Goal: Task Accomplishment & Management: Manage account settings

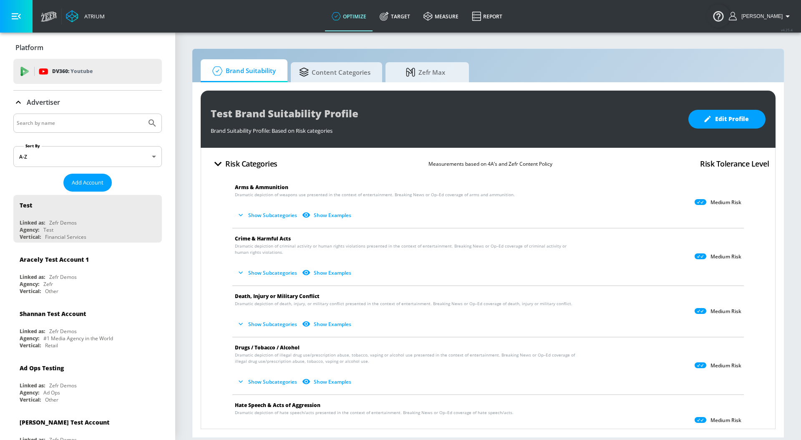
click at [123, 121] on input "Search by name" at bounding box center [80, 123] width 126 height 11
type input "voya"
click at [143, 114] on button "Submit Search" at bounding box center [152, 123] width 18 height 18
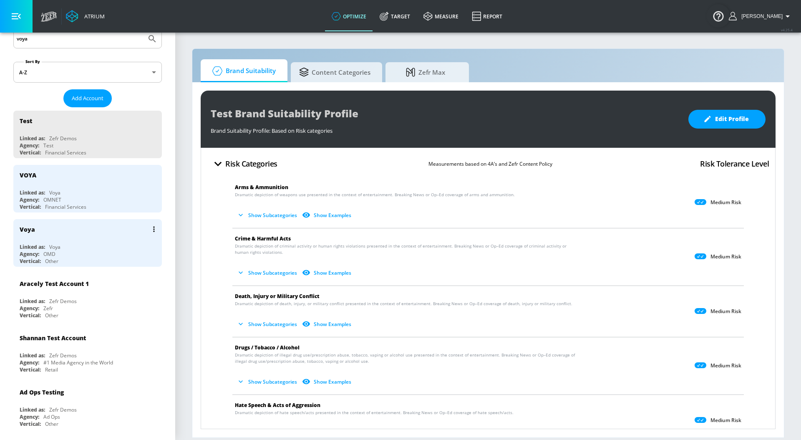
scroll to position [85, 0]
click at [100, 228] on div "Voya" at bounding box center [90, 229] width 140 height 20
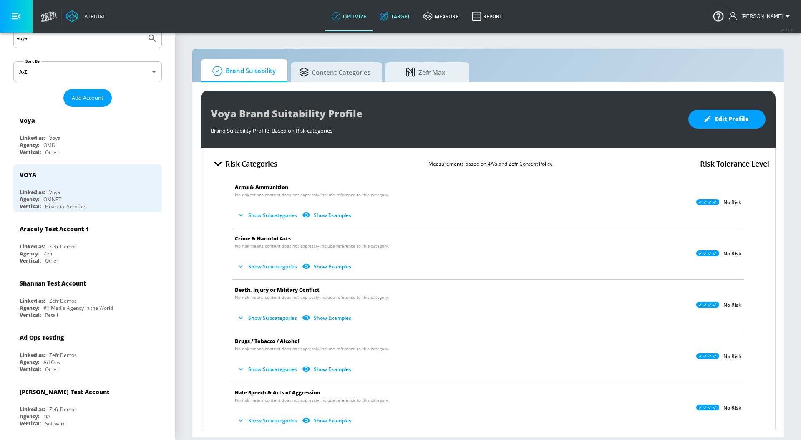
click at [401, 13] on link "Target" at bounding box center [395, 16] width 44 height 30
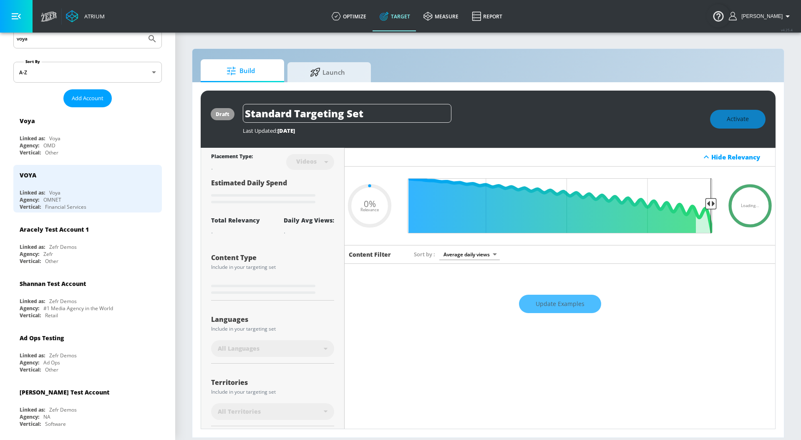
type input "0.05"
click at [342, 58] on div "Build Launch draft Standard Targeting Set Last Updated: 1545 days ago Activate …" at bounding box center [488, 242] width 592 height 389
click at [338, 69] on span "Launch" at bounding box center [327, 71] width 63 height 20
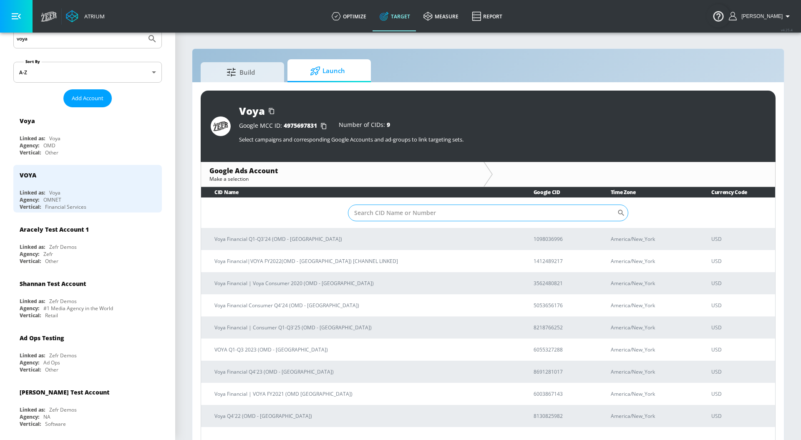
click at [367, 211] on input "Sort By" at bounding box center [482, 212] width 269 height 17
paste input "8218766252"
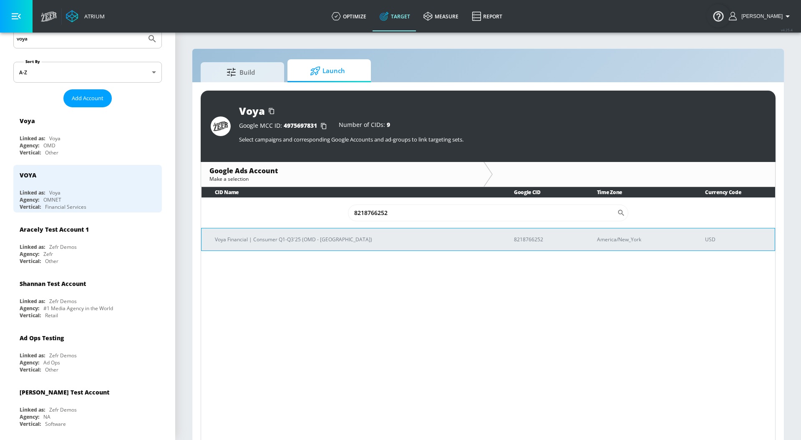
type input "8218766252"
click at [354, 240] on p "Voya Financial | Consumer Q1-Q3'25 (OMD - [GEOGRAPHIC_DATA])" at bounding box center [354, 239] width 279 height 9
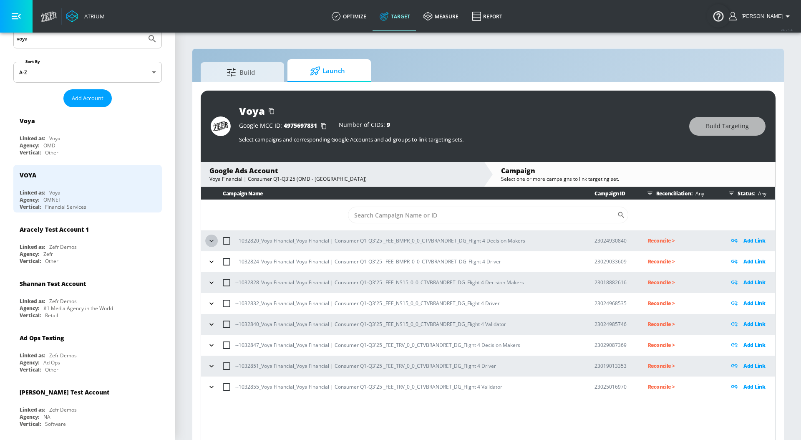
click at [213, 237] on icon "button" at bounding box center [211, 241] width 8 height 8
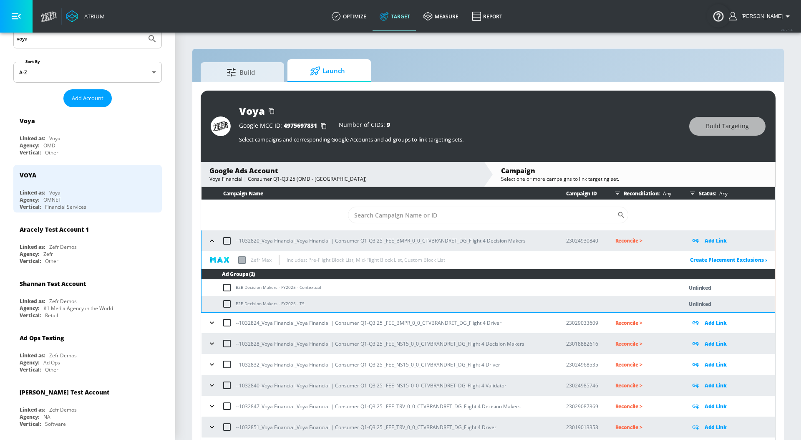
drag, startPoint x: 235, startPoint y: 287, endPoint x: 290, endPoint y: 279, distance: 56.2
click at [290, 279] on td "B2B Decision Makers - FY2025 - Contextual" at bounding box center [433, 287] width 464 height 16
drag, startPoint x: 294, startPoint y: 286, endPoint x: 236, endPoint y: 287, distance: 58.0
click at [236, 287] on td "B2B Decision Makers - FY2025 - Contextual" at bounding box center [433, 287] width 464 height 16
copy td "B2B Decision Makers - FY2025"
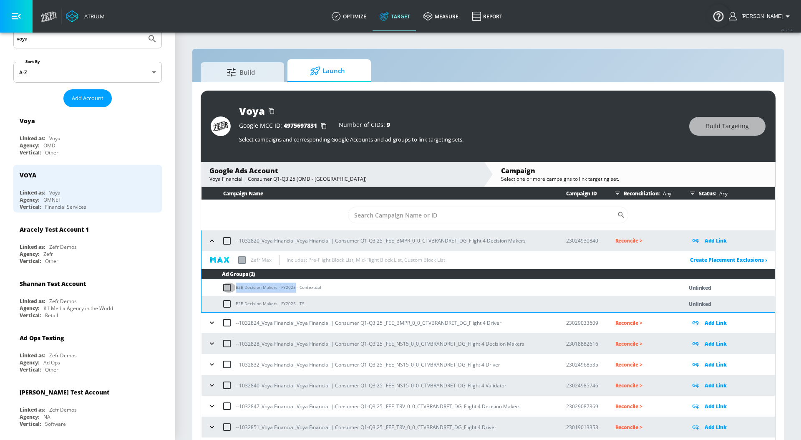
click at [226, 290] on input "checkbox" at bounding box center [229, 287] width 14 height 10
checkbox input "true"
click at [757, 132] on button "Build Targeting" at bounding box center [727, 126] width 76 height 19
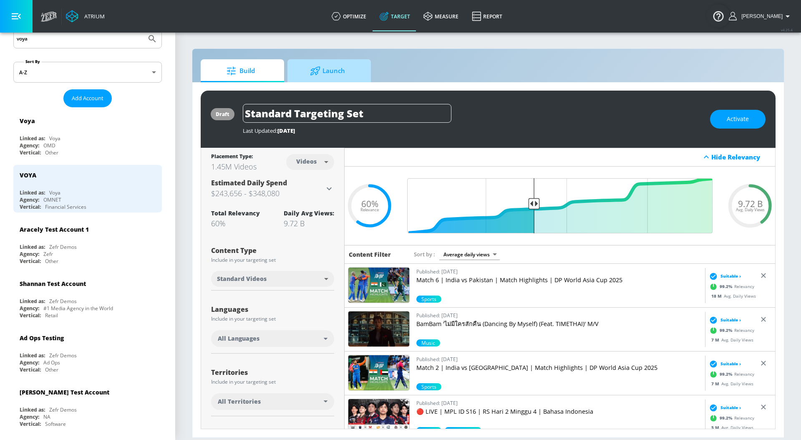
click at [349, 71] on span "Launch" at bounding box center [327, 71] width 63 height 20
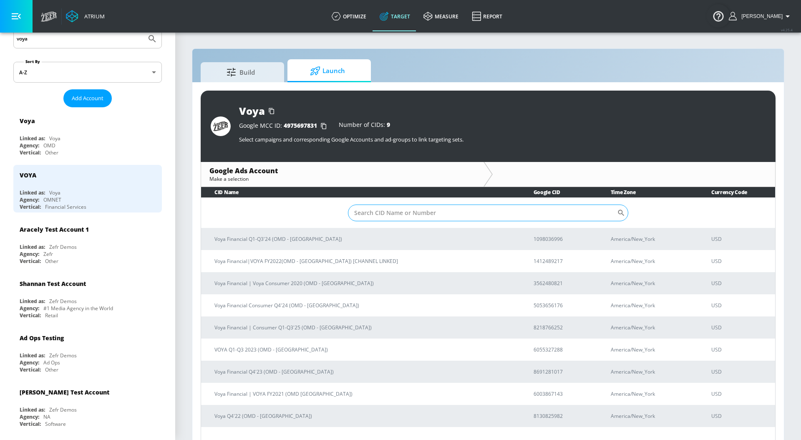
click at [384, 214] on input "Sort By" at bounding box center [482, 212] width 269 height 17
paste input "8218766252"
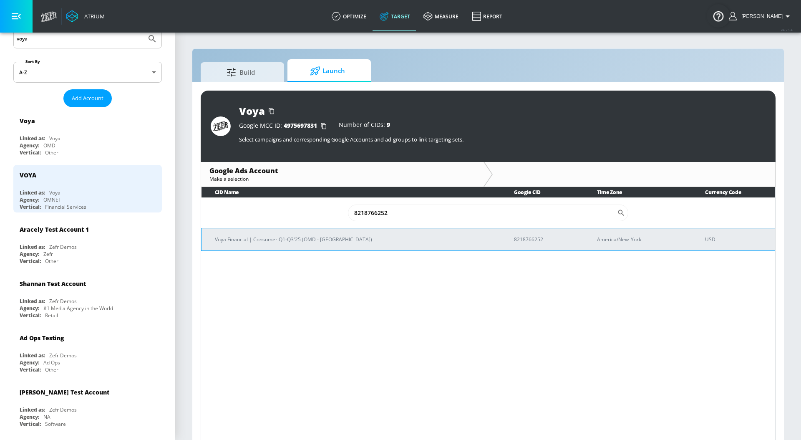
type input "8218766252"
click at [292, 242] on p "Voya Financial | Consumer Q1-Q3'25 (OMD - [GEOGRAPHIC_DATA])" at bounding box center [354, 239] width 279 height 9
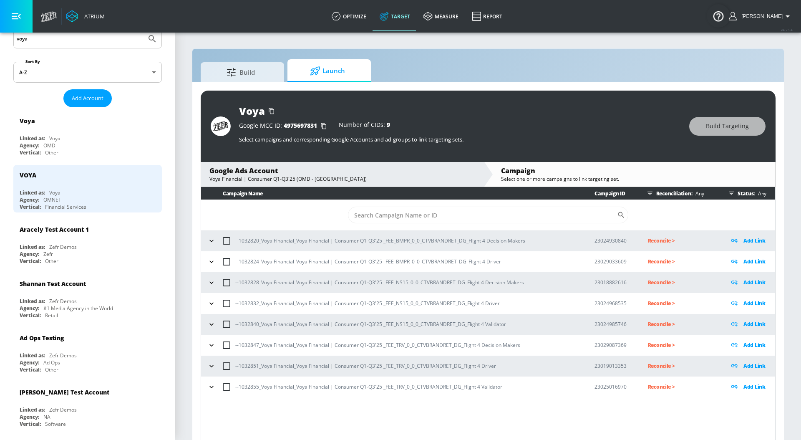
click at [710, 236] on p "Reconcile >" at bounding box center [682, 241] width 68 height 10
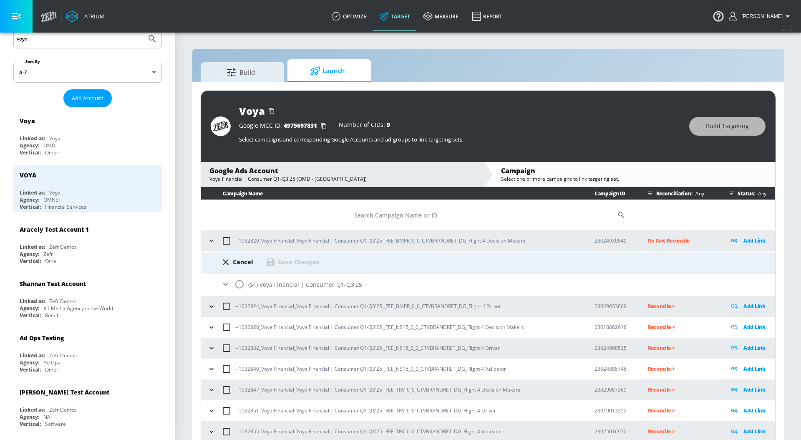
click at [228, 261] on icon at bounding box center [226, 262] width 10 height 10
click at [224, 284] on icon at bounding box center [225, 284] width 5 height 3
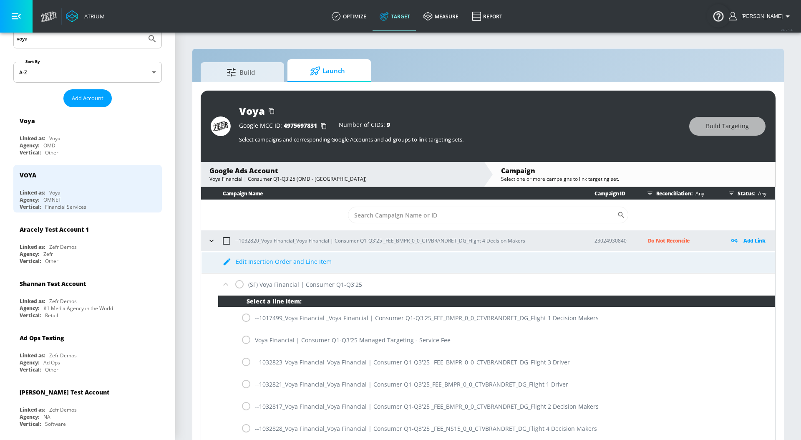
click at [229, 282] on icon at bounding box center [226, 284] width 10 height 10
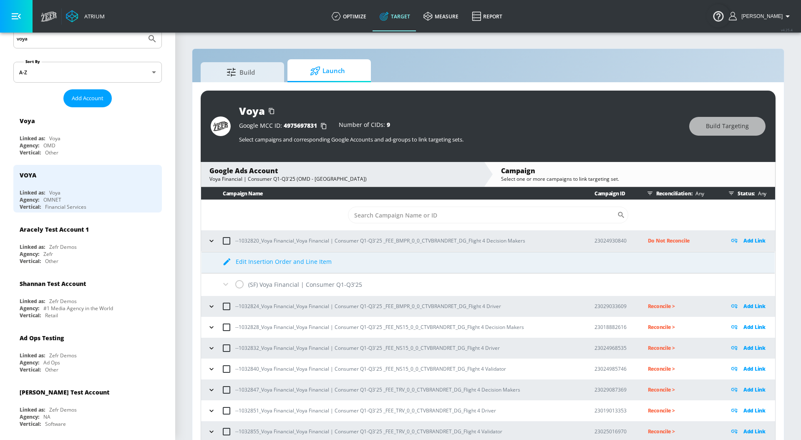
click at [227, 282] on icon at bounding box center [226, 284] width 10 height 10
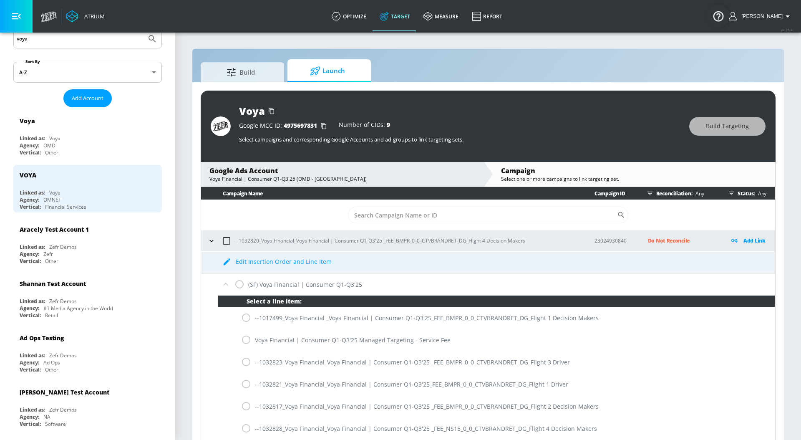
click at [227, 282] on icon at bounding box center [226, 284] width 10 height 10
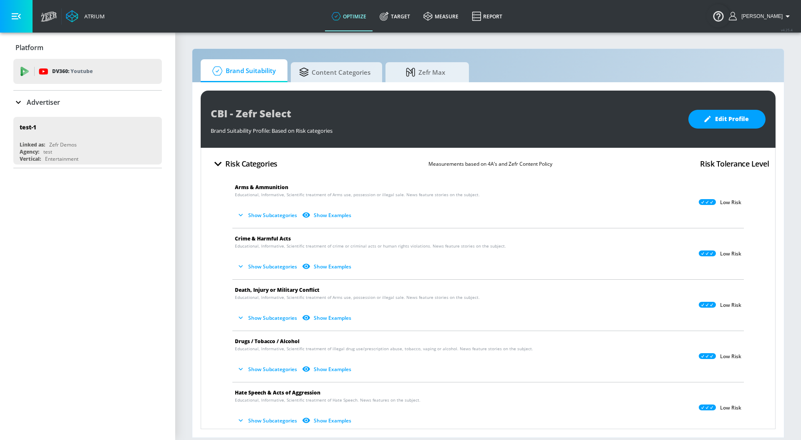
click at [36, 106] on p "Advertiser" at bounding box center [43, 102] width 33 height 9
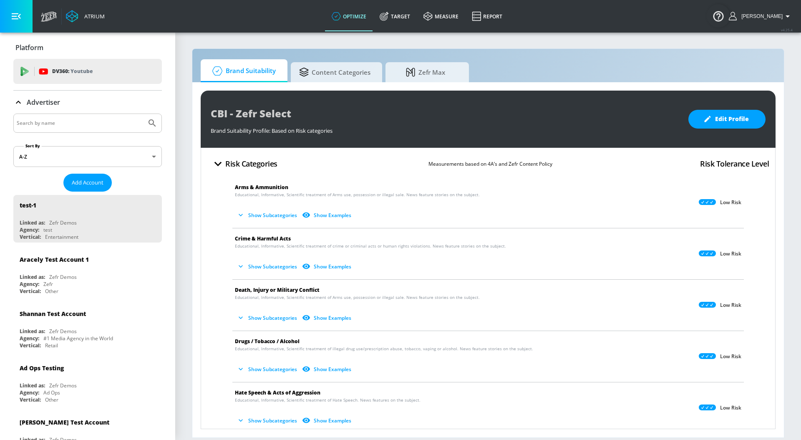
click at [54, 124] on input "Search by name" at bounding box center [80, 123] width 126 height 11
click at [143, 114] on button "Submit Search" at bounding box center [152, 123] width 18 height 18
click at [62, 120] on input "yum brands" at bounding box center [80, 123] width 126 height 11
type input "yum"
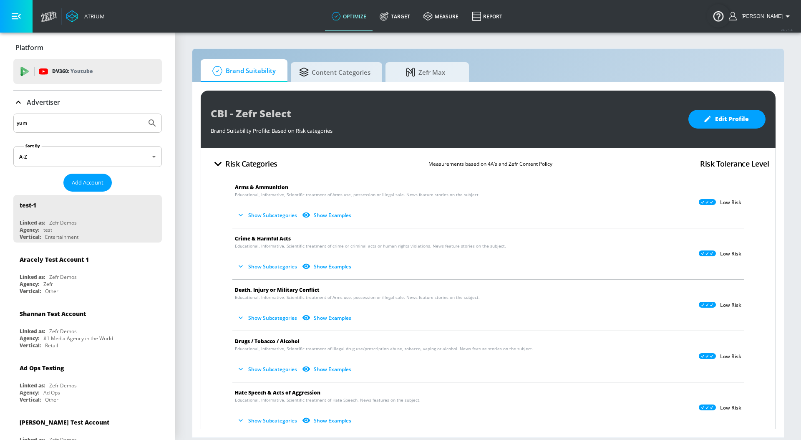
click at [143, 114] on button "Submit Search" at bounding box center [152, 123] width 18 height 18
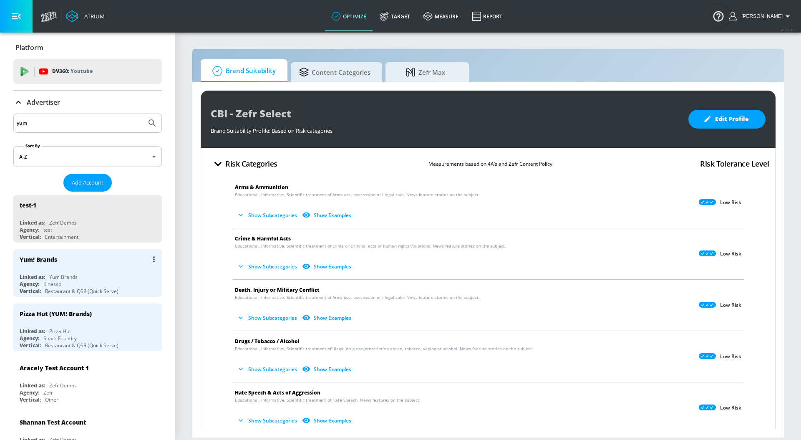
click at [75, 264] on div "Yum! Brands" at bounding box center [90, 259] width 140 height 20
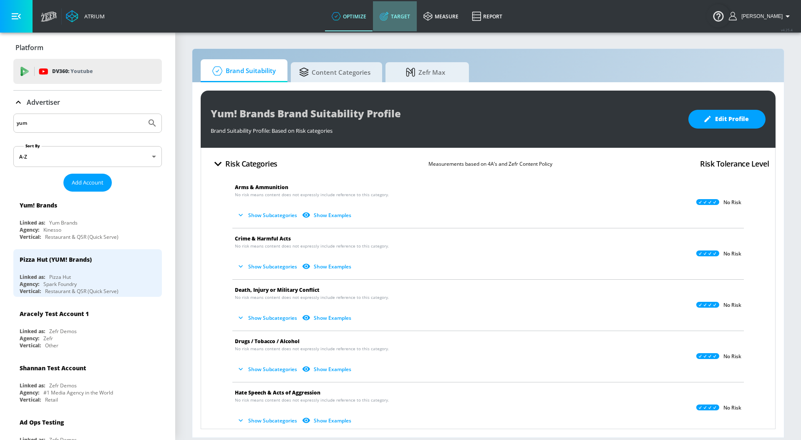
click at [401, 20] on link "Target" at bounding box center [395, 16] width 44 height 30
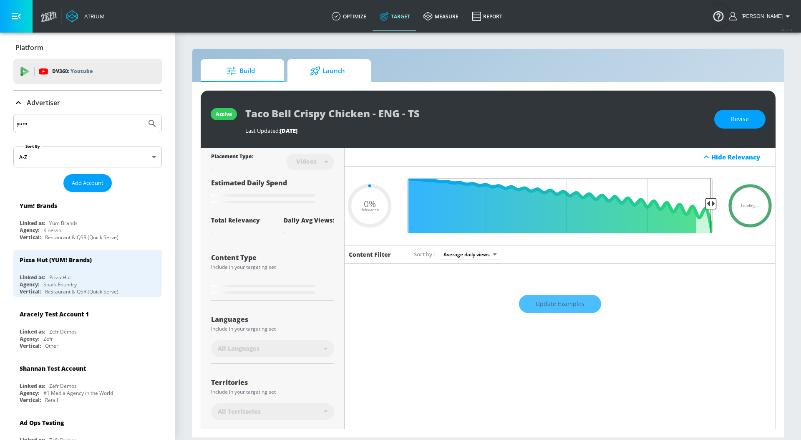
type input "0.05"
click at [315, 72] on icon at bounding box center [315, 70] width 10 height 9
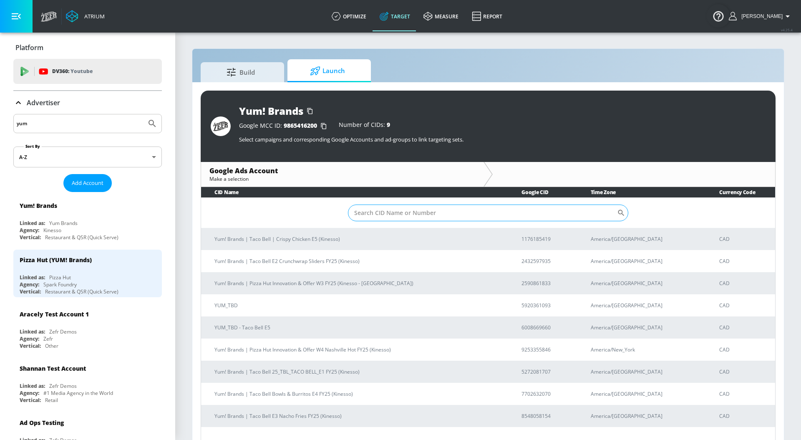
click at [382, 211] on input "Sort By" at bounding box center [482, 212] width 269 height 17
paste input "1176185419"
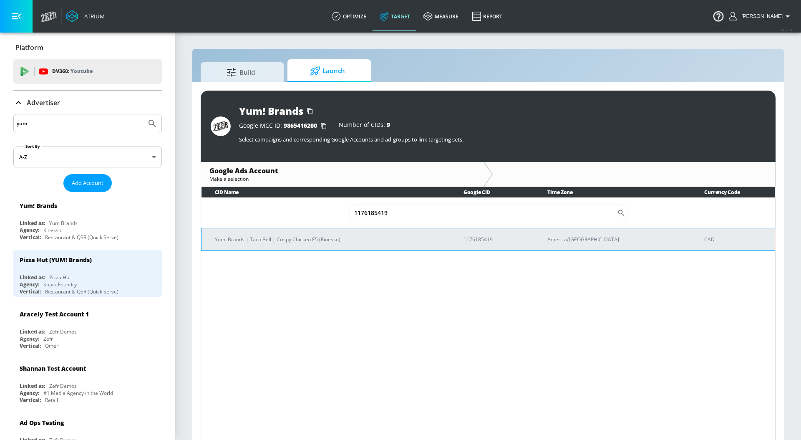
type input "1176185419"
click at [341, 239] on p "Yum! Brands | Taco Bell | Crispy Chicken E5 (Kinesso)" at bounding box center [329, 239] width 229 height 9
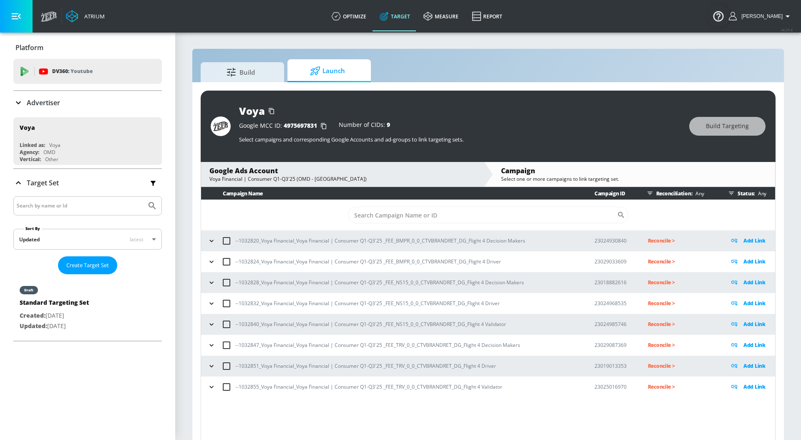
click at [21, 105] on icon at bounding box center [18, 103] width 10 height 10
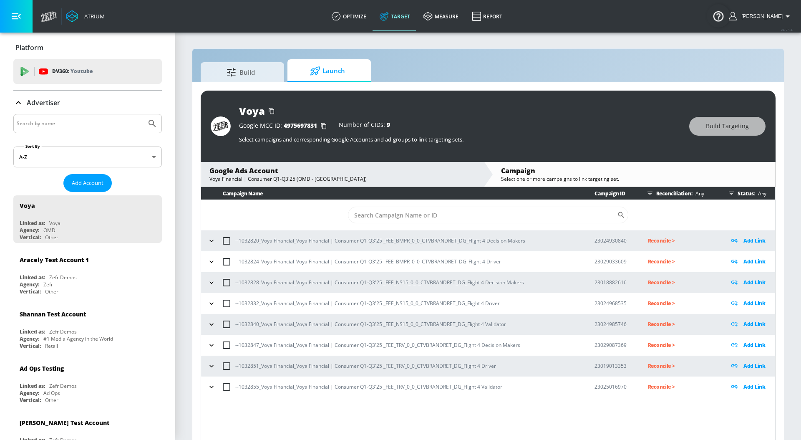
click at [47, 121] on input "Search by name" at bounding box center [80, 123] width 126 height 11
type input "voya"
click at [143, 114] on button "Submit Search" at bounding box center [152, 123] width 18 height 18
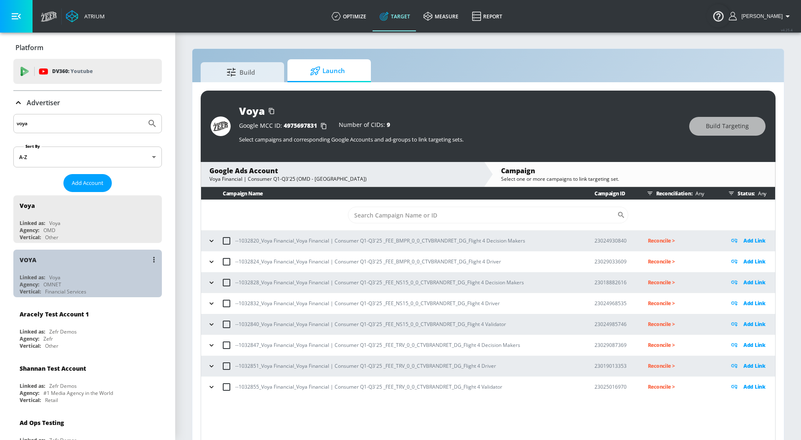
click at [75, 268] on div "VOYA" at bounding box center [90, 259] width 140 height 20
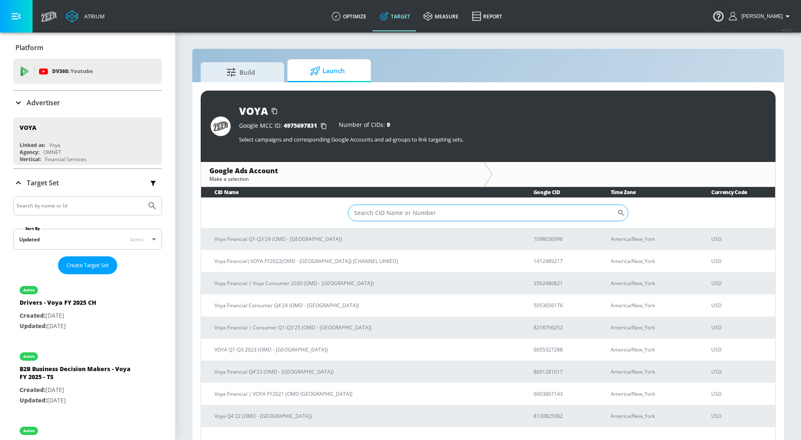
click at [367, 218] on input "Sort By" at bounding box center [482, 212] width 269 height 17
paste input "8218766252"
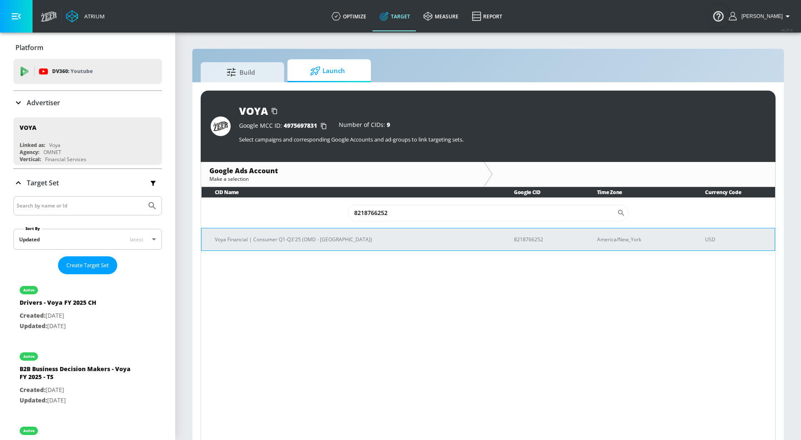
type input "8218766252"
click at [332, 239] on p "Voya Financial | Consumer Q1-Q3'25 (OMD - [GEOGRAPHIC_DATA])" at bounding box center [354, 239] width 279 height 9
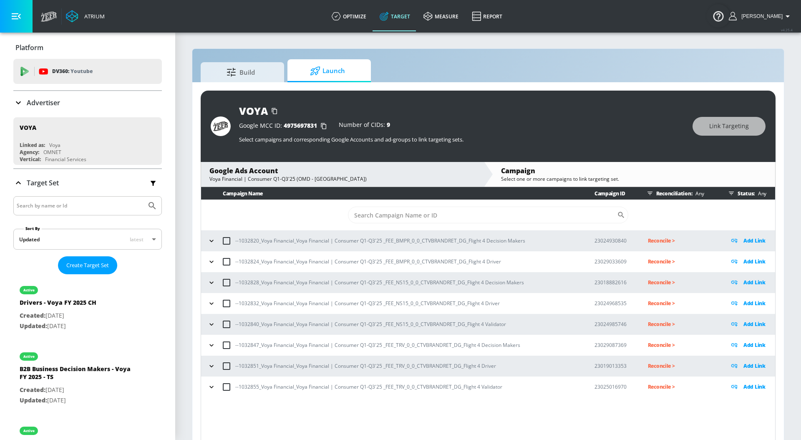
click at [213, 242] on icon "button" at bounding box center [211, 241] width 8 height 8
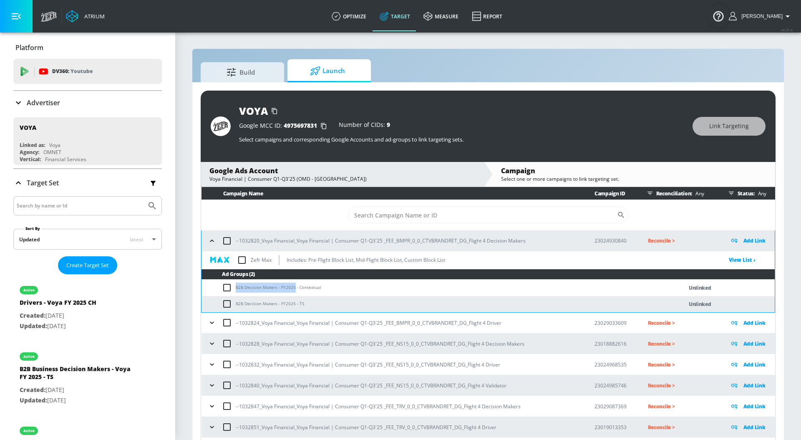
drag, startPoint x: 236, startPoint y: 286, endPoint x: 294, endPoint y: 286, distance: 58.0
click at [294, 286] on td "B2B Decision Makers - FY2025 - Contextual" at bounding box center [433, 287] width 464 height 16
copy td "B2B Decision Makers - FY2025"
click at [230, 287] on input "checkbox" at bounding box center [229, 287] width 14 height 10
checkbox input "true"
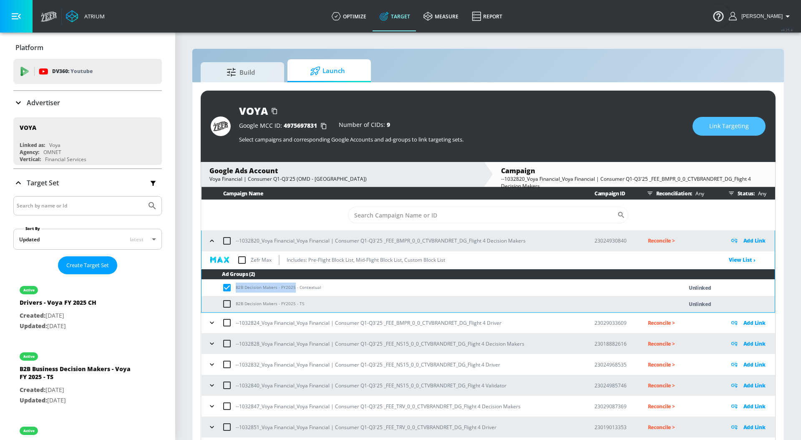
click at [723, 124] on span "Link Targeting" at bounding box center [729, 126] width 40 height 10
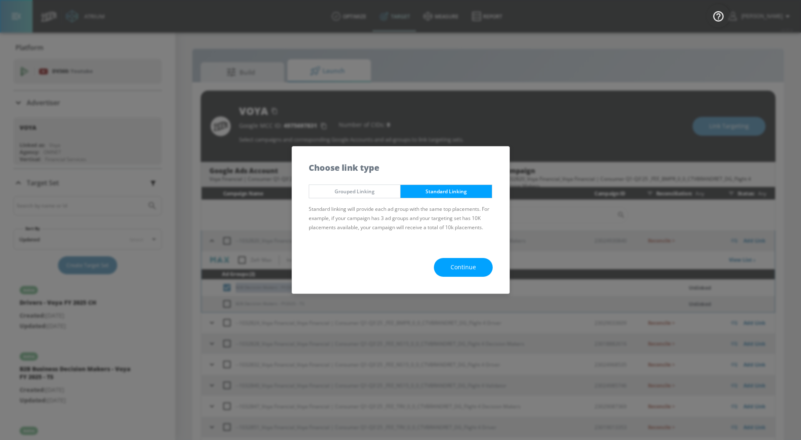
click at [464, 260] on button "Continue" at bounding box center [463, 267] width 59 height 19
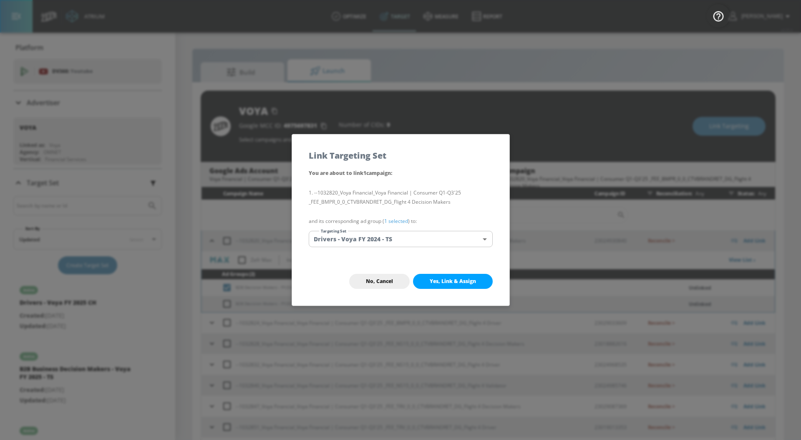
click at [405, 219] on link "1 selected" at bounding box center [396, 220] width 24 height 7
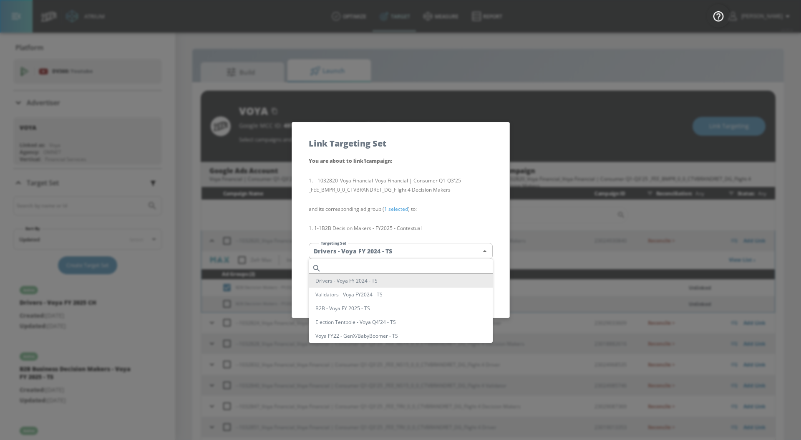
click at [392, 249] on body "Atrium optimize Target measure Report optimize Target measure Report v 4.25.4 […" at bounding box center [400, 226] width 801 height 452
click at [372, 229] on div at bounding box center [400, 220] width 801 height 440
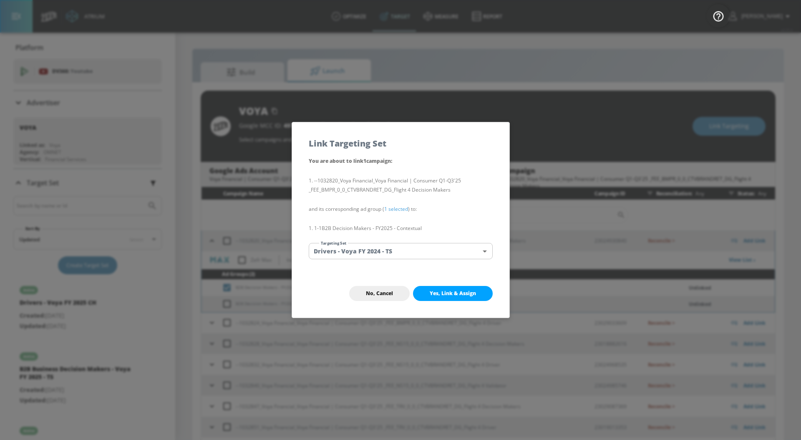
click at [325, 227] on li "1-1 B2B Decision Makers - FY2025 - Contextual" at bounding box center [401, 228] width 184 height 9
click at [323, 227] on li "1-1 B2B Decision Makers - FY2025 - Contextual" at bounding box center [401, 228] width 184 height 9
drag, startPoint x: 323, startPoint y: 227, endPoint x: 371, endPoint y: 228, distance: 48.4
click at [371, 228] on li "1-1 B2B Decision Makers - FY2025 - Contextual" at bounding box center [401, 228] width 184 height 9
copy li "B2B Decision Makers"
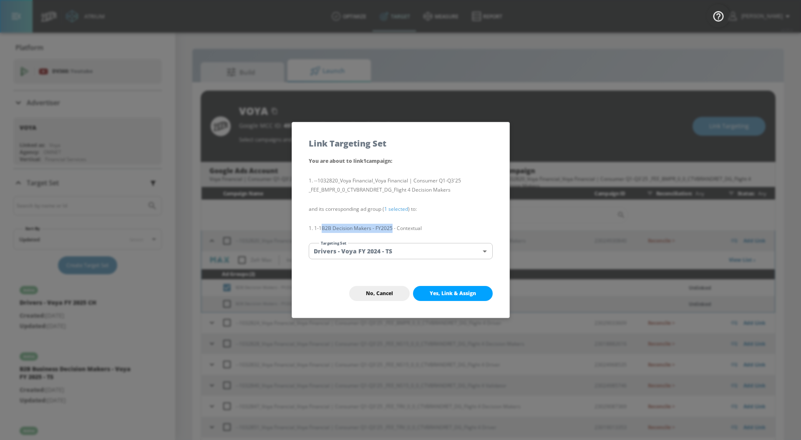
drag, startPoint x: 391, startPoint y: 229, endPoint x: 322, endPoint y: 229, distance: 69.3
click at [322, 229] on li "1-1 B2B Decision Makers - FY2025 - Contextual" at bounding box center [401, 228] width 184 height 9
copy li "B2B Decision Makers - FY2025"
click at [343, 252] on body "Atrium optimize Target measure Report optimize Target measure Report v 4.25.4 […" at bounding box center [400, 226] width 801 height 452
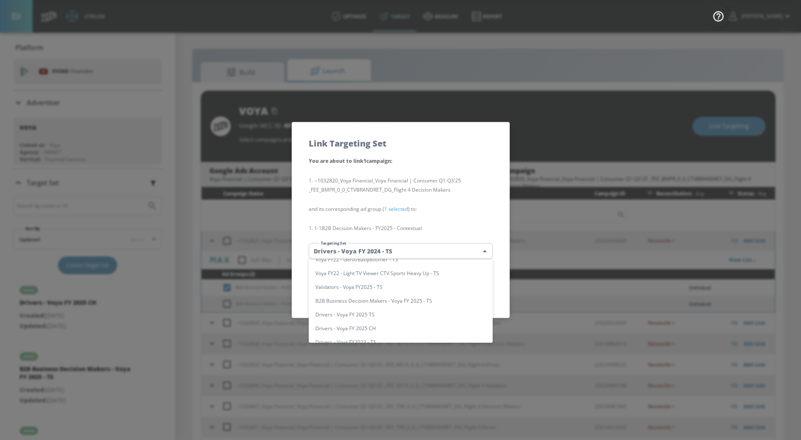
scroll to position [78, 0]
click at [418, 301] on li "B2B Business Decision Makers - Voya FY 2025 - TS" at bounding box center [401, 299] width 184 height 14
type input "c4bbee39-4d77-4889-af2b-91b03f36d9ee"
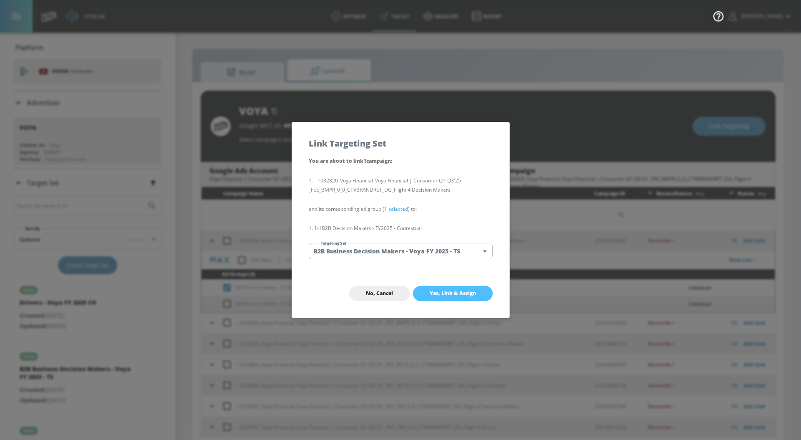
click at [439, 290] on span "Yes, Link & Assign" at bounding box center [453, 293] width 46 height 7
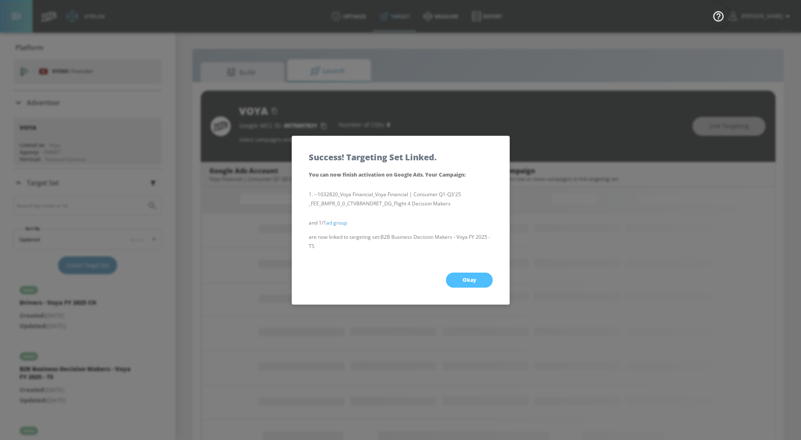
click at [468, 280] on span "Okay" at bounding box center [469, 280] width 13 height 7
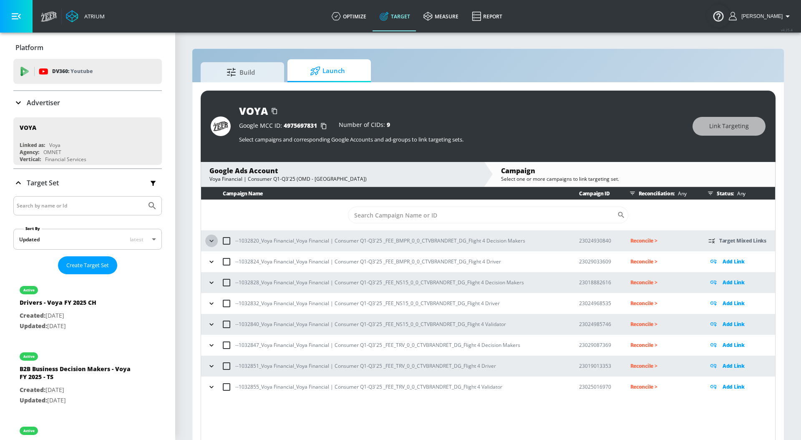
click at [209, 237] on icon "button" at bounding box center [211, 241] width 8 height 8
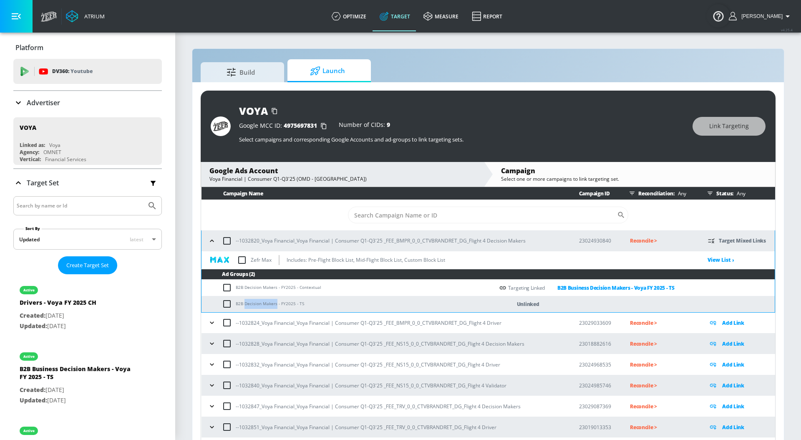
drag, startPoint x: 244, startPoint y: 303, endPoint x: 276, endPoint y: 304, distance: 31.3
click at [276, 304] on td "B2B Decision Makers - FY2025 - TS" at bounding box center [347, 304] width 292 height 16
copy td "Decision Makers"
click at [227, 302] on input "checkbox" at bounding box center [229, 304] width 14 height 10
checkbox input "true"
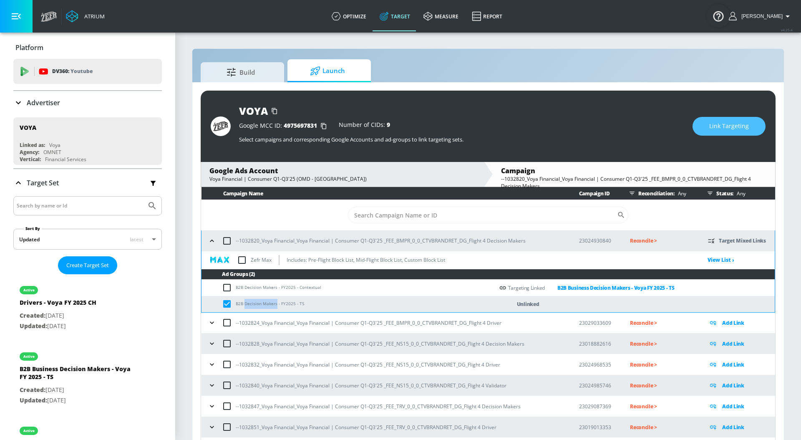
click at [707, 127] on button "Link Targeting" at bounding box center [728, 126] width 73 height 19
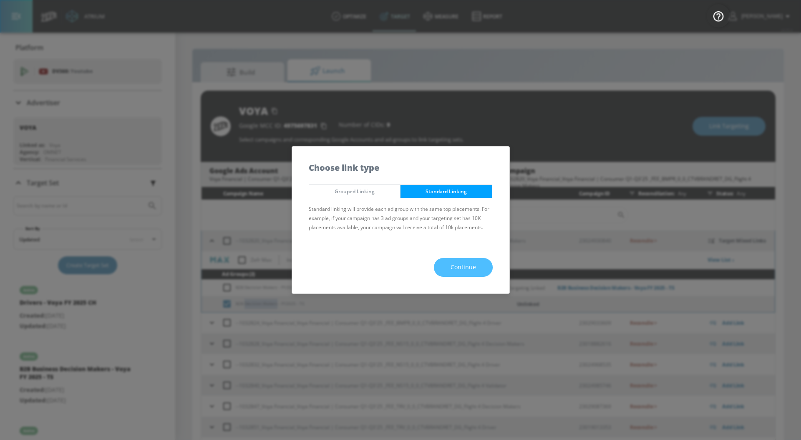
click at [460, 261] on button "Continue" at bounding box center [463, 267] width 59 height 19
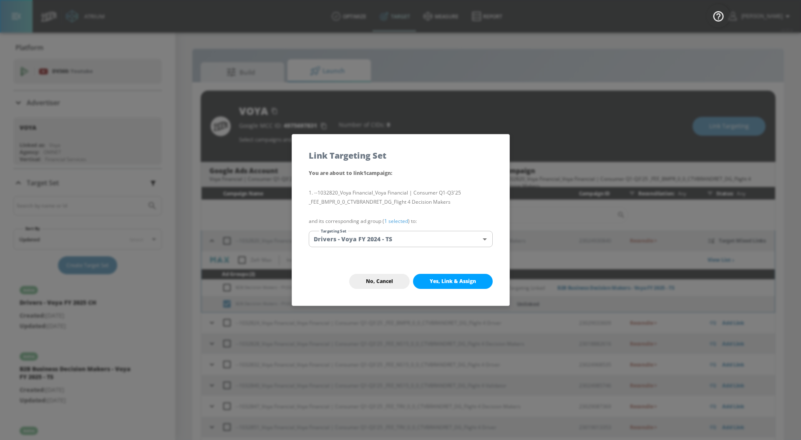
click at [396, 217] on link "1 selected" at bounding box center [396, 220] width 24 height 7
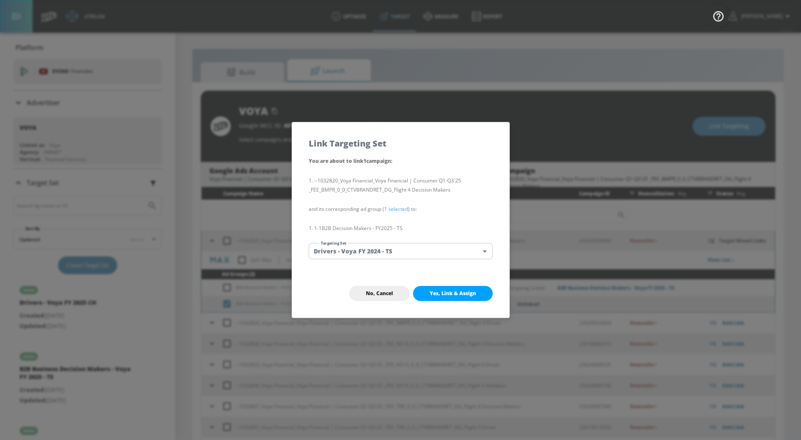
click at [397, 248] on body "Atrium optimize Target measure Report optimize Target measure Report v 4.25.4 […" at bounding box center [400, 226] width 801 height 452
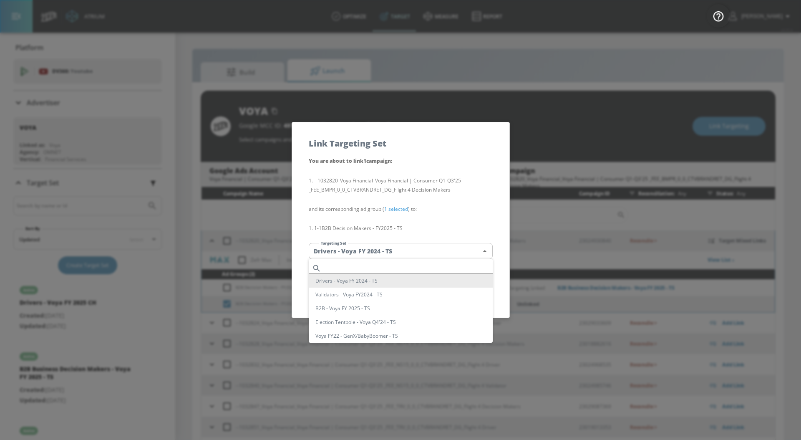
scroll to position [76, 0]
click at [431, 305] on li "B2B Business Decision Makers - Voya FY 2025 - TS" at bounding box center [401, 301] width 184 height 14
type input "c4bbee39-4d77-4889-af2b-91b03f36d9ee"
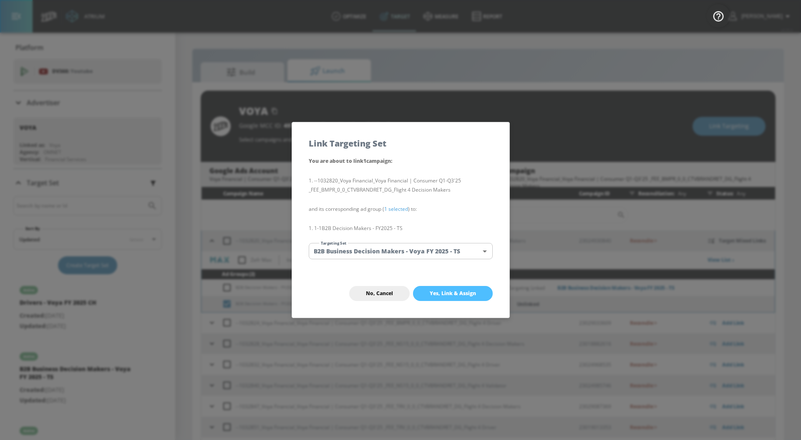
click at [460, 291] on span "Yes, Link & Assign" at bounding box center [453, 293] width 46 height 7
checkbox input "false"
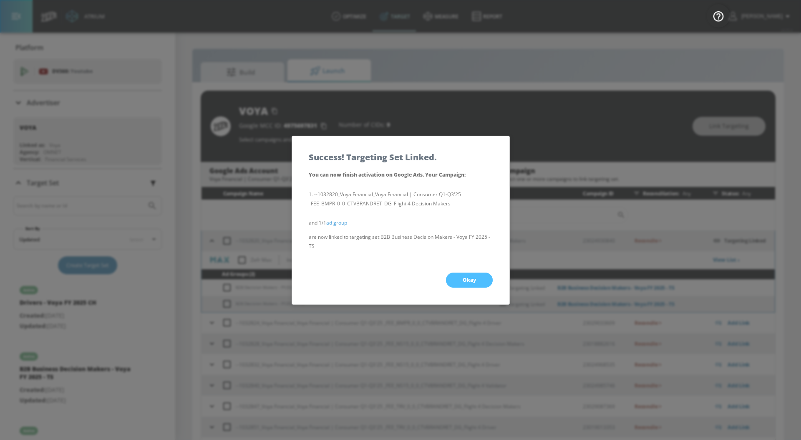
click at [471, 281] on span "Okay" at bounding box center [469, 280] width 13 height 7
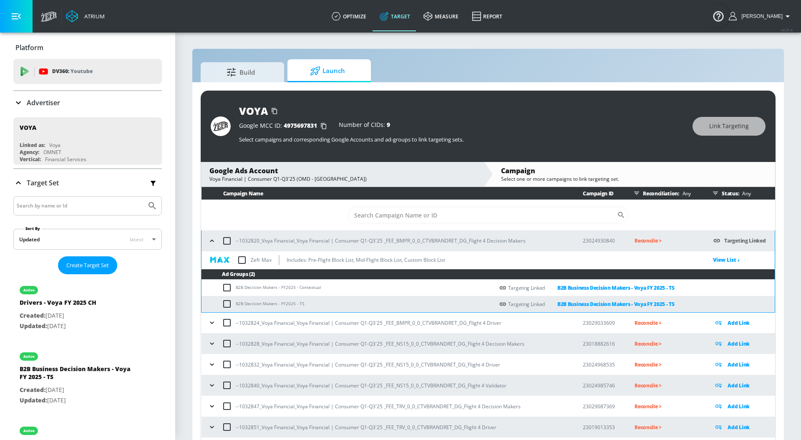
scroll to position [15, 0]
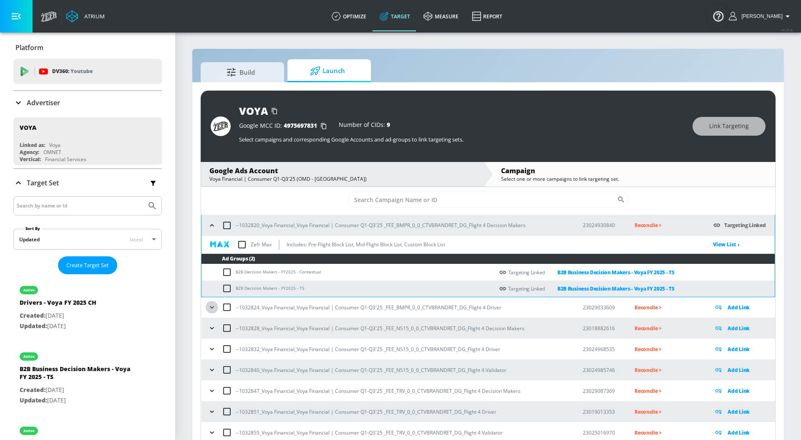
click at [213, 306] on icon "button" at bounding box center [212, 307] width 8 height 8
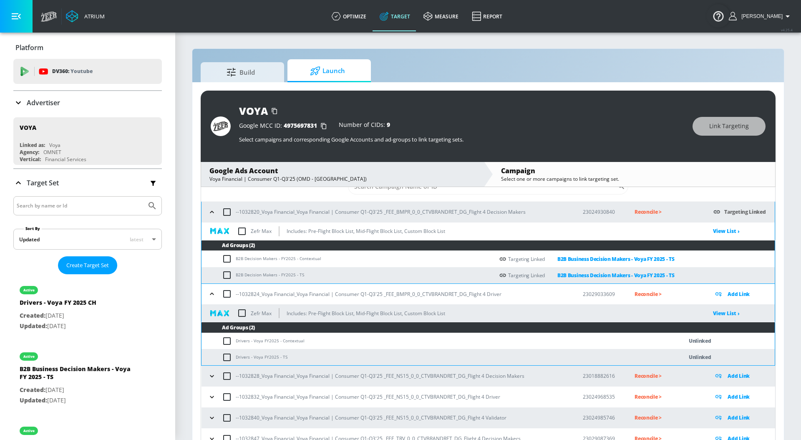
scroll to position [30, 0]
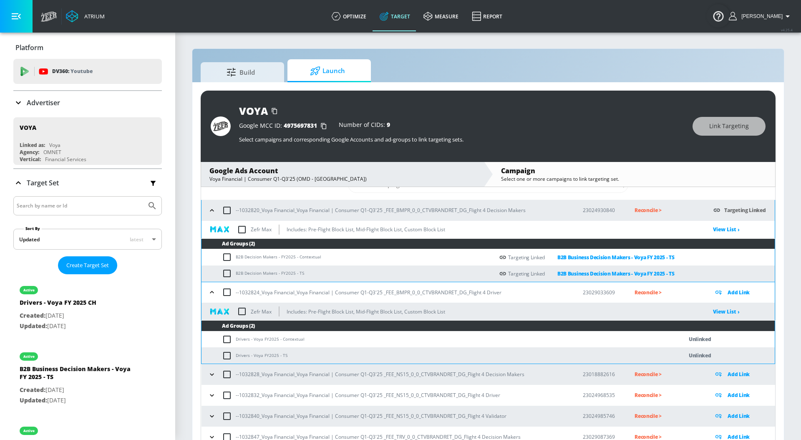
drag, startPoint x: 235, startPoint y: 338, endPoint x: 245, endPoint y: 338, distance: 9.6
click at [245, 338] on td "Drivers - Voya FY2025 - Contextual" at bounding box center [433, 339] width 464 height 16
drag, startPoint x: 237, startPoint y: 339, endPoint x: 278, endPoint y: 337, distance: 41.3
click at [278, 337] on td "Drivers - Voya FY2025 - Contextual" at bounding box center [433, 339] width 464 height 16
copy td "Drivers - Voya FY2025"
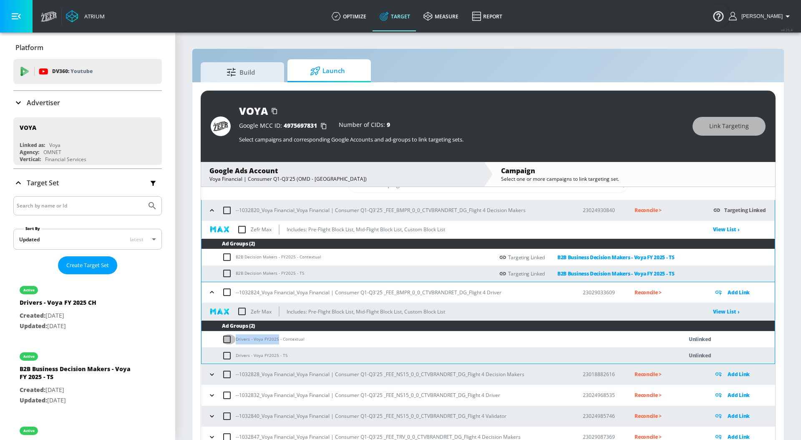
click at [226, 340] on input "checkbox" at bounding box center [229, 339] width 14 height 10
checkbox input "true"
click at [725, 125] on span "Link Targeting" at bounding box center [729, 126] width 40 height 10
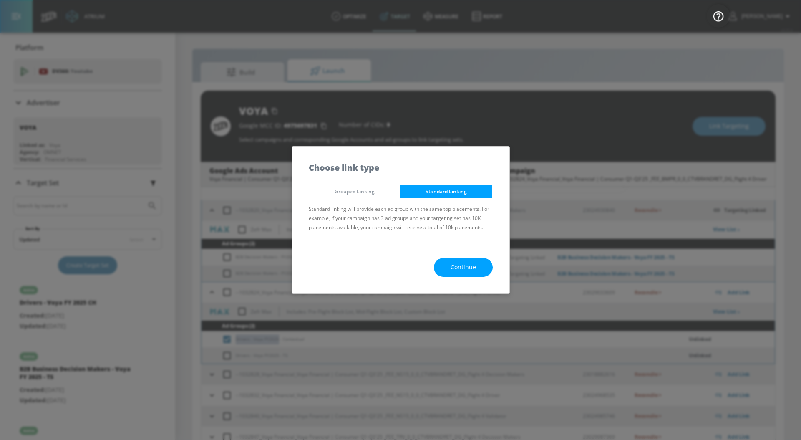
click at [473, 269] on span "Continue" at bounding box center [463, 267] width 25 height 10
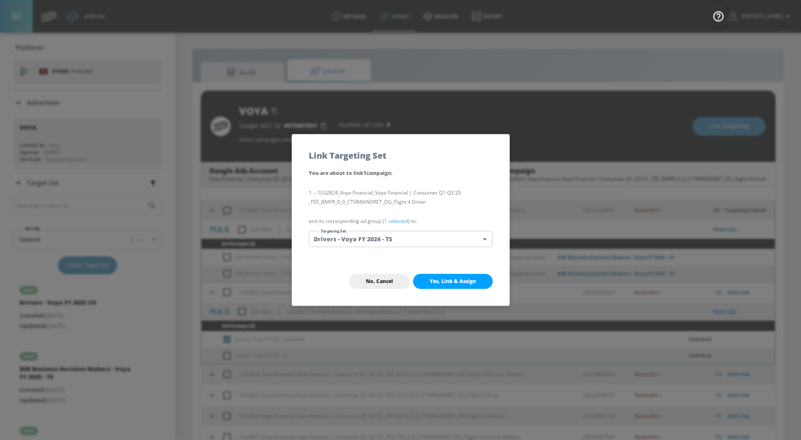
click at [403, 222] on link "1 selected" at bounding box center [396, 220] width 24 height 7
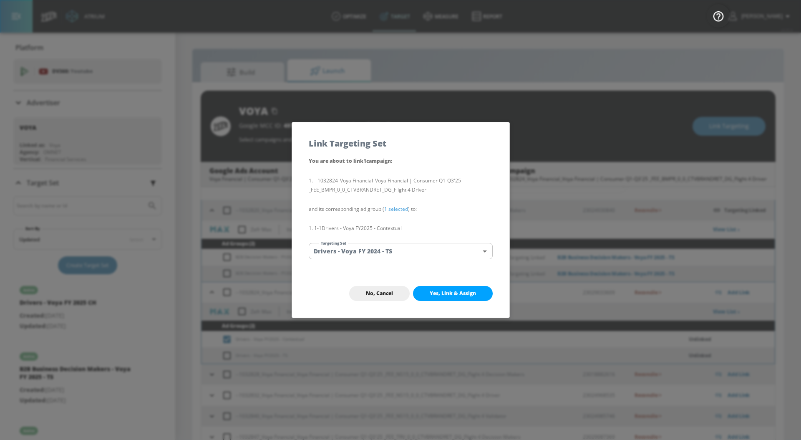
click at [400, 246] on body "Atrium optimize Target measure Report optimize Target measure Report v 4.25.4 […" at bounding box center [400, 226] width 801 height 452
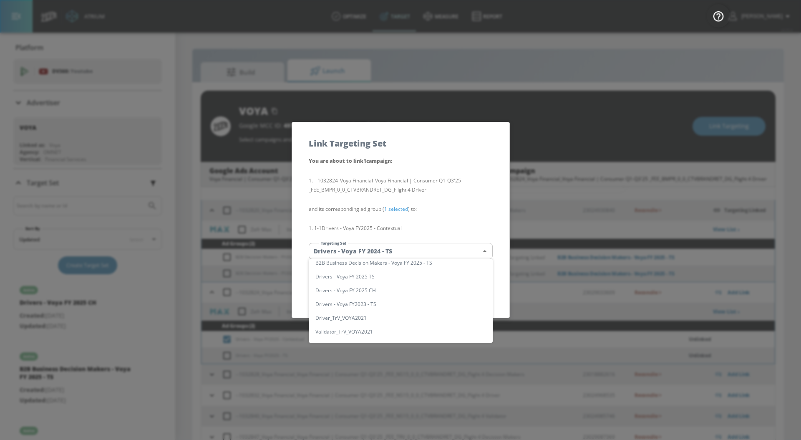
scroll to position [113, 0]
click at [402, 280] on li "Drivers - Voya FY 2025 TS" at bounding box center [401, 277] width 184 height 14
type input "184acc85-7acf-472e-831d-b410850f070d"
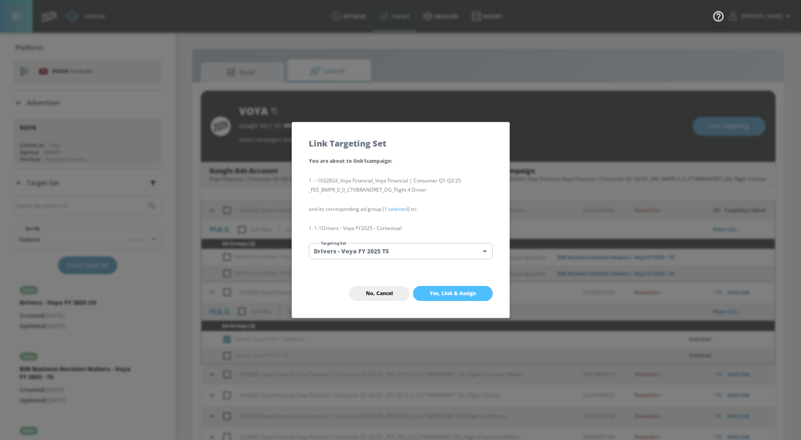
click at [422, 293] on button "Yes, Link & Assign" at bounding box center [453, 293] width 80 height 15
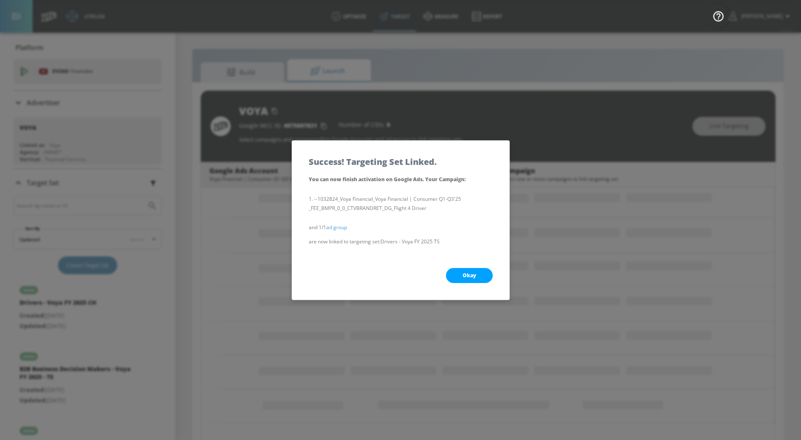
click at [453, 277] on button "Okay" at bounding box center [469, 275] width 47 height 15
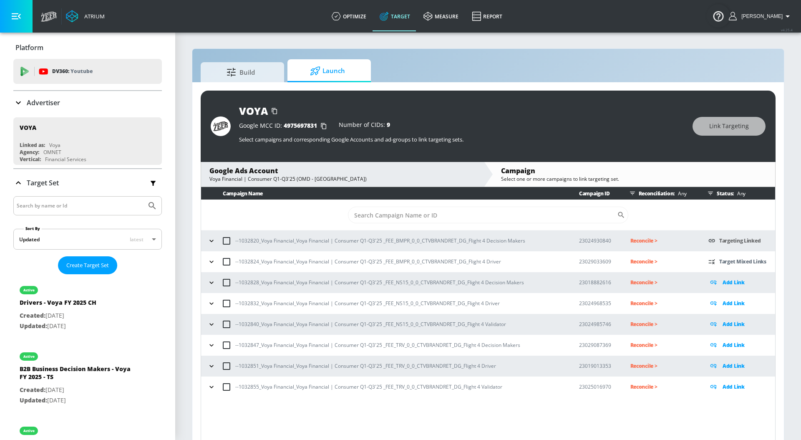
scroll to position [0, 0]
click at [213, 261] on icon "button" at bounding box center [211, 261] width 4 height 2
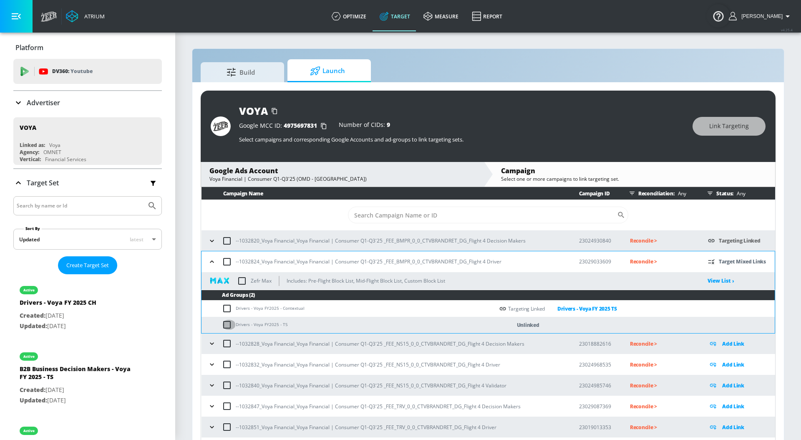
click at [228, 325] on input "checkbox" at bounding box center [229, 325] width 14 height 10
checkbox input "true"
click at [729, 129] on span "Link Targeting" at bounding box center [729, 126] width 40 height 10
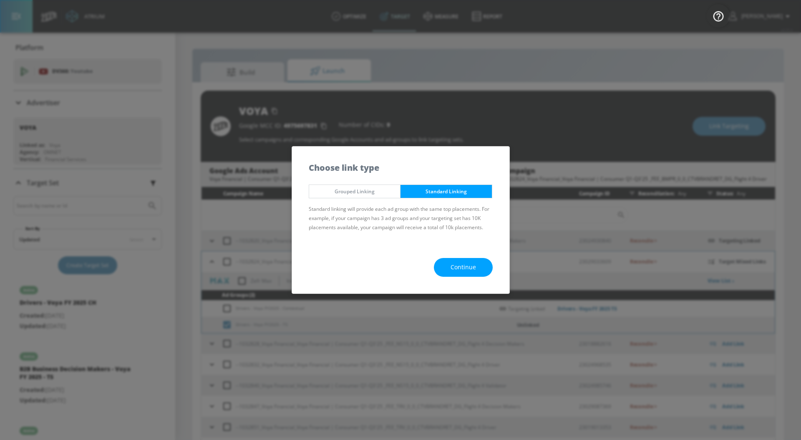
click at [452, 264] on span "Continue" at bounding box center [463, 267] width 25 height 10
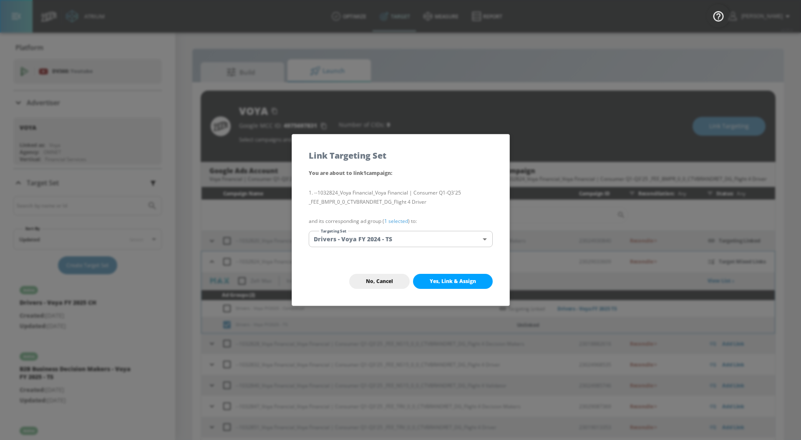
click at [399, 222] on link "1 selected" at bounding box center [396, 220] width 24 height 7
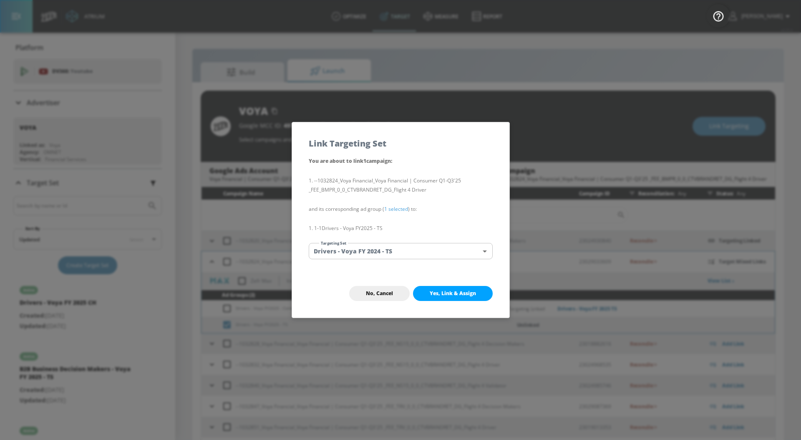
click at [393, 252] on body "Atrium optimize Target measure Report optimize Target measure Report v 4.25.4 […" at bounding box center [400, 226] width 801 height 452
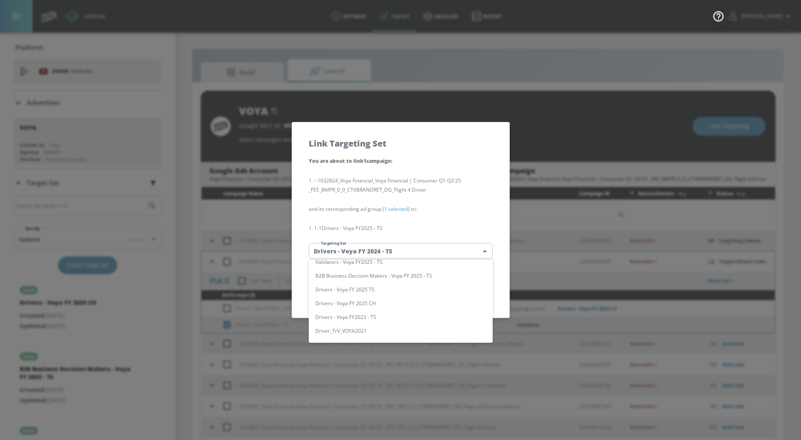
scroll to position [102, 0]
click at [384, 290] on li "Drivers - Voya FY 2025 TS" at bounding box center [401, 289] width 184 height 14
type input "184acc85-7acf-472e-831d-b410850f070d"
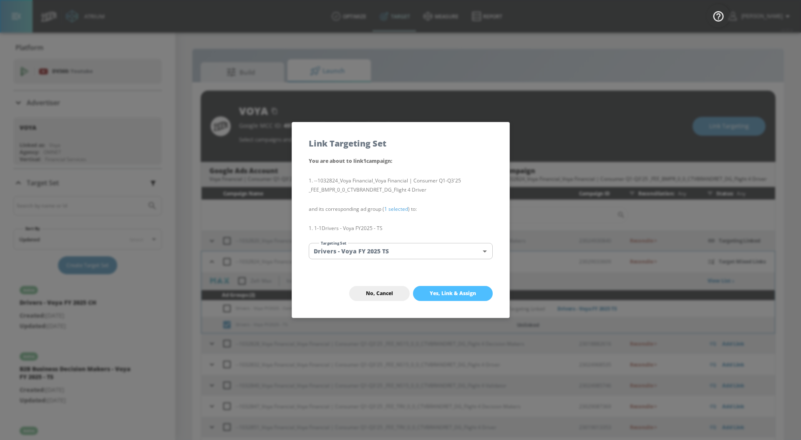
click at [448, 287] on button "Yes, Link & Assign" at bounding box center [453, 293] width 80 height 15
checkbox input "false"
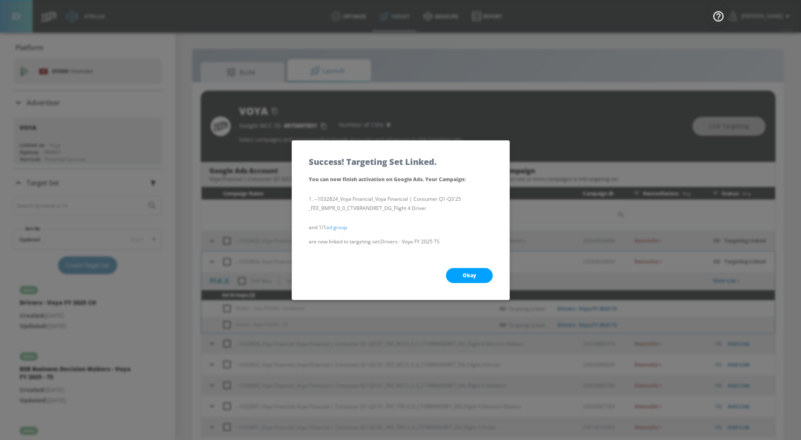
click at [466, 272] on span "Okay" at bounding box center [469, 275] width 13 height 7
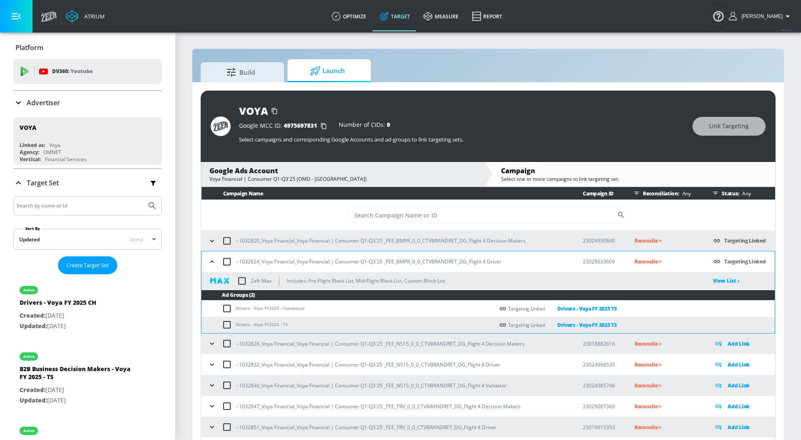
click at [211, 264] on icon "button" at bounding box center [212, 261] width 8 height 8
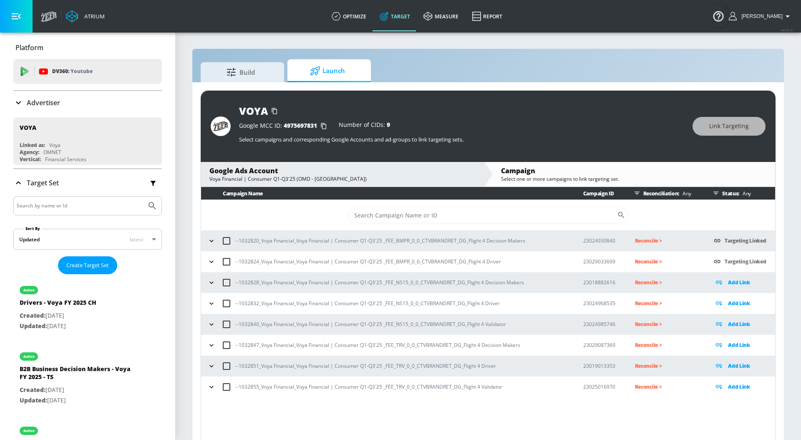
click at [212, 244] on icon "button" at bounding box center [211, 241] width 8 height 8
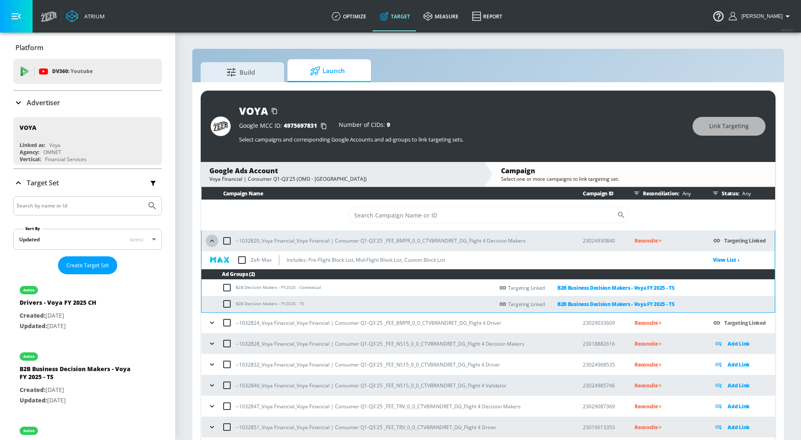
click at [212, 244] on icon "button" at bounding box center [212, 241] width 8 height 8
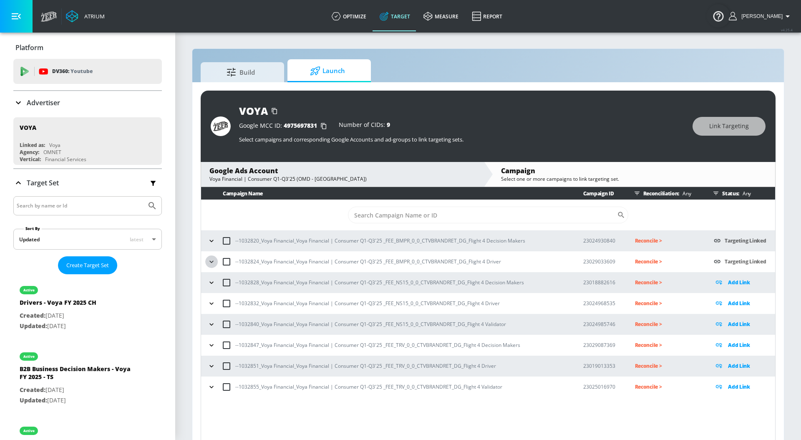
click at [213, 263] on icon "button" at bounding box center [211, 261] width 8 height 8
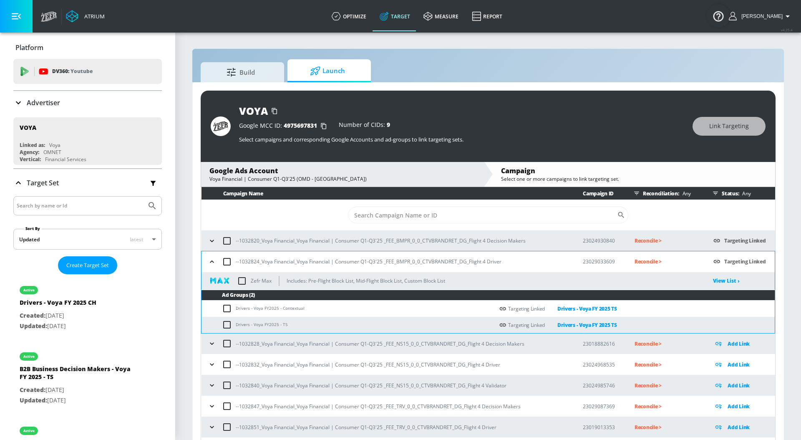
click at [213, 263] on icon "button" at bounding box center [212, 261] width 8 height 8
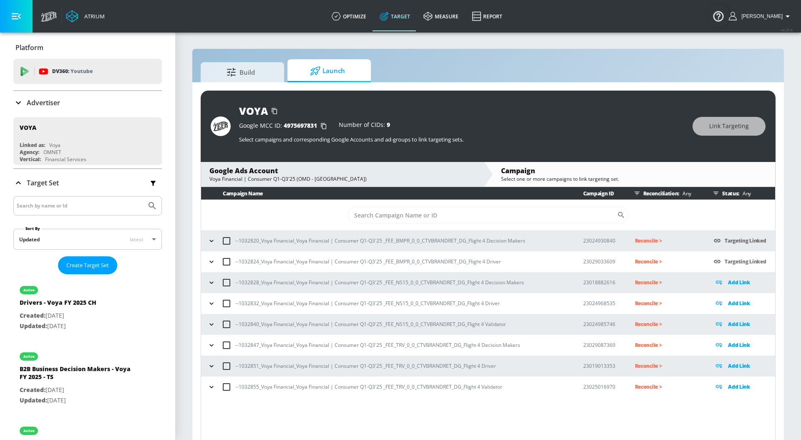
click at [214, 282] on icon "button" at bounding box center [211, 282] width 8 height 8
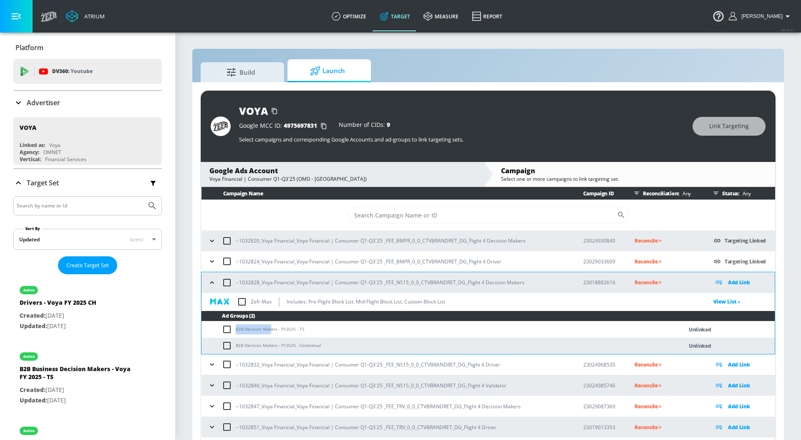
drag, startPoint x: 237, startPoint y: 329, endPoint x: 271, endPoint y: 328, distance: 34.6
click at [271, 328] on td "B2B Decision Makers - FY2025 - TS" at bounding box center [433, 329] width 464 height 16
click at [252, 330] on td "B2B Decision Makers - FY2025 - TS" at bounding box center [433, 329] width 464 height 16
drag, startPoint x: 245, startPoint y: 330, endPoint x: 276, endPoint y: 330, distance: 30.9
click at [276, 330] on td "B2B Decision Makers - FY2025 - TS" at bounding box center [433, 329] width 464 height 16
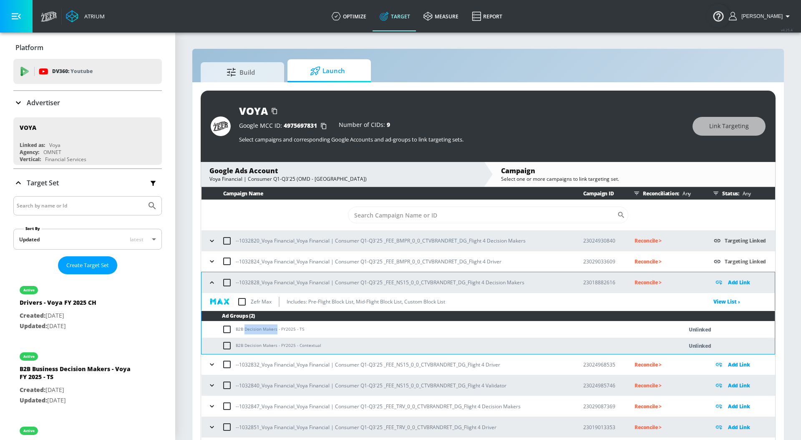
copy td "Decision Makers"
click at [224, 332] on input "checkbox" at bounding box center [229, 329] width 14 height 10
checkbox input "true"
click at [734, 135] on button "Link Targeting" at bounding box center [728, 126] width 73 height 19
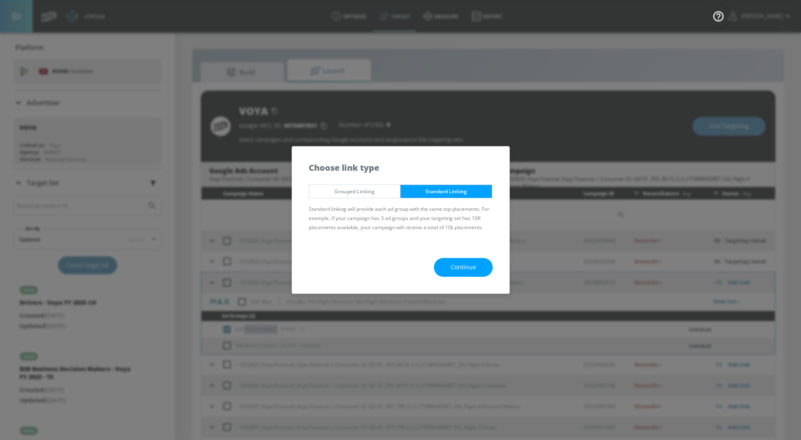
click at [467, 269] on span "Continue" at bounding box center [463, 267] width 25 height 10
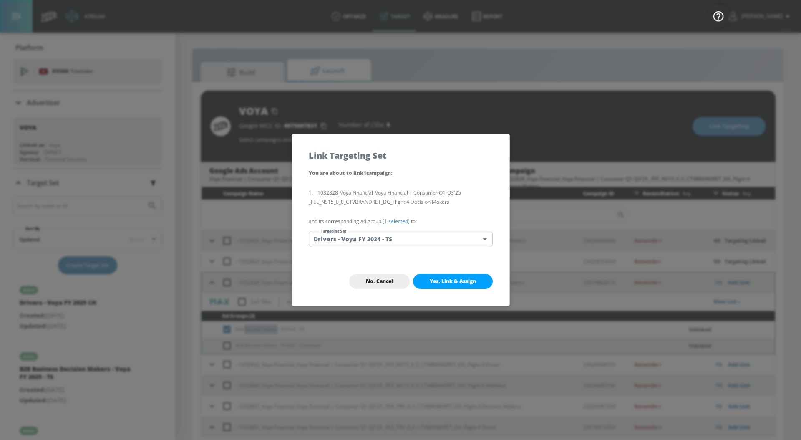
click at [403, 234] on body "Atrium optimize Target measure Report optimize Target measure Report v 4.25.4 […" at bounding box center [400, 226] width 801 height 452
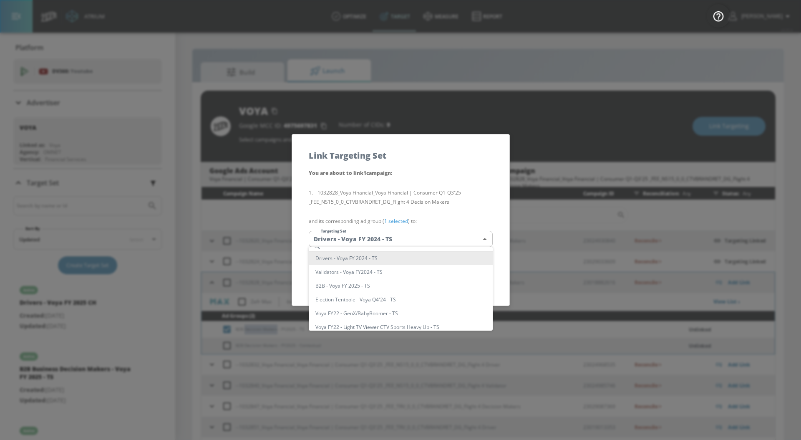
scroll to position [10, 0]
click at [495, 206] on div at bounding box center [400, 220] width 801 height 440
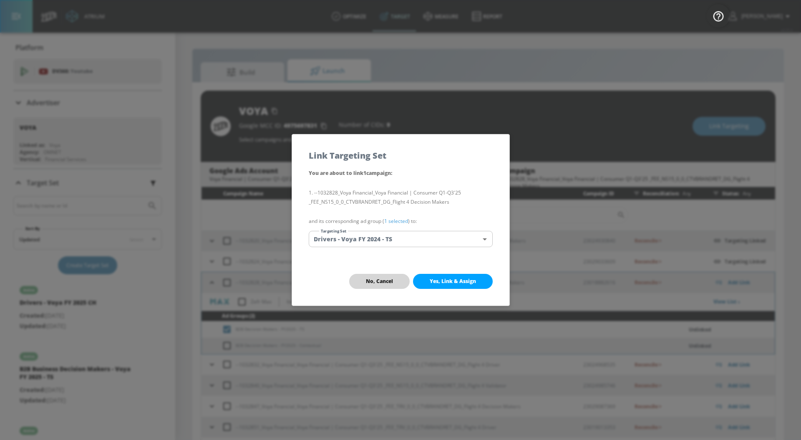
click at [382, 285] on button "No, Cancel" at bounding box center [379, 281] width 60 height 15
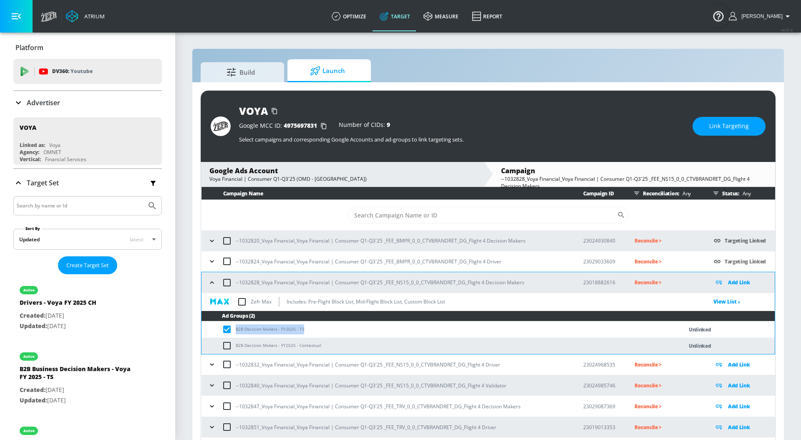
drag, startPoint x: 309, startPoint y: 330, endPoint x: 234, endPoint y: 333, distance: 74.7
click at [234, 333] on td "B2B Decision Makers - FY2025 - TS" at bounding box center [433, 329] width 464 height 16
copy td "B2B Decision Makers - FY2025 - TS"
click at [726, 131] on button "Link Targeting" at bounding box center [728, 126] width 73 height 19
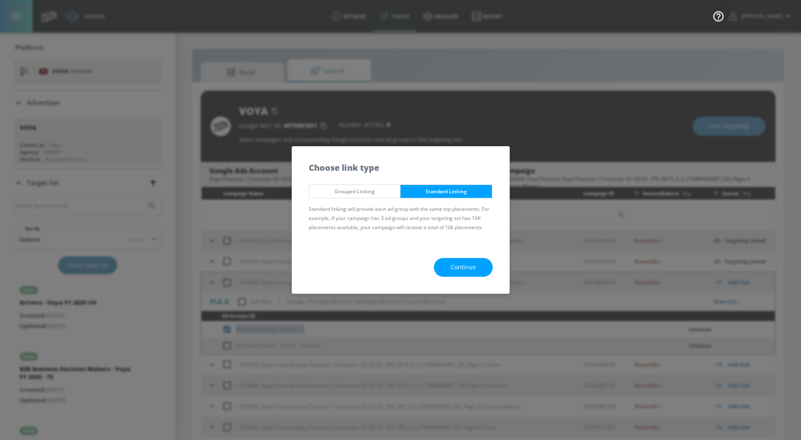
click at [467, 273] on button "Continue" at bounding box center [463, 267] width 59 height 19
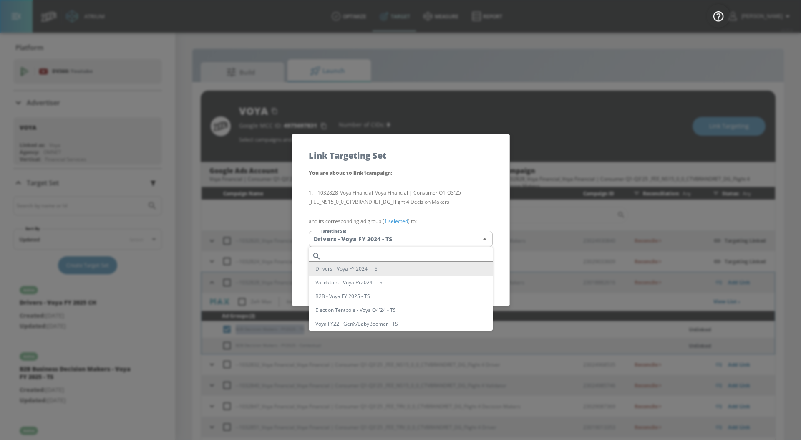
click at [401, 237] on body "Atrium optimize Target measure Report optimize Target measure Report v 4.25.4 […" at bounding box center [400, 226] width 801 height 452
click at [400, 222] on div at bounding box center [400, 220] width 801 height 440
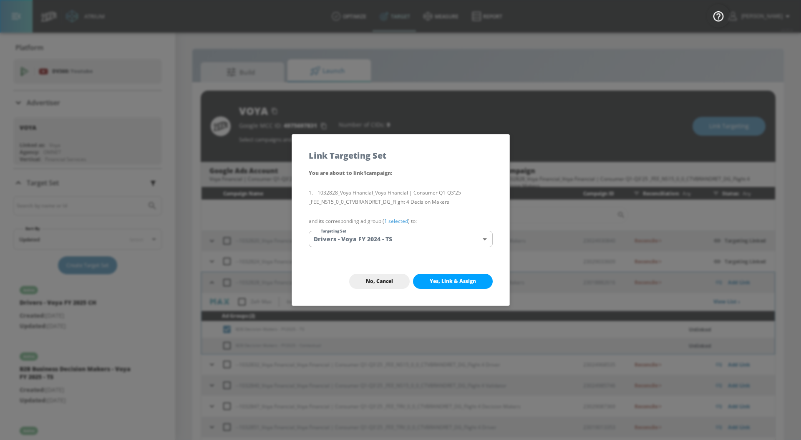
click at [401, 221] on link "1 selected" at bounding box center [396, 220] width 24 height 7
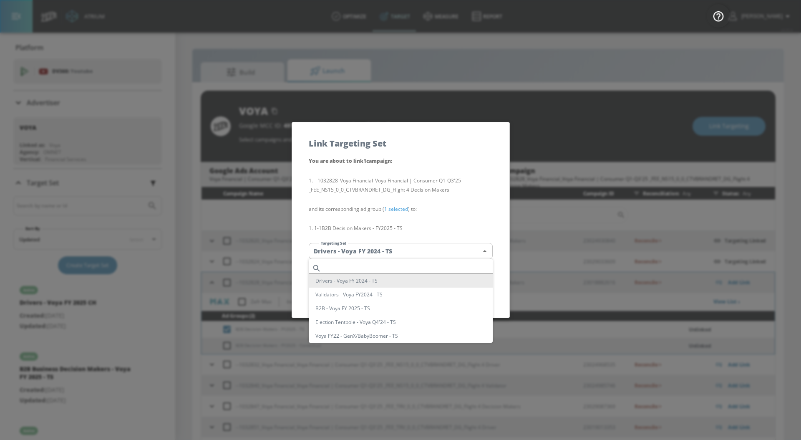
click at [394, 251] on body "Atrium optimize Target measure Report optimize Target measure Report v 4.25.4 […" at bounding box center [400, 226] width 801 height 452
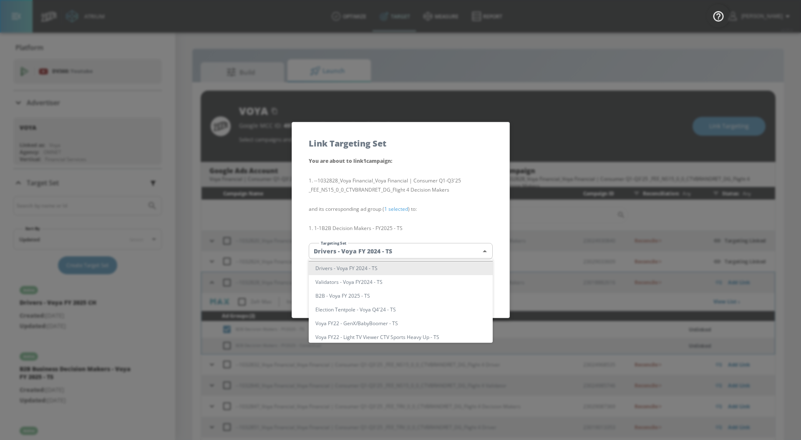
scroll to position [14, 0]
click at [368, 296] on li "B2B - Voya FY 2025 - TS" at bounding box center [401, 294] width 184 height 14
type input "333c94ed-48ff-4985-a22a-fed3d703b30c"
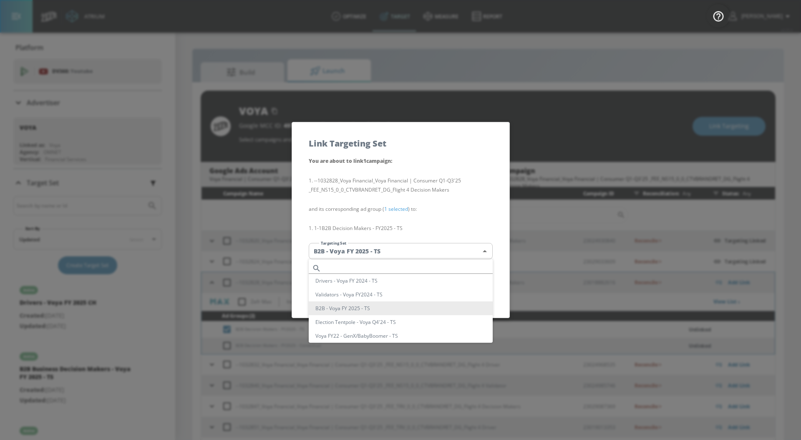
drag, startPoint x: 388, startPoint y: 248, endPoint x: 331, endPoint y: 249, distance: 57.2
click at [331, 249] on body "Atrium optimize Target measure Report optimize Target measure Report v 4.25.4 […" at bounding box center [400, 226] width 801 height 452
drag, startPoint x: 313, startPoint y: 249, endPoint x: 368, endPoint y: 248, distance: 55.1
click at [368, 249] on div at bounding box center [400, 220] width 801 height 440
drag, startPoint x: 311, startPoint y: 252, endPoint x: 375, endPoint y: 250, distance: 63.8
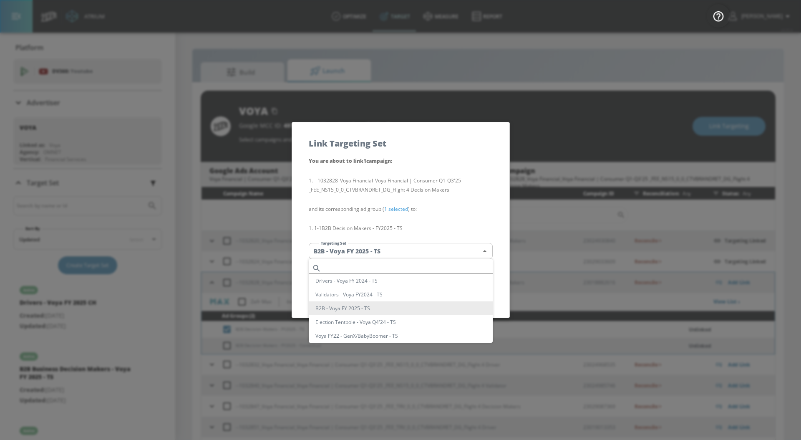
click at [375, 250] on body "Atrium optimize Target measure Report optimize Target measure Report v 4.25.4 […" at bounding box center [400, 226] width 801 height 452
click at [461, 209] on div at bounding box center [400, 220] width 801 height 440
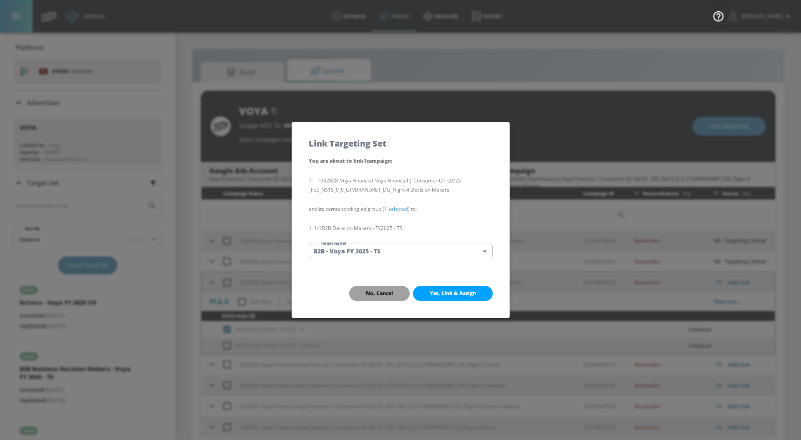
click at [390, 293] on span "No, Cancel" at bounding box center [379, 293] width 27 height 7
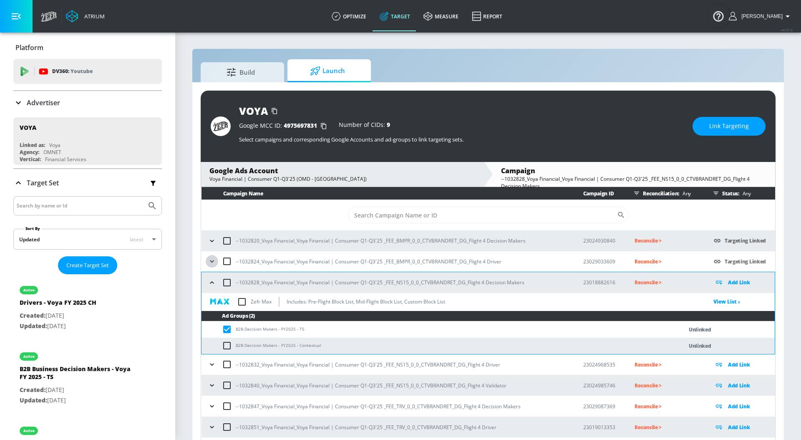
click at [215, 265] on button "button" at bounding box center [212, 261] width 13 height 13
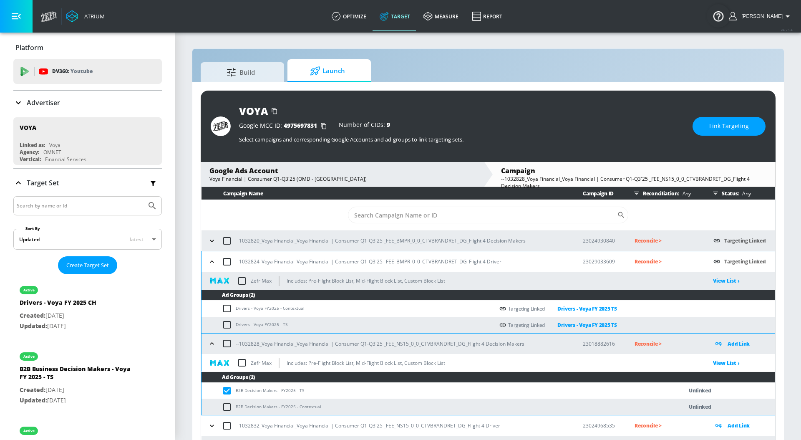
click at [215, 265] on icon "button" at bounding box center [212, 261] width 8 height 8
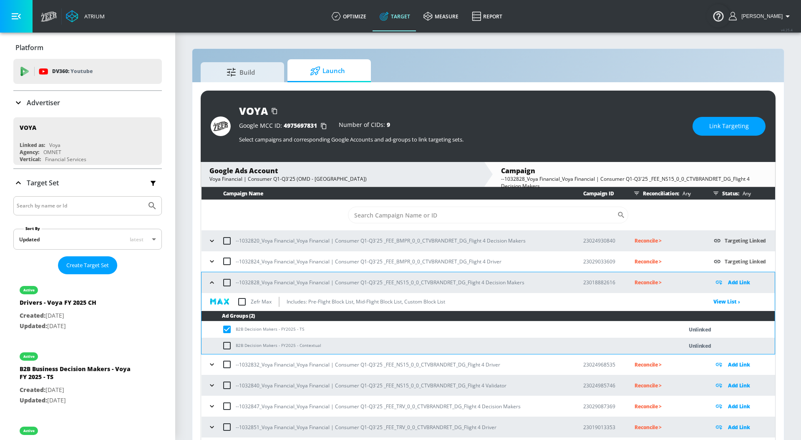
scroll to position [15, 0]
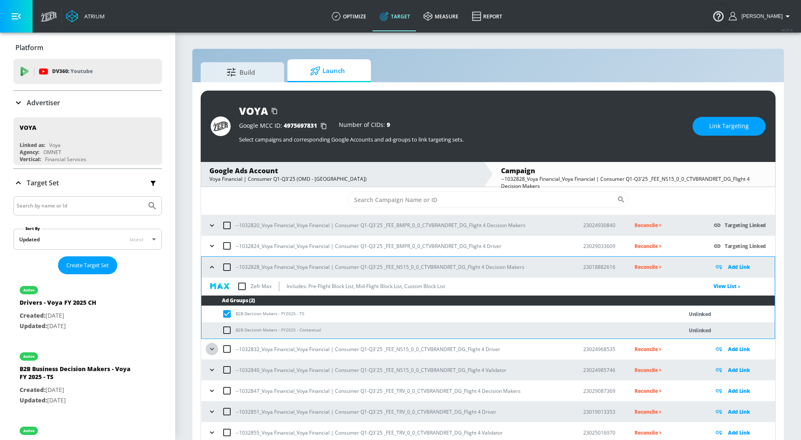
click at [214, 351] on icon "button" at bounding box center [212, 349] width 8 height 8
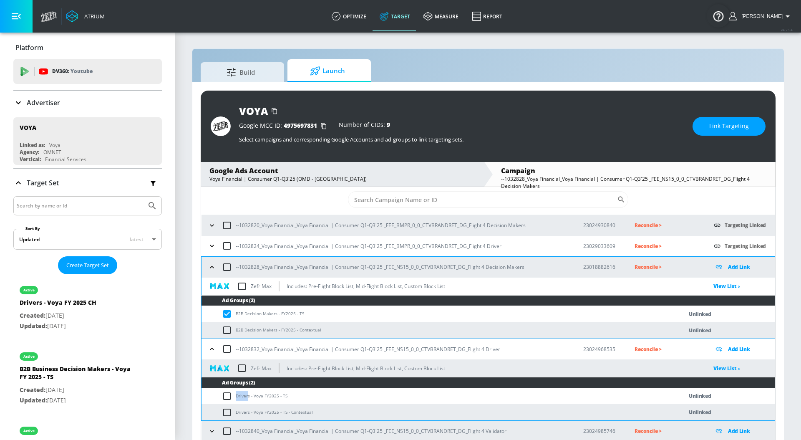
drag, startPoint x: 236, startPoint y: 395, endPoint x: 247, endPoint y: 395, distance: 11.3
click at [247, 395] on td "Drivers - Voya FY2025 - TS" at bounding box center [433, 396] width 464 height 16
click at [229, 395] on input "checkbox" at bounding box center [229, 396] width 14 height 10
checkbox input "true"
click at [705, 123] on button "Link Targeting" at bounding box center [728, 126] width 73 height 19
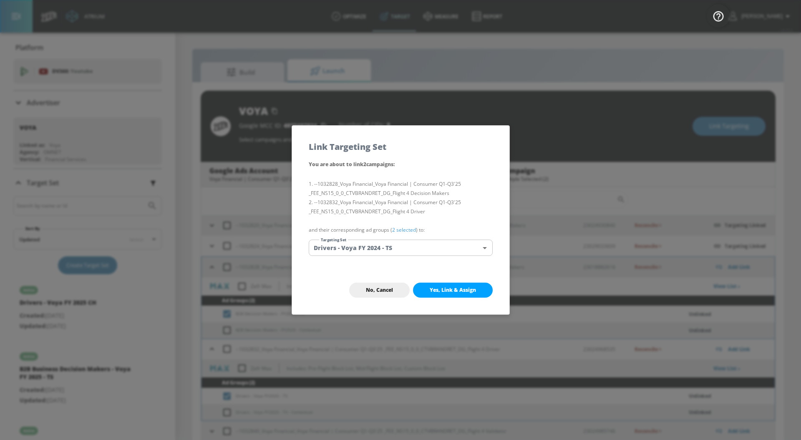
click at [403, 232] on link "2 selected" at bounding box center [404, 229] width 24 height 7
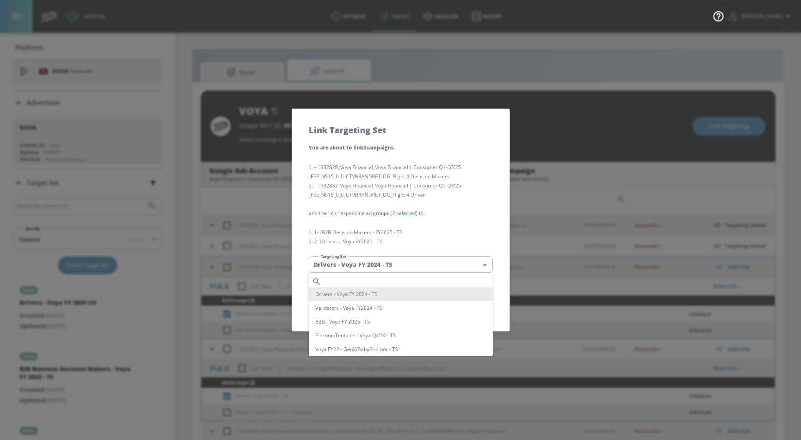
click at [393, 259] on body "Atrium optimize Target measure Report optimize Target measure Report v 4.25.4 […" at bounding box center [400, 226] width 801 height 452
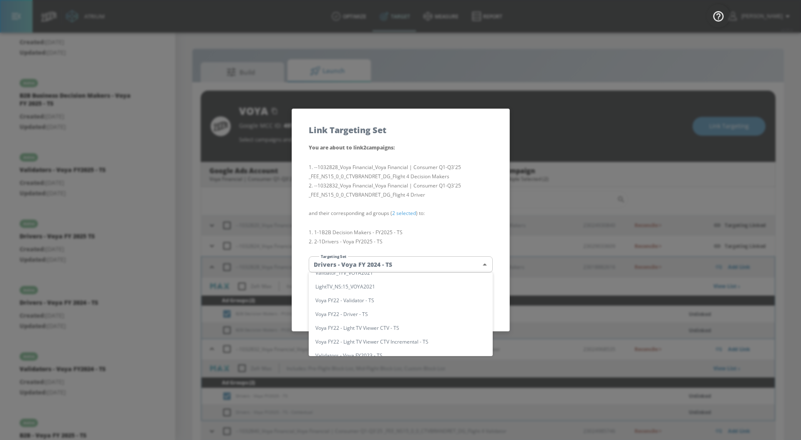
click at [445, 234] on div at bounding box center [400, 220] width 801 height 440
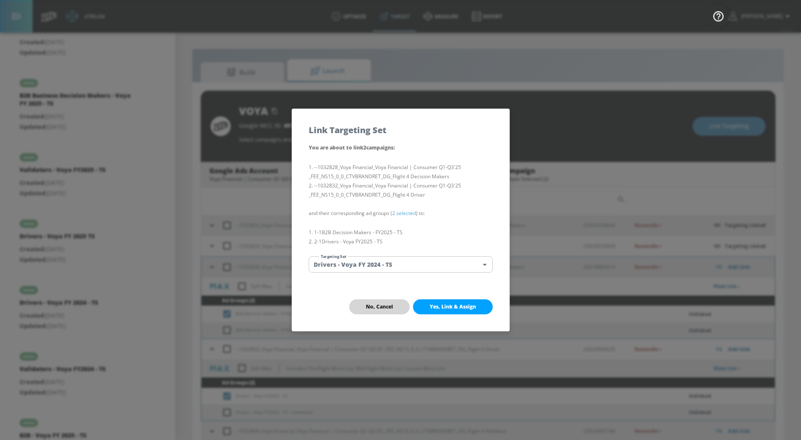
click at [392, 304] on span "No, Cancel" at bounding box center [379, 306] width 27 height 7
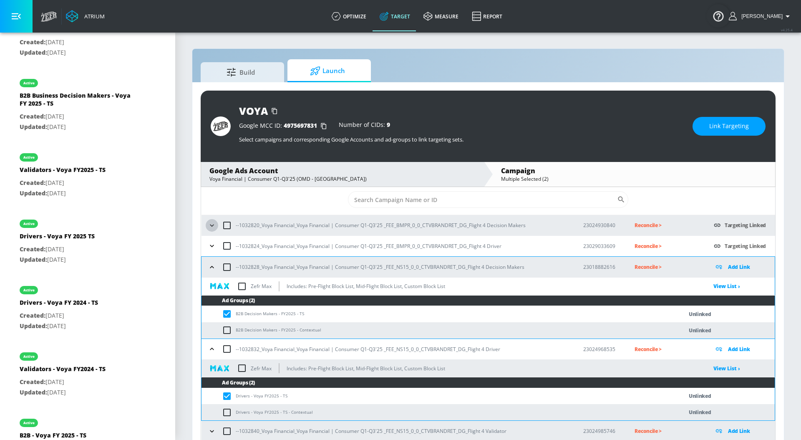
click at [213, 227] on icon "button" at bounding box center [212, 225] width 8 height 8
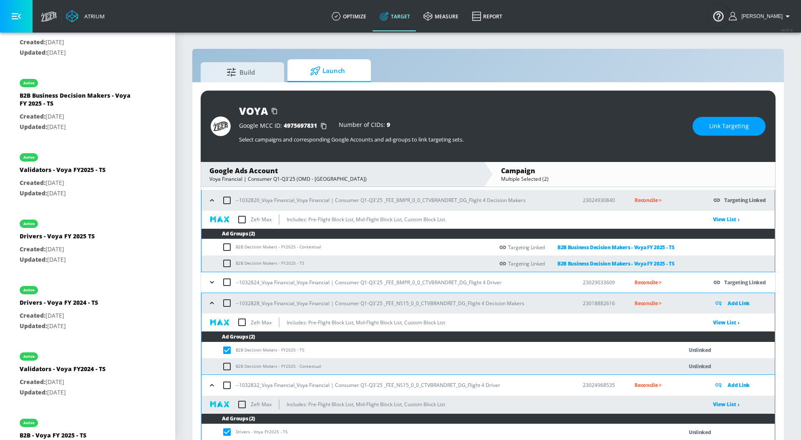
scroll to position [0, 0]
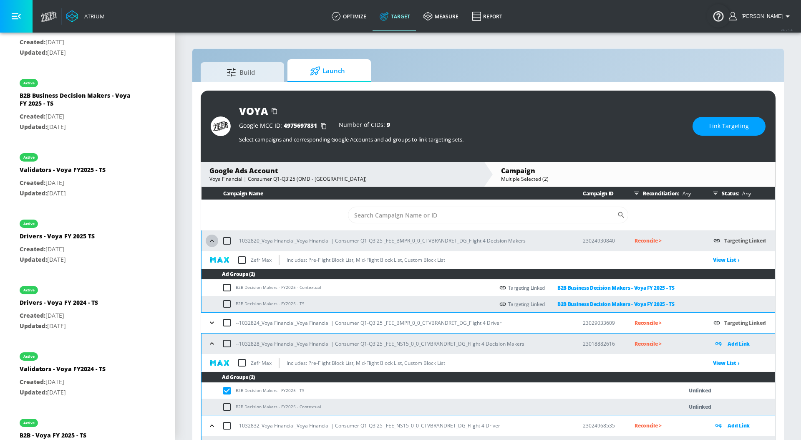
click at [211, 242] on icon "button" at bounding box center [212, 241] width 8 height 8
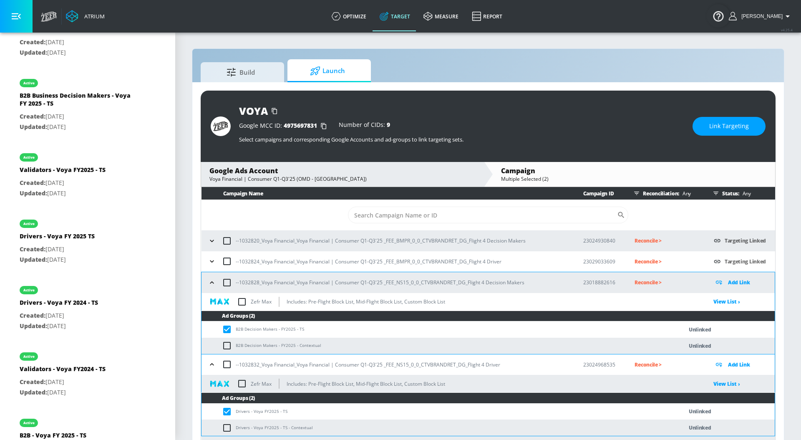
click at [211, 281] on icon "button" at bounding box center [212, 282] width 8 height 8
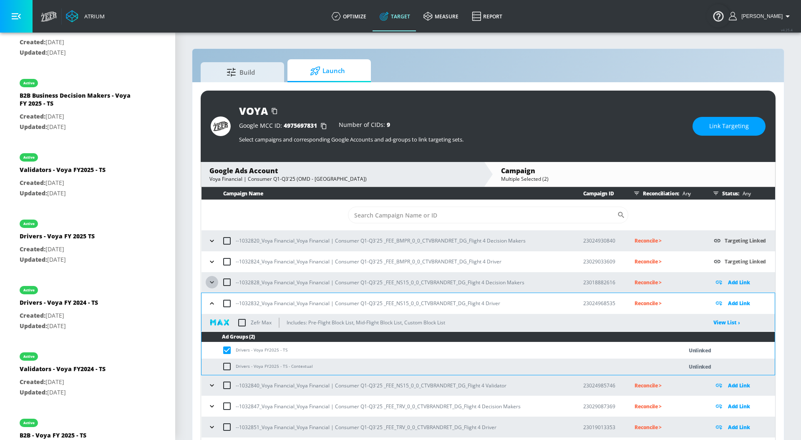
click at [211, 281] on icon "button" at bounding box center [212, 282] width 8 height 8
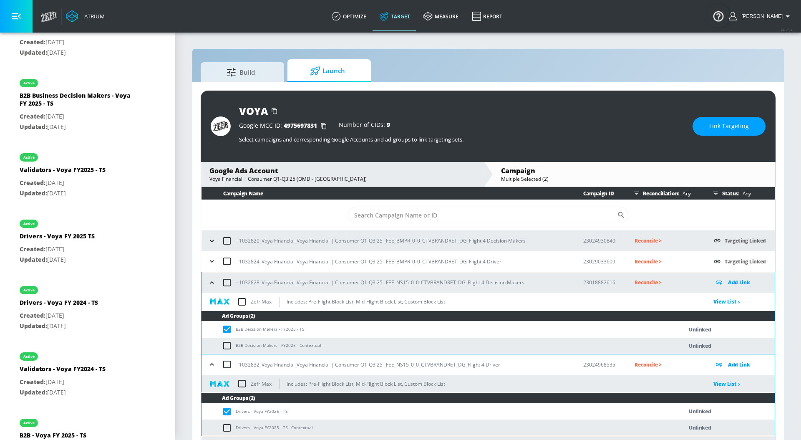
click at [212, 244] on icon "button" at bounding box center [212, 241] width 8 height 8
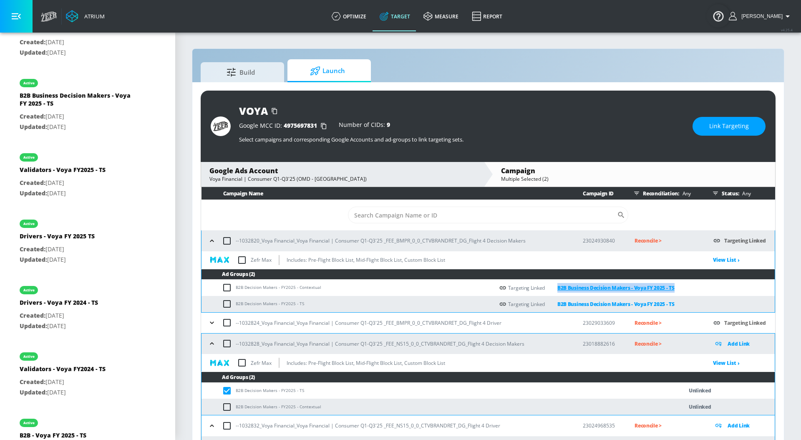
drag, startPoint x: 697, startPoint y: 287, endPoint x: 559, endPoint y: 289, distance: 138.1
click at [559, 289] on div "Targeting Linked B2B Business Decision Makers - Voya FY 2025 - TS" at bounding box center [636, 288] width 275 height 10
copy link "B2B Business Decision Makers - Voya FY 2025 - TS"
click at [213, 239] on icon "button" at bounding box center [212, 241] width 8 height 8
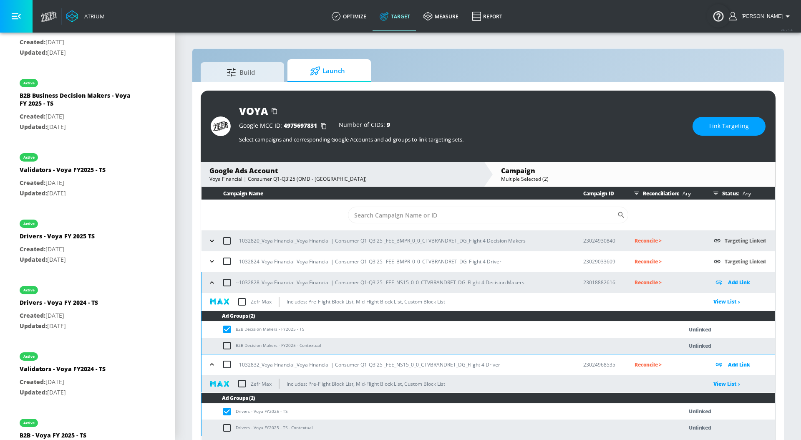
click at [733, 126] on span "Link Targeting" at bounding box center [729, 126] width 40 height 10
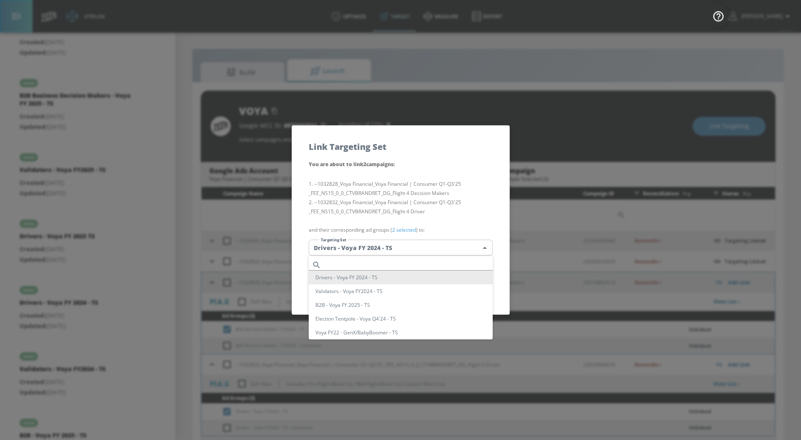
click at [469, 252] on body "Atrium optimize Target measure Report optimize Target measure Report v 4.25.4 […" at bounding box center [400, 226] width 801 height 452
click at [374, 262] on input "text" at bounding box center [409, 264] width 168 height 11
paste input "B2B Business Decision Makers - Voya FY 2025 - TS"
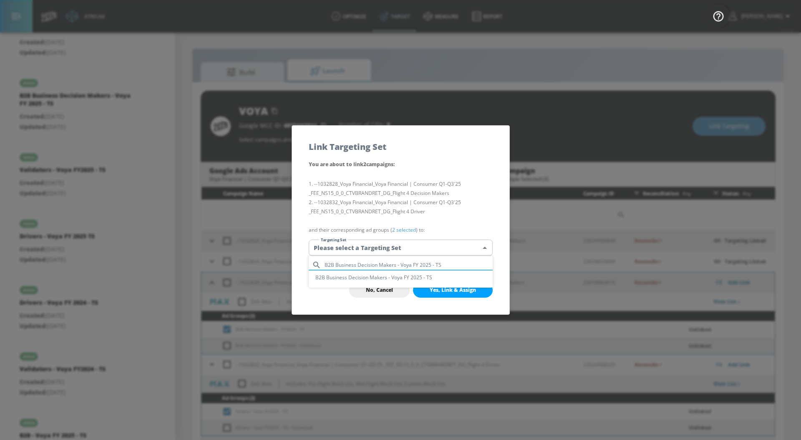
type input "B2B Business Decision Makers - Voya FY 2025 - TS"
click at [380, 279] on li "B2B Business Decision Makers - Voya FY 2025 - TS" at bounding box center [401, 277] width 184 height 14
type input "c4bbee39-4d77-4889-af2b-91b03f36d9ee"
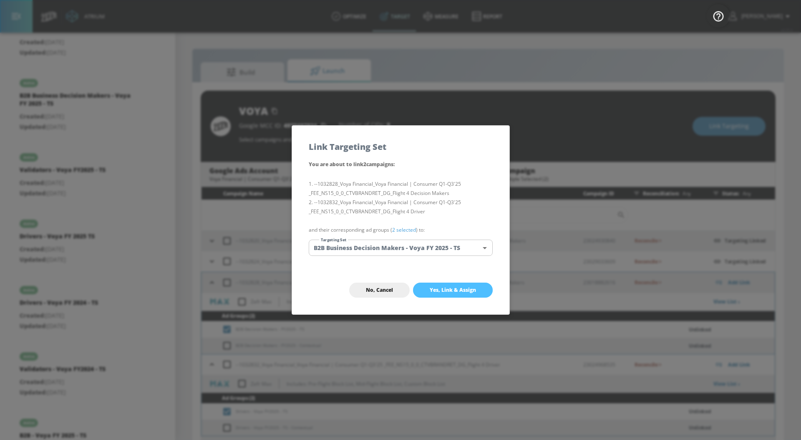
click at [439, 287] on span "Yes, Link & Assign" at bounding box center [453, 290] width 46 height 7
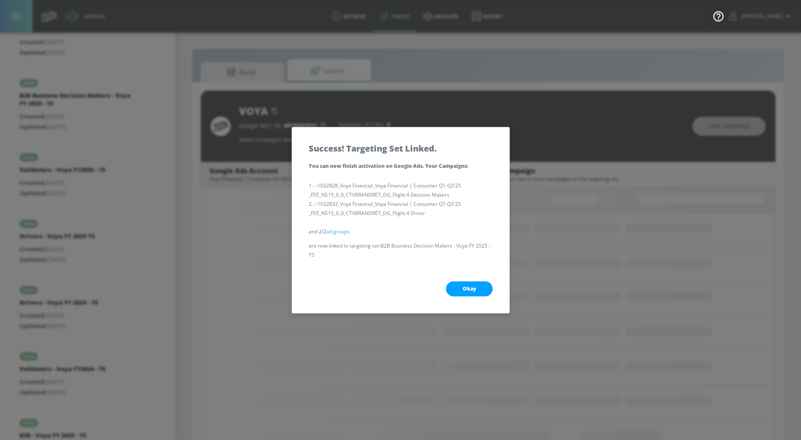
click at [476, 287] on button "Okay" at bounding box center [469, 288] width 47 height 15
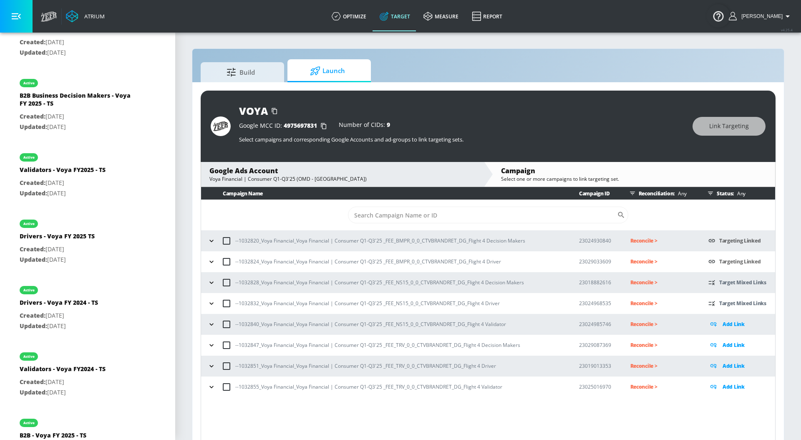
click at [207, 282] on icon "button" at bounding box center [211, 282] width 8 height 8
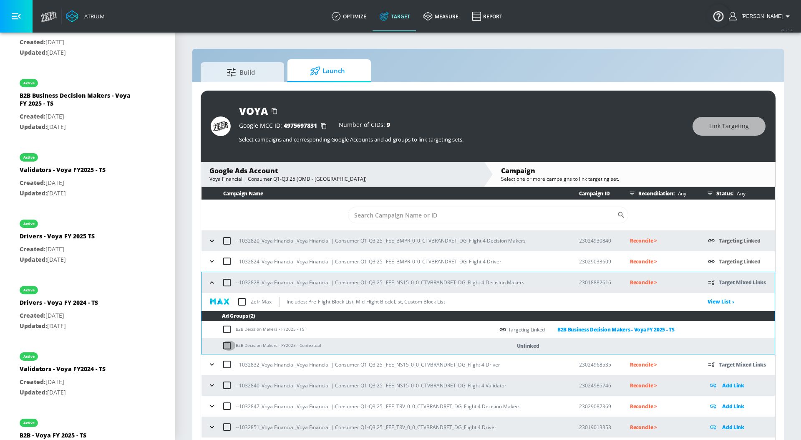
click at [225, 346] on input "checkbox" at bounding box center [229, 345] width 14 height 10
checkbox input "true"
click at [723, 131] on button "Link Targeting" at bounding box center [728, 126] width 73 height 19
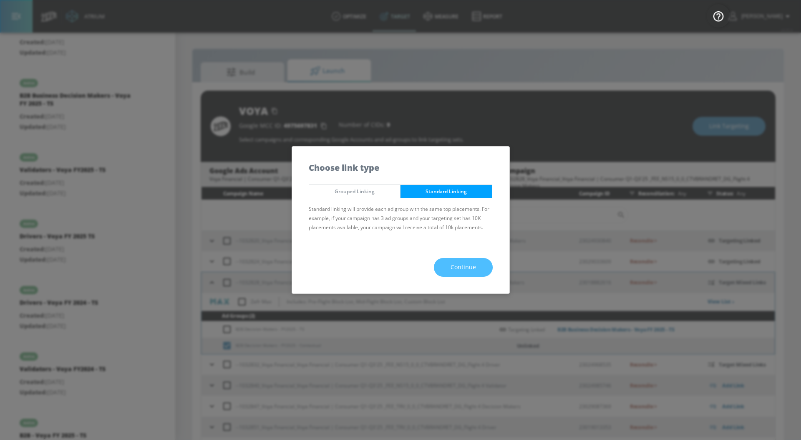
click at [472, 264] on span "Continue" at bounding box center [463, 267] width 25 height 10
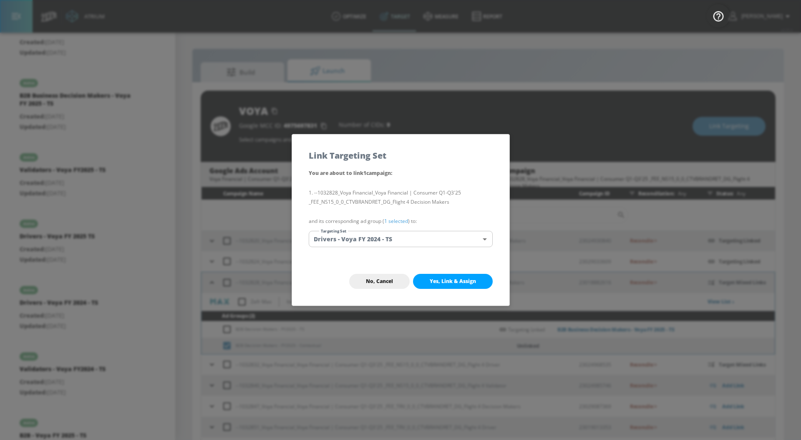
click at [425, 234] on body "Atrium optimize Target measure Report optimize Target measure Report v 4.25.4 […" at bounding box center [400, 226] width 801 height 452
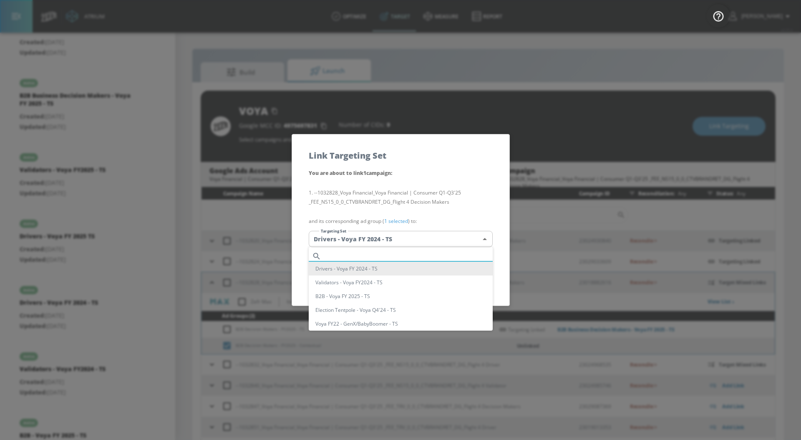
click at [417, 257] on input "text" at bounding box center [409, 255] width 168 height 11
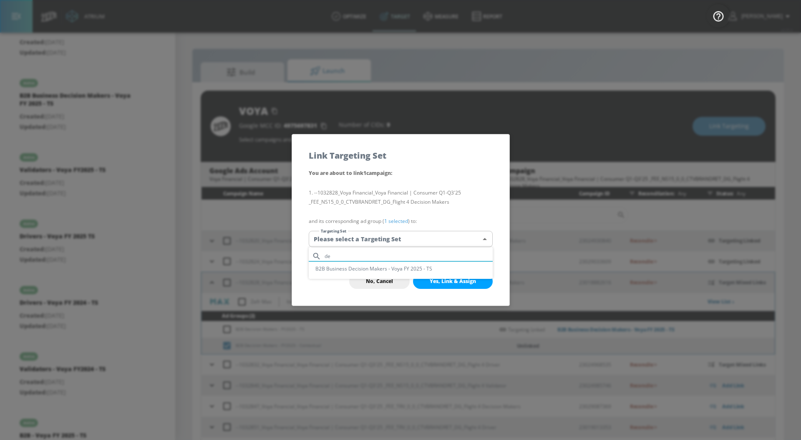
type input "d"
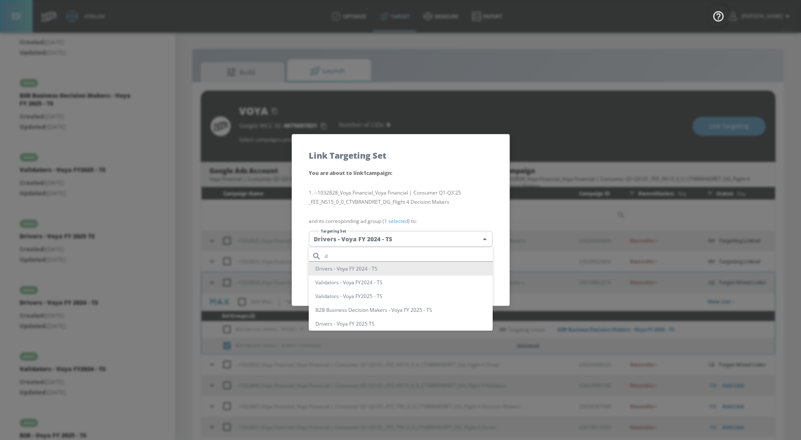
click at [351, 257] on input "d" at bounding box center [409, 255] width 168 height 11
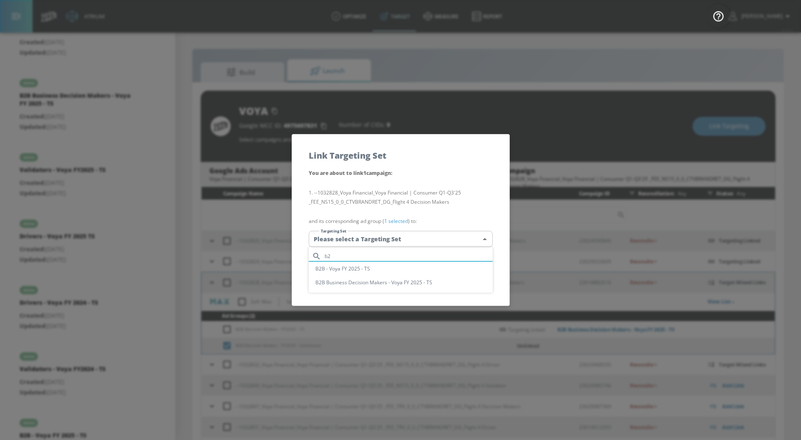
type input "b"
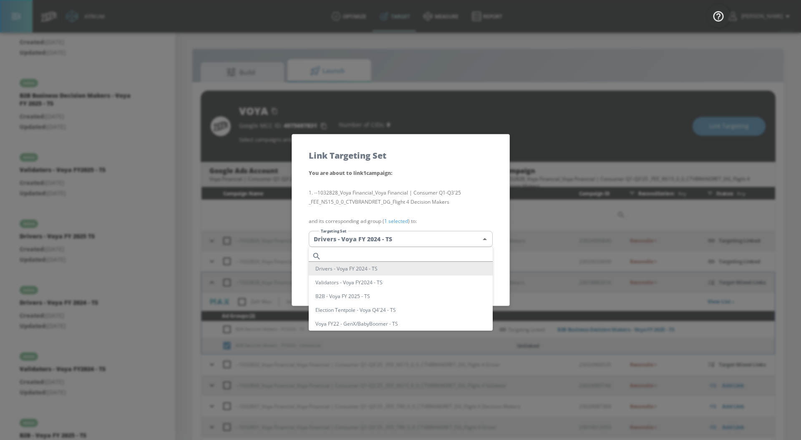
paste li
click at [336, 254] on input "text" at bounding box center [409, 255] width 168 height 11
paste input "B2B Business Decision Makers - Voya FY 2025 - TS"
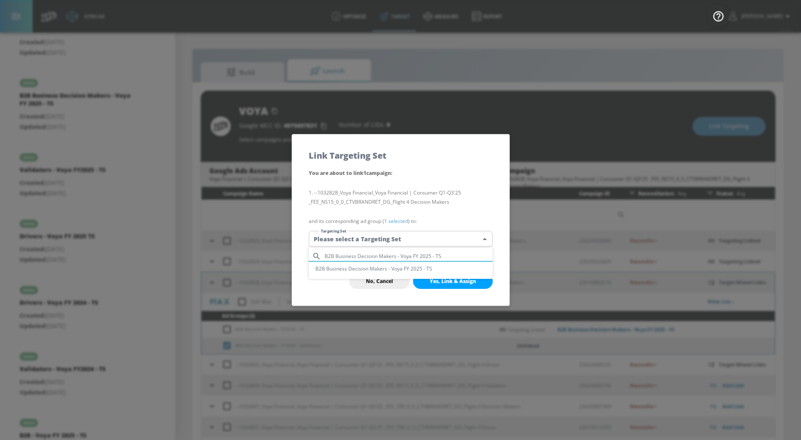
type input "B2B Business Decision Makers - Voya FY 2025 - TS"
click at [356, 272] on li "B2B Business Decision Makers - Voya FY 2025 - TS" at bounding box center [401, 269] width 184 height 14
type input "c4bbee39-4d77-4889-af2b-91b03f36d9ee"
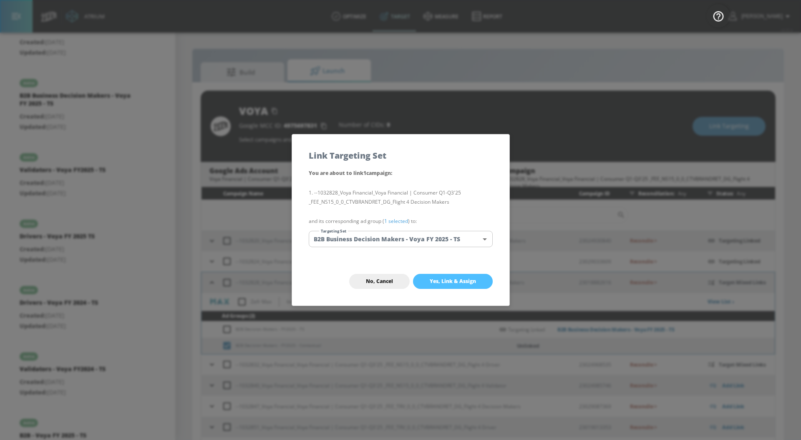
click at [458, 278] on span "Yes, Link & Assign" at bounding box center [453, 281] width 46 height 7
checkbox input "false"
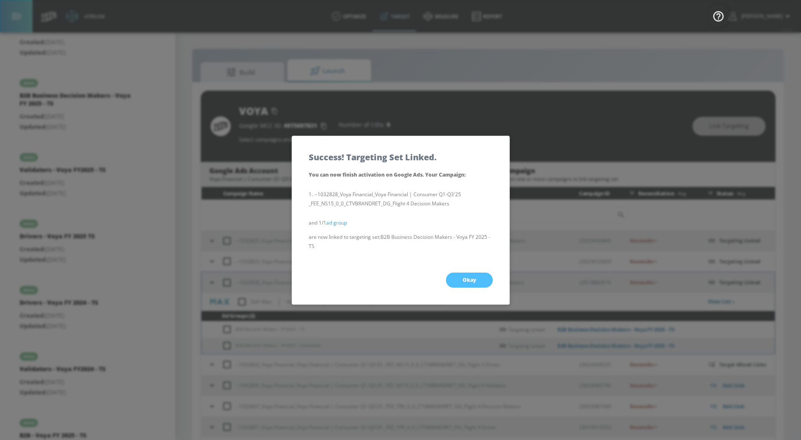
click at [458, 278] on button "Okay" at bounding box center [469, 279] width 47 height 15
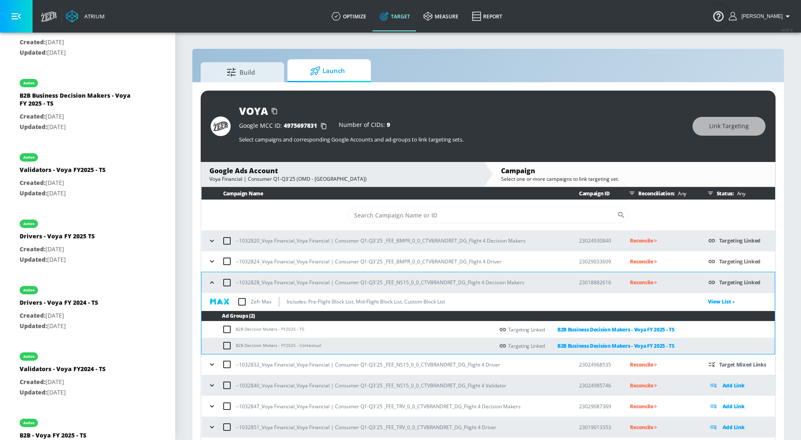
click at [211, 287] on button "button" at bounding box center [212, 282] width 13 height 13
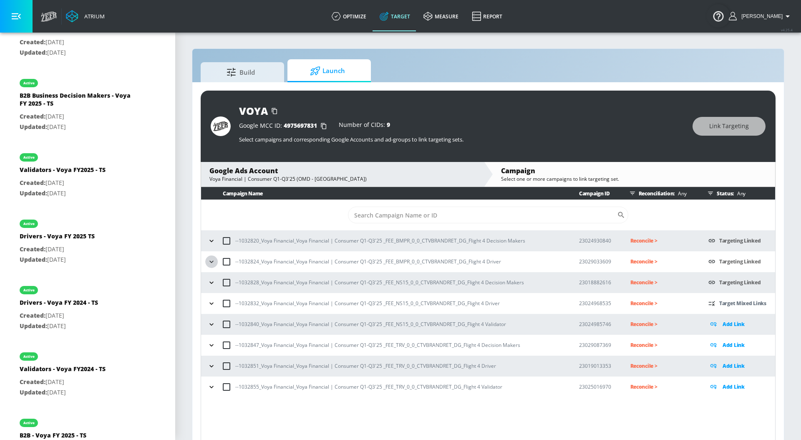
click at [212, 261] on icon "button" at bounding box center [211, 261] width 4 height 2
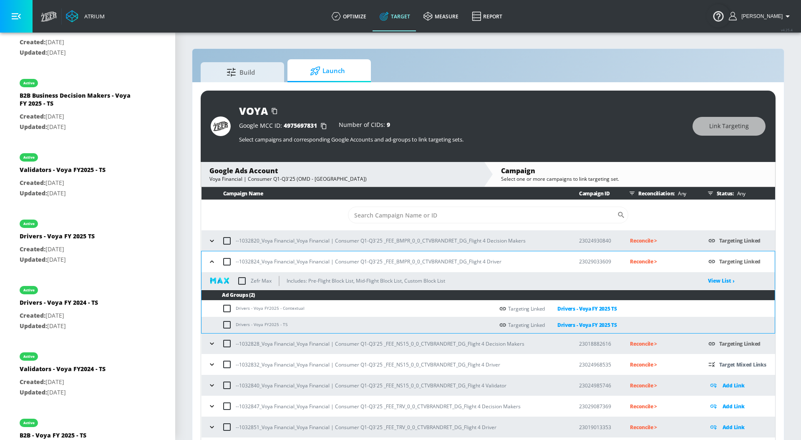
click at [212, 261] on icon "button" at bounding box center [212, 261] width 8 height 8
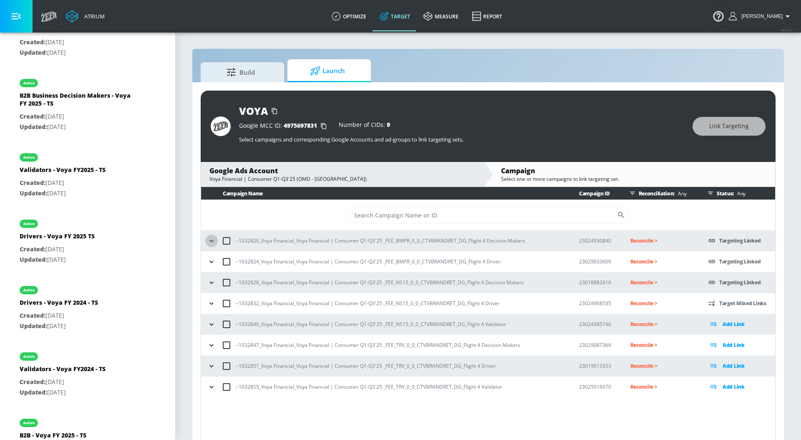
click at [211, 243] on icon "button" at bounding box center [211, 241] width 8 height 8
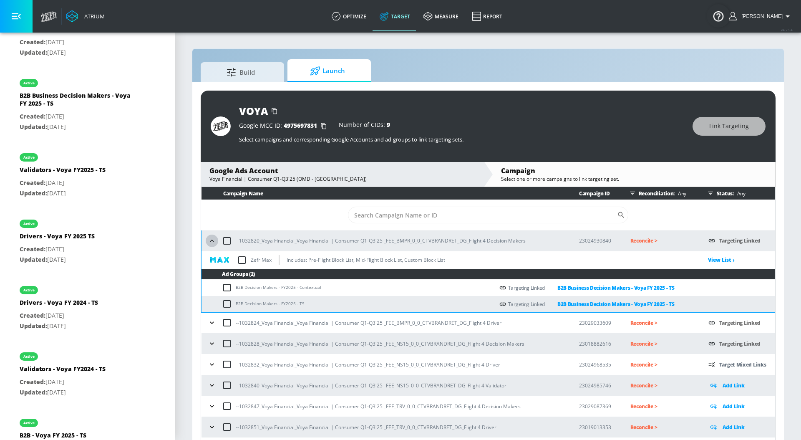
click at [211, 243] on icon "button" at bounding box center [212, 241] width 8 height 8
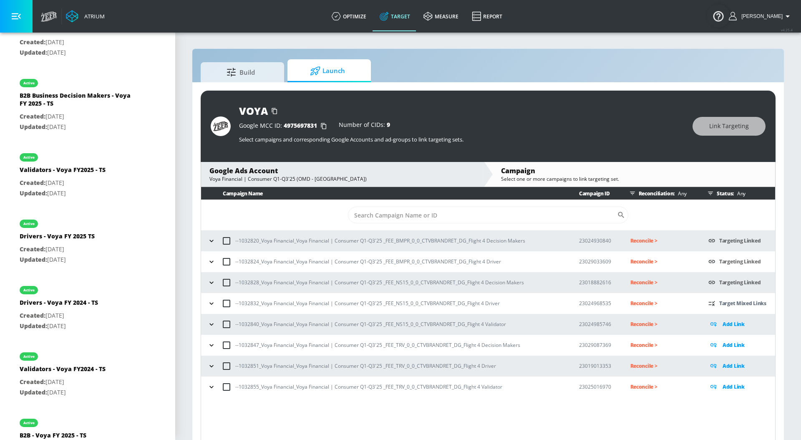
click at [213, 343] on icon "button" at bounding box center [211, 345] width 8 height 8
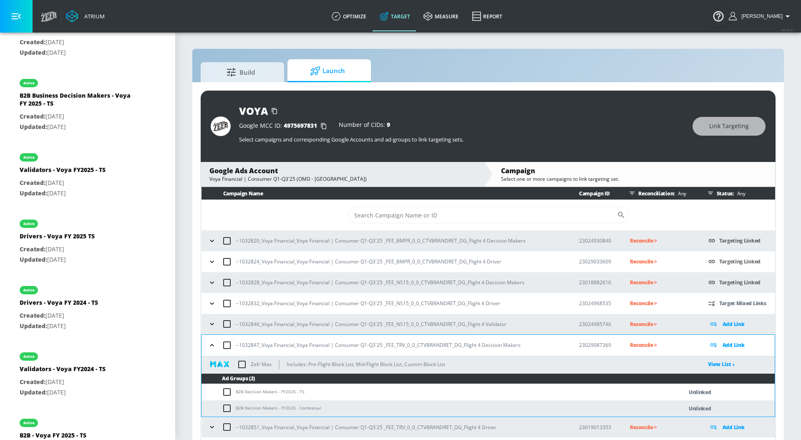
click at [225, 390] on input "checkbox" at bounding box center [229, 392] width 14 height 10
checkbox input "true"
click at [730, 129] on span "Link Targeting" at bounding box center [729, 126] width 40 height 10
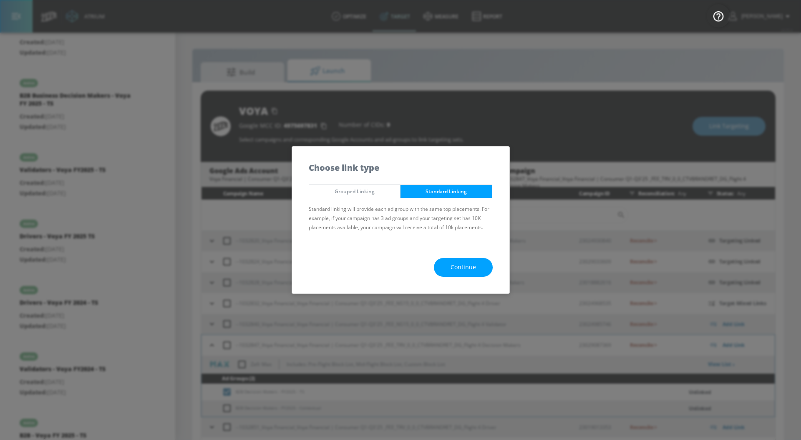
click at [480, 263] on button "Continue" at bounding box center [463, 267] width 59 height 19
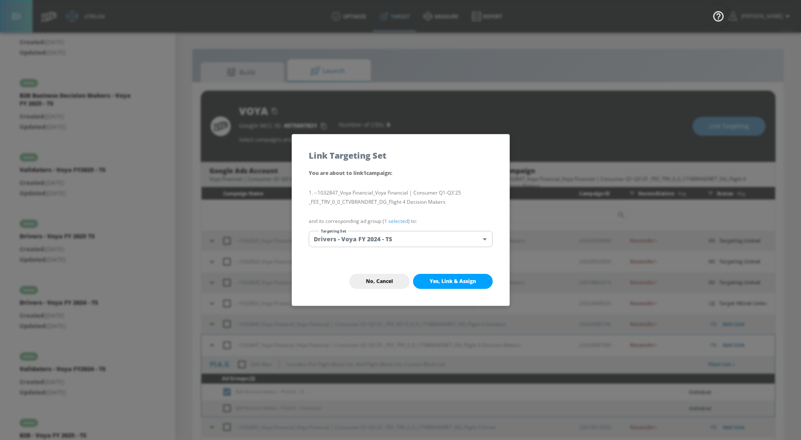
click at [401, 234] on body "Atrium optimize Target measure Report optimize Target measure Report v 4.25.4 […" at bounding box center [400, 226] width 801 height 452
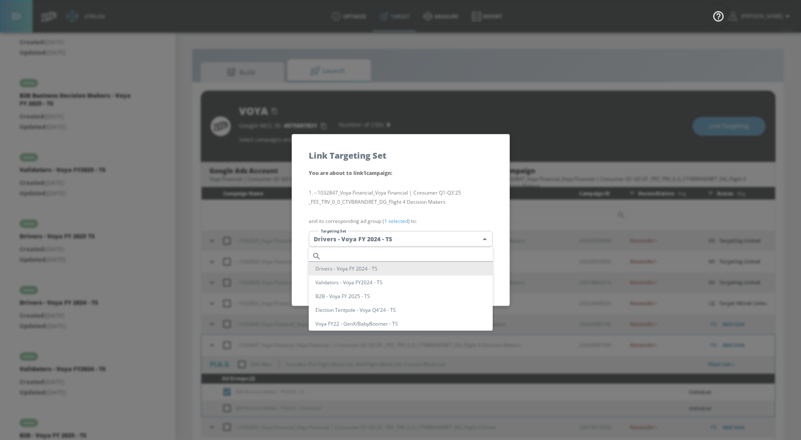
click at [377, 255] on input "text" at bounding box center [409, 255] width 168 height 11
paste input "B2B Business Decision Makers - Voya FY 2025 - TS"
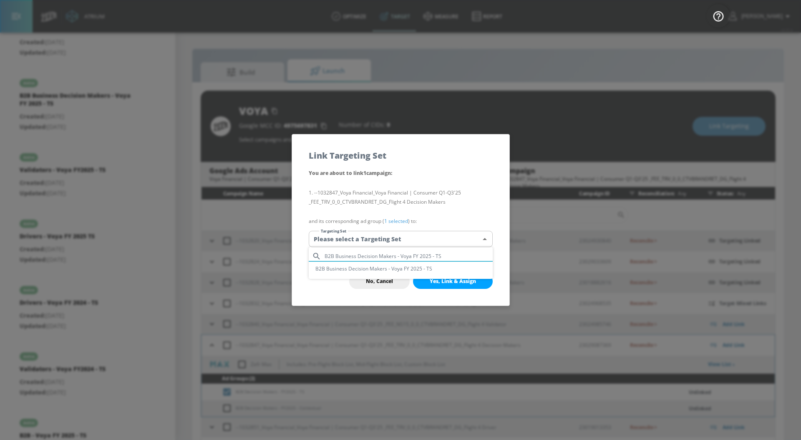
type input "B2B Business Decision Makers - Voya FY 2025 - TS"
click at [369, 270] on li "B2B Business Decision Makers - Voya FY 2025 - TS" at bounding box center [401, 269] width 184 height 14
type input "c4bbee39-4d77-4889-af2b-91b03f36d9ee"
click at [434, 278] on span "Yes, Link & Assign" at bounding box center [453, 281] width 46 height 7
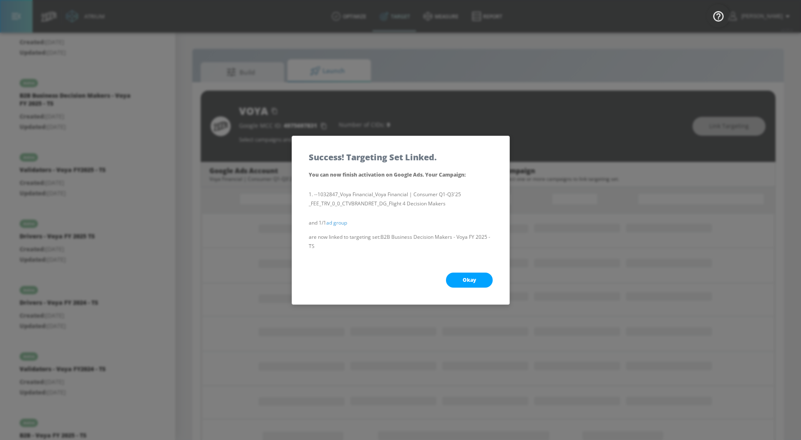
click at [471, 278] on span "Okay" at bounding box center [469, 280] width 13 height 7
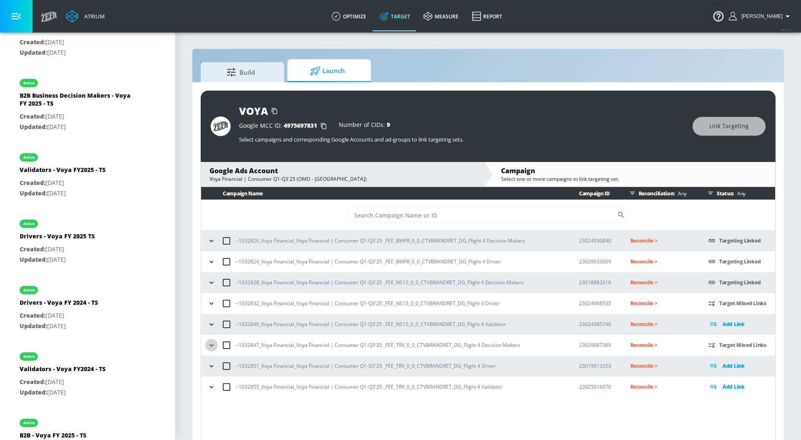
click at [212, 343] on icon "button" at bounding box center [211, 345] width 8 height 8
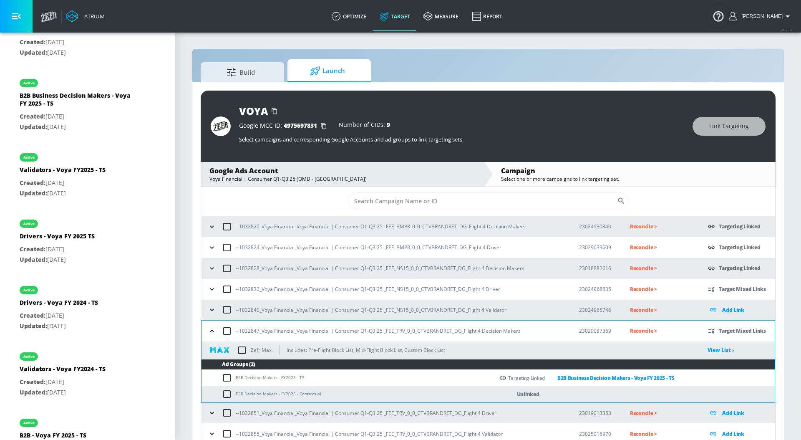
scroll to position [15, 0]
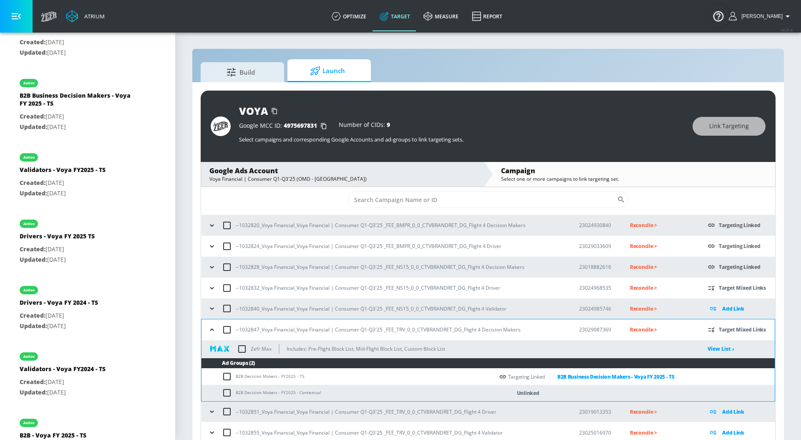
click at [225, 395] on input "checkbox" at bounding box center [229, 393] width 14 height 10
checkbox input "true"
click at [724, 125] on span "Link Targeting" at bounding box center [729, 126] width 40 height 10
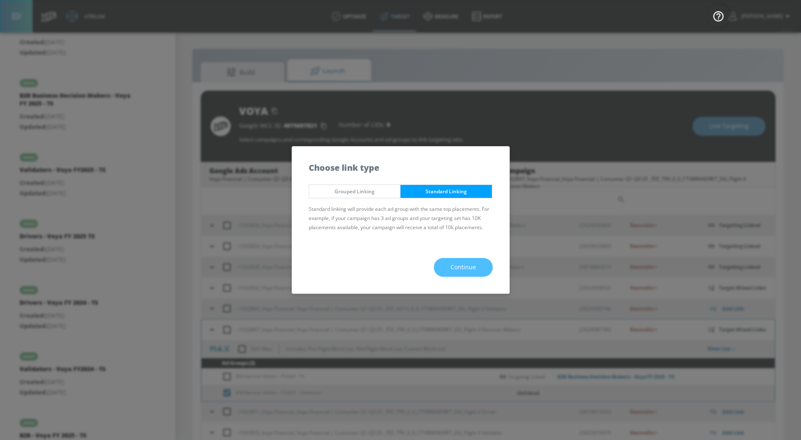
click at [485, 266] on button "Continue" at bounding box center [463, 267] width 59 height 19
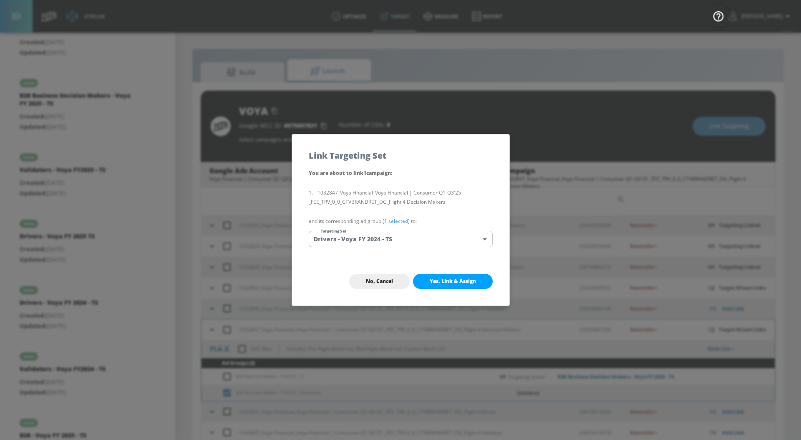
click at [402, 222] on link "1 selected" at bounding box center [396, 220] width 24 height 7
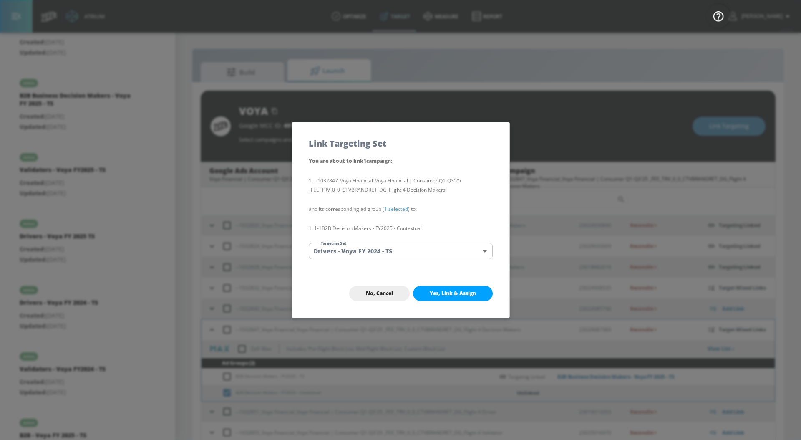
click at [392, 244] on body "Atrium optimize Target measure Report optimize Target measure Report v 4.25.4 […" at bounding box center [400, 226] width 801 height 452
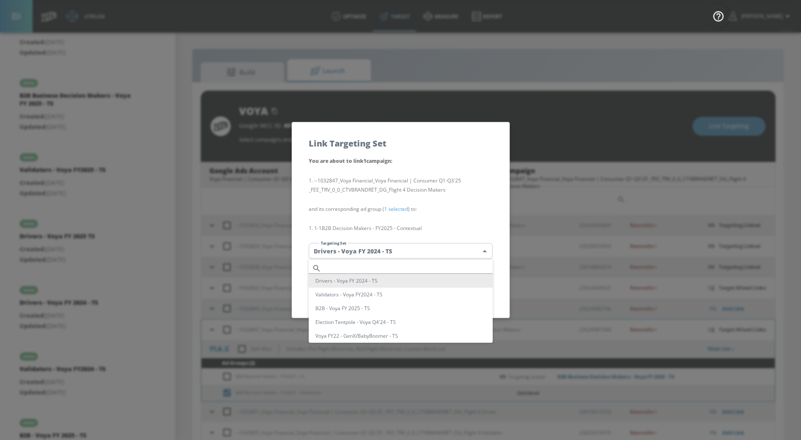
click at [388, 259] on ul "Drivers - Voya FY 2024 - TS Validators - Voya FY2024 - TS B2B - Voya FY 2025 - …" at bounding box center [401, 419] width 184 height 321
click at [385, 265] on input "text" at bounding box center [409, 267] width 168 height 11
paste input "B2B Business Decision Makers - Voya FY 2025 - TS"
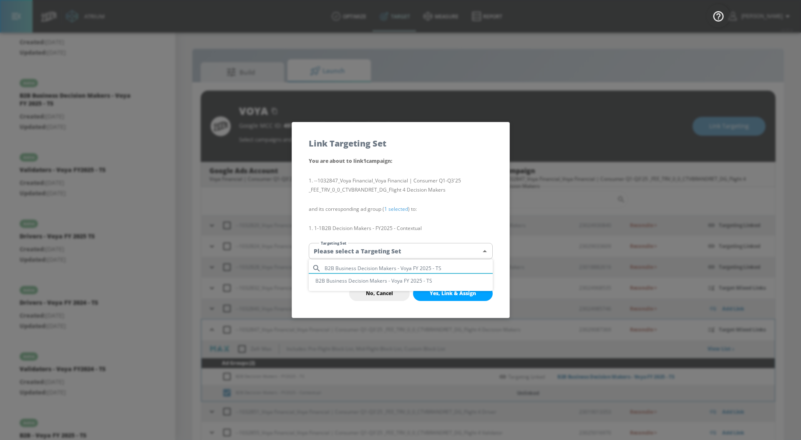
type input "B2B Business Decision Makers - Voya FY 2025 - TS"
click at [373, 281] on li "B2B Business Decision Makers - Voya FY 2025 - TS" at bounding box center [401, 281] width 184 height 14
type input "c4bbee39-4d77-4889-af2b-91b03f36d9ee"
click at [428, 292] on button "Yes, Link & Assign" at bounding box center [453, 293] width 80 height 15
checkbox input "false"
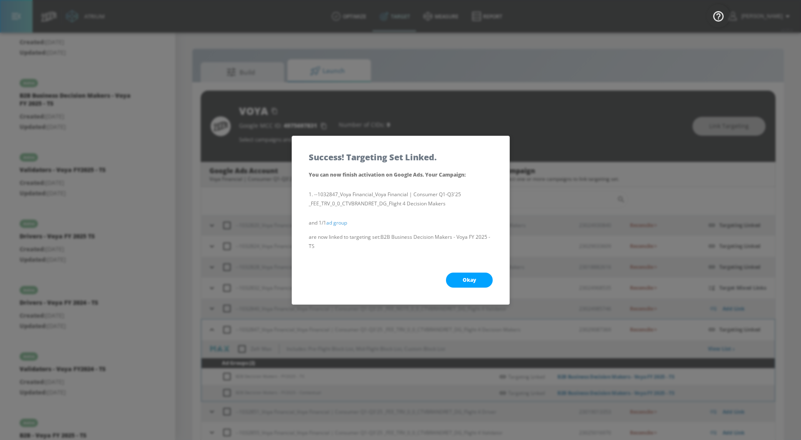
click at [466, 277] on span "Okay" at bounding box center [469, 280] width 13 height 7
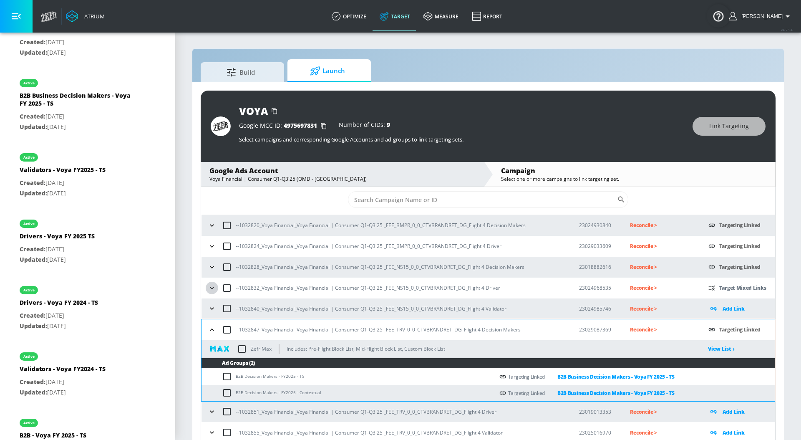
click at [211, 289] on icon "button" at bounding box center [212, 288] width 8 height 8
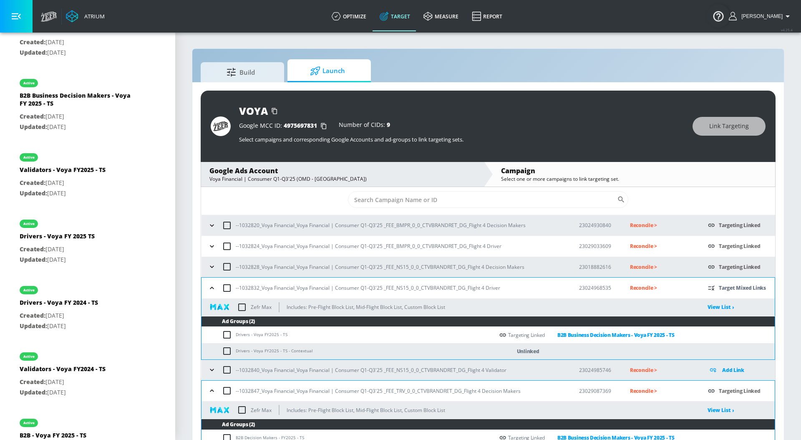
click at [229, 351] on input "checkbox" at bounding box center [229, 351] width 14 height 10
checkbox input "true"
click at [229, 331] on input "checkbox" at bounding box center [229, 335] width 14 height 10
checkbox input "true"
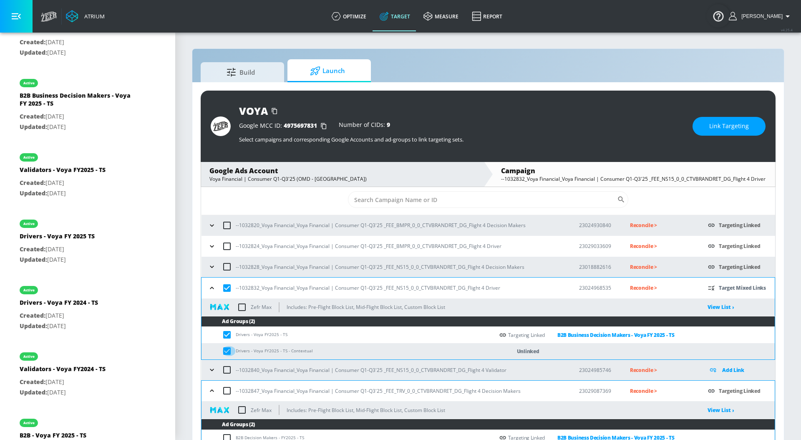
click at [227, 346] on input "checkbox" at bounding box center [229, 351] width 14 height 10
checkbox input "false"
click at [723, 128] on span "Link Targeting" at bounding box center [729, 126] width 40 height 10
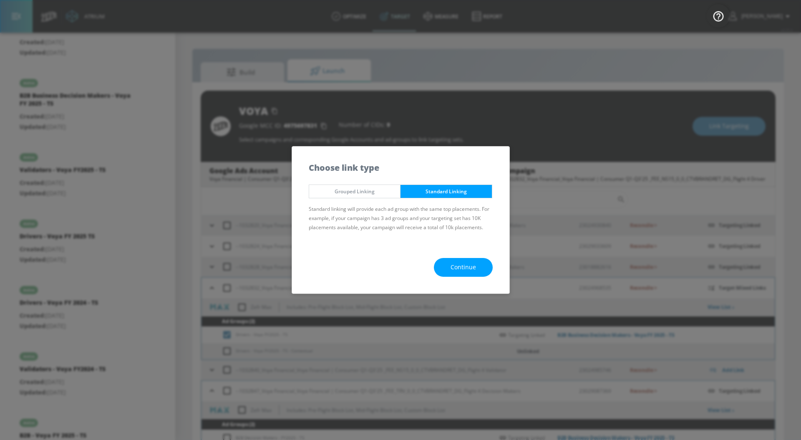
click at [451, 261] on button "Continue" at bounding box center [463, 267] width 59 height 19
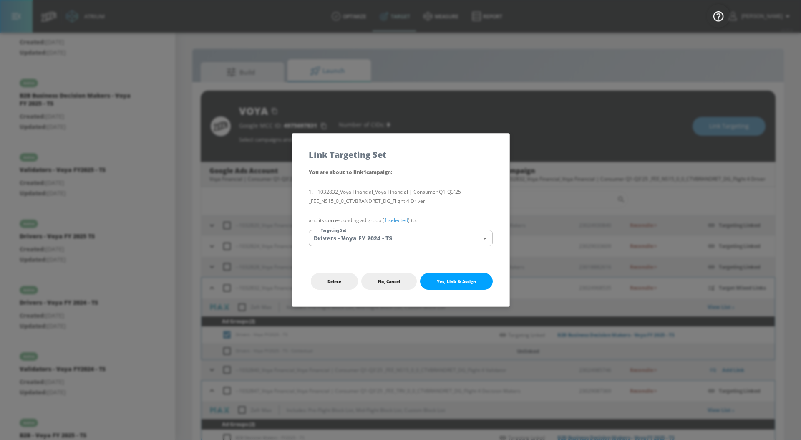
click at [405, 239] on body "Atrium optimize Target measure Report optimize Target measure Report v 4.25.4 […" at bounding box center [400, 226] width 801 height 452
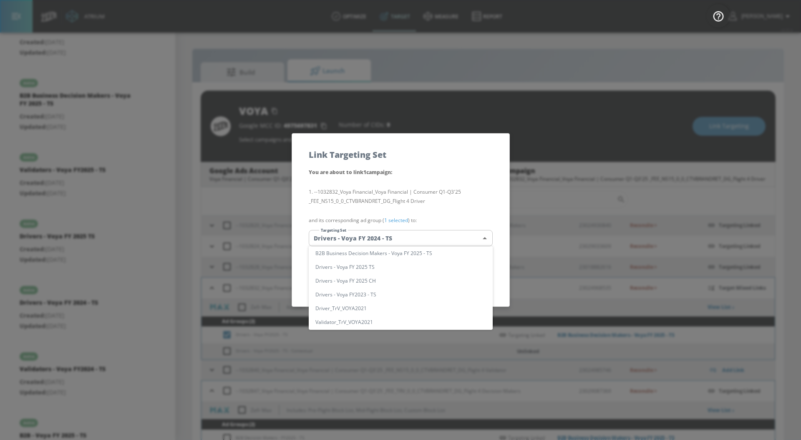
scroll to position [107, 0]
click at [410, 274] on li "Drivers - Voya FY 2025 TS" at bounding box center [401, 271] width 184 height 14
type input "184acc85-7acf-472e-831d-b410850f070d"
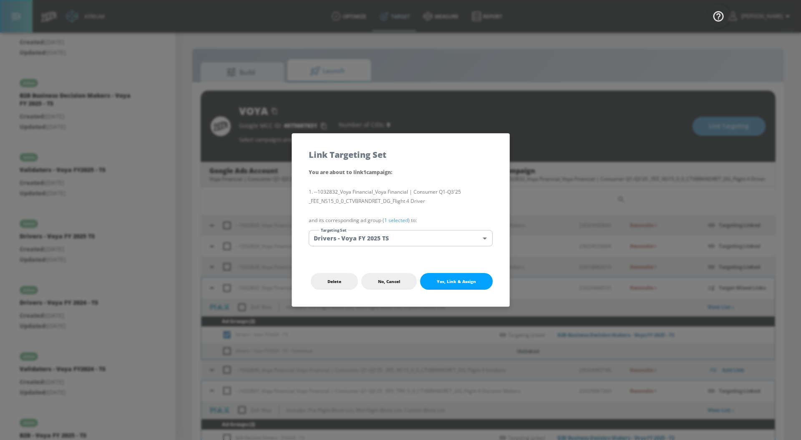
click at [410, 264] on li "Drivers - Voya FY 2025 TS" at bounding box center [378, 260] width 138 height 8
click at [454, 286] on button "Yes, Link & Assign" at bounding box center [456, 281] width 73 height 17
checkbox input "false"
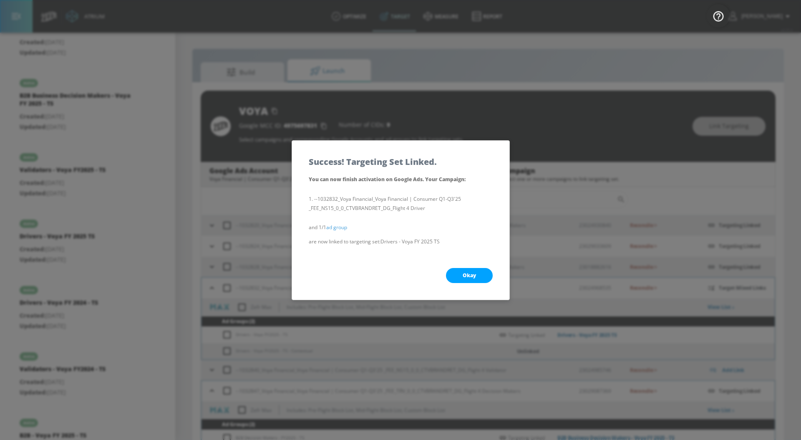
click at [468, 269] on button "Okay" at bounding box center [469, 275] width 47 height 15
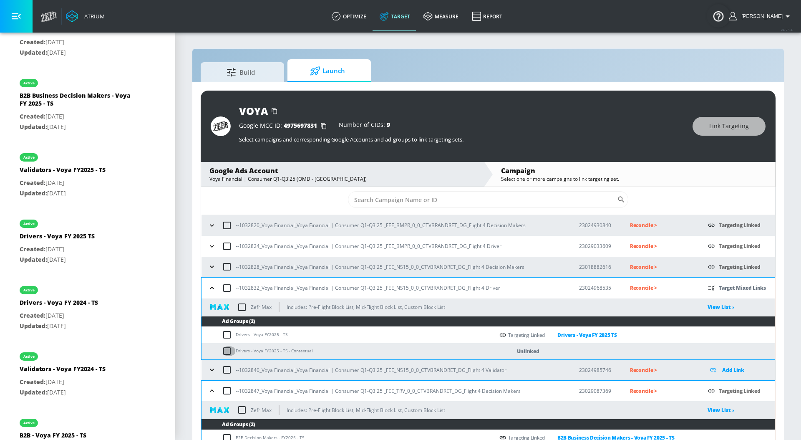
click at [226, 351] on input "checkbox" at bounding box center [229, 351] width 14 height 10
checkbox input "true"
click at [215, 265] on icon "button" at bounding box center [212, 266] width 8 height 8
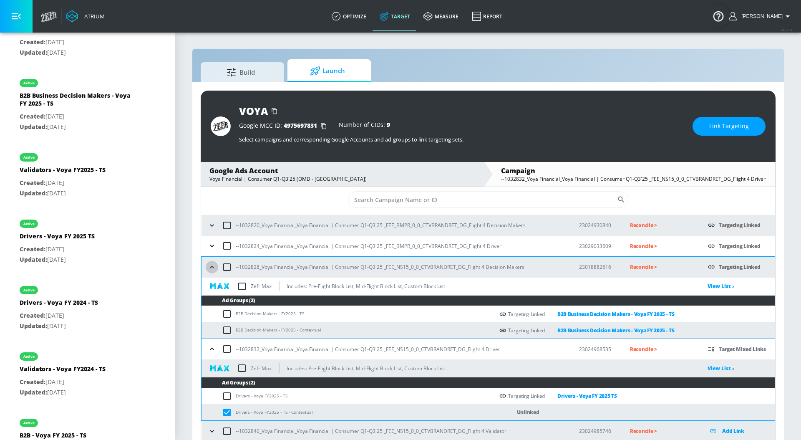
click at [215, 265] on icon "button" at bounding box center [212, 267] width 8 height 8
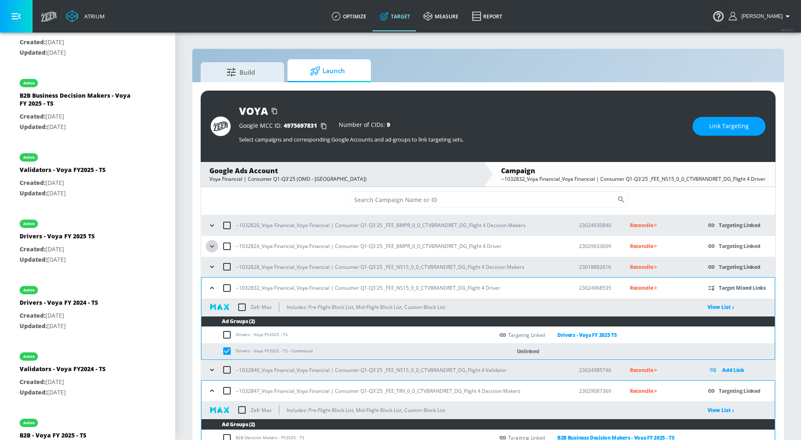
click at [214, 249] on icon "button" at bounding box center [212, 246] width 8 height 8
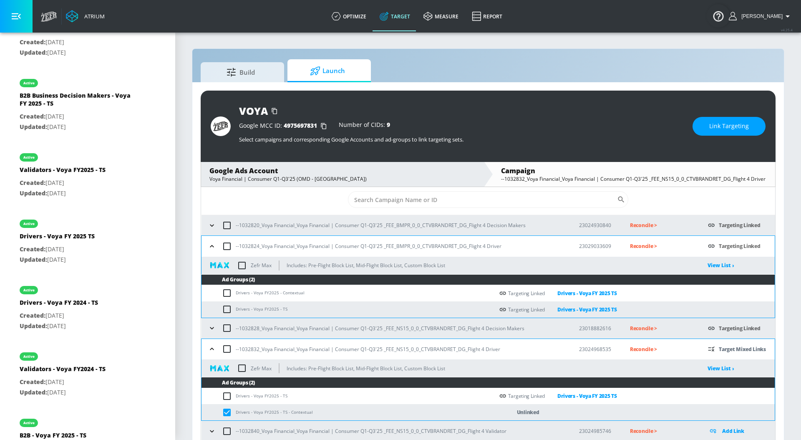
click at [214, 249] on icon "button" at bounding box center [212, 246] width 8 height 8
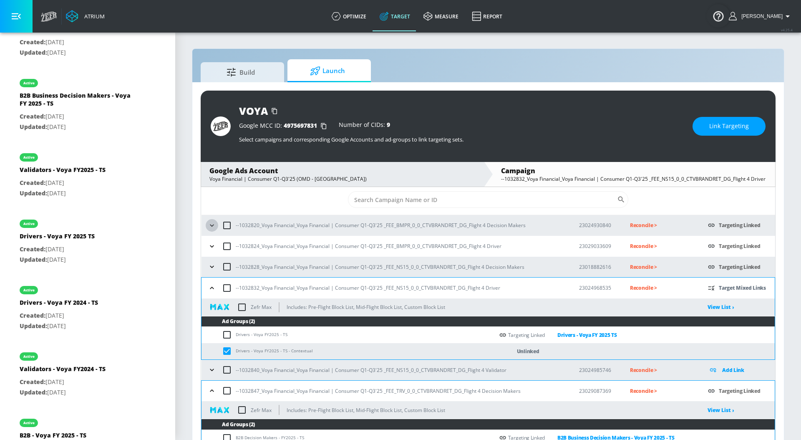
click at [214, 227] on icon "button" at bounding box center [212, 225] width 8 height 8
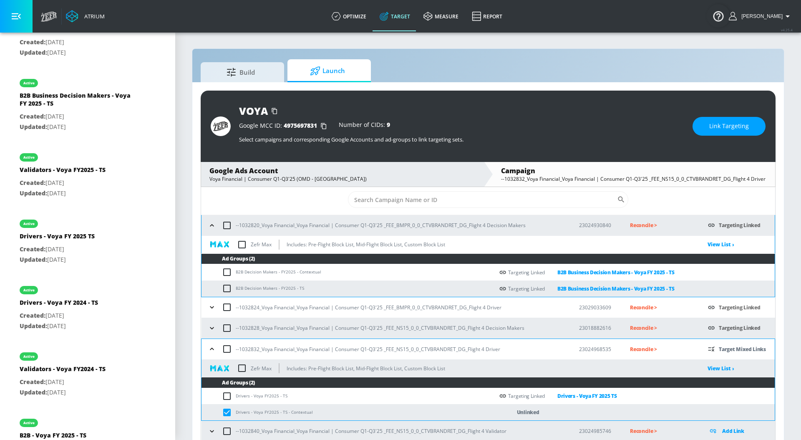
click at [214, 227] on icon "button" at bounding box center [212, 225] width 8 height 8
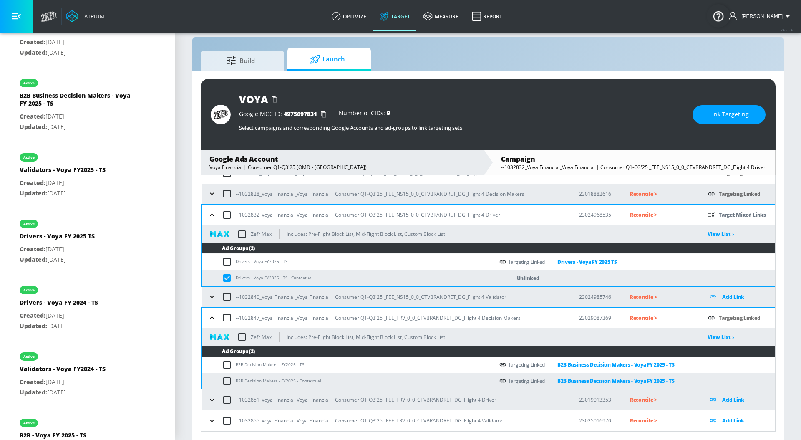
scroll to position [12, 0]
click at [708, 115] on button "Link Targeting" at bounding box center [728, 114] width 73 height 19
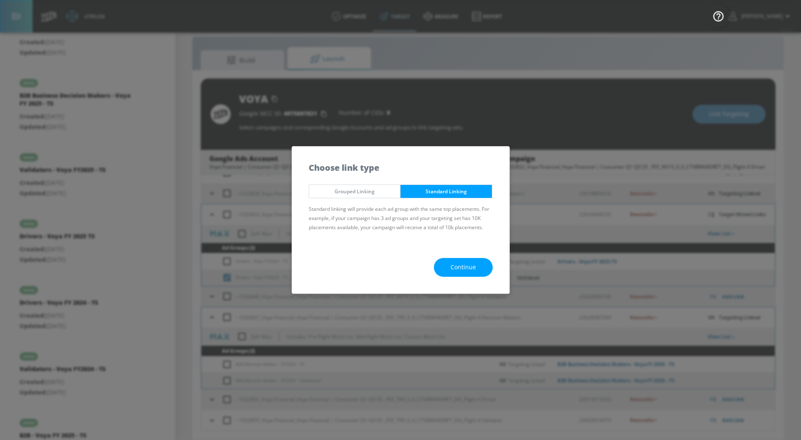
click at [450, 265] on button "Continue" at bounding box center [463, 267] width 59 height 19
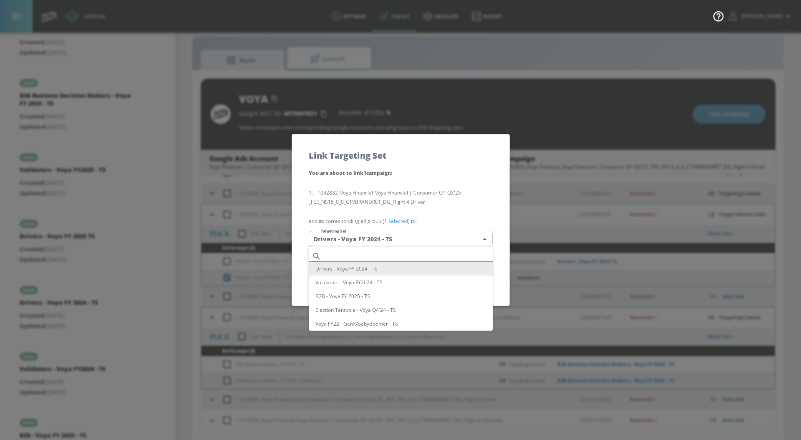
click at [394, 240] on body "Atrium optimize Target measure Report optimize Target measure Report v 4.25.4 […" at bounding box center [400, 214] width 801 height 452
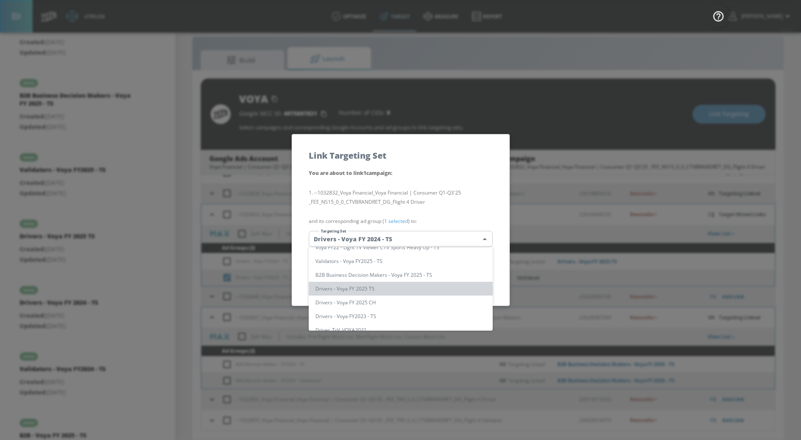
click at [420, 290] on li "Drivers - Voya FY 2025 TS" at bounding box center [401, 289] width 184 height 14
type input "184acc85-7acf-472e-831d-b410850f070d"
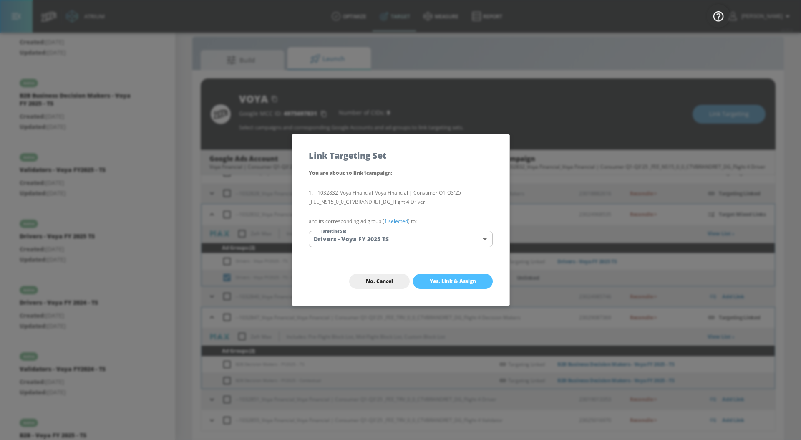
click at [437, 280] on span "Yes, Link & Assign" at bounding box center [453, 281] width 46 height 7
checkbox input "false"
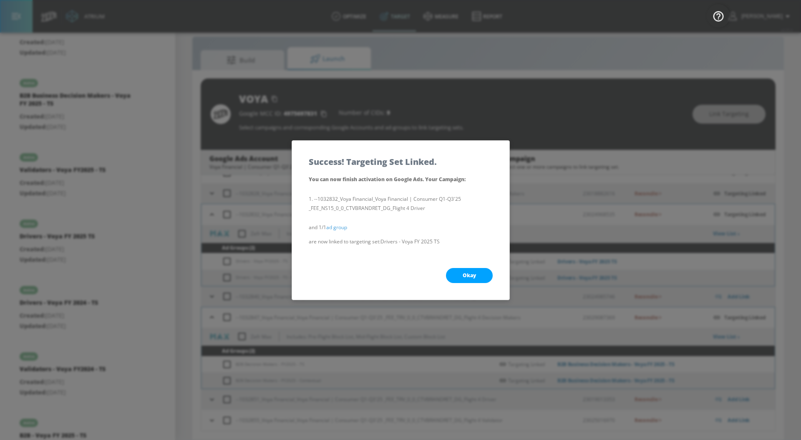
click at [463, 277] on span "Okay" at bounding box center [469, 275] width 13 height 7
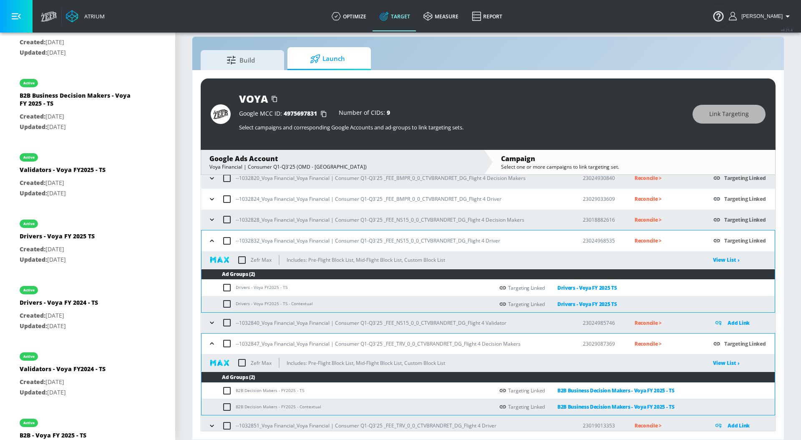
scroll to position [0, 0]
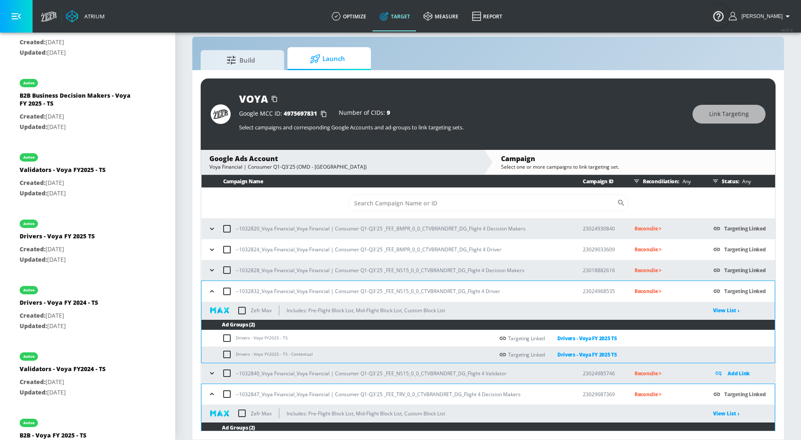
click at [212, 227] on icon "button" at bounding box center [212, 228] width 8 height 8
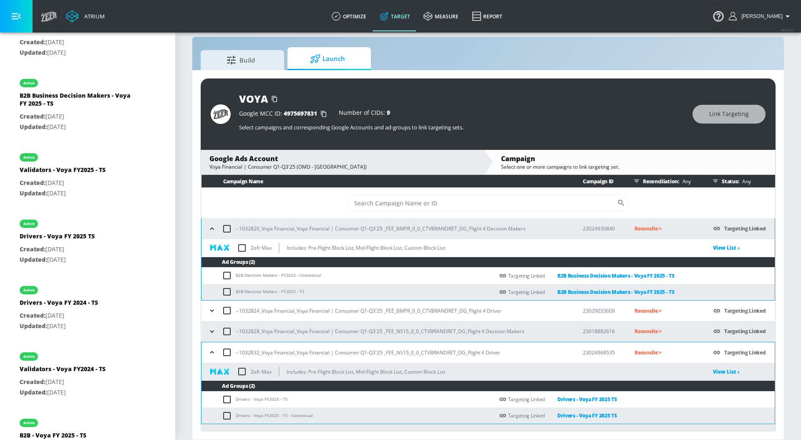
click at [212, 227] on icon "button" at bounding box center [212, 228] width 8 height 8
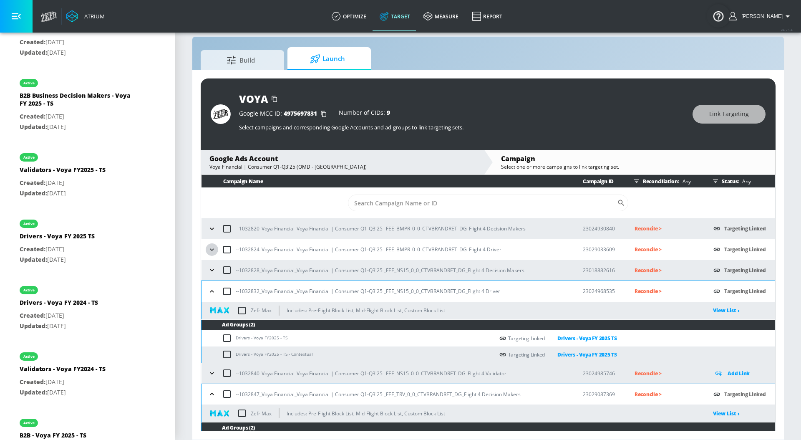
click at [213, 250] on icon "button" at bounding box center [212, 249] width 8 height 8
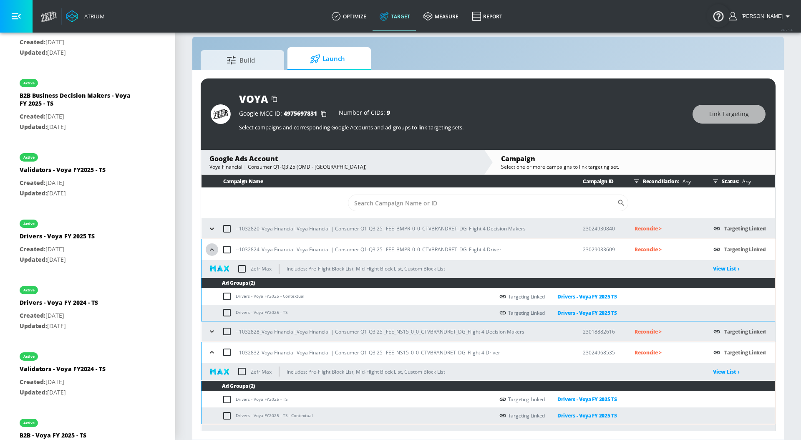
click at [213, 250] on icon "button" at bounding box center [212, 249] width 4 height 2
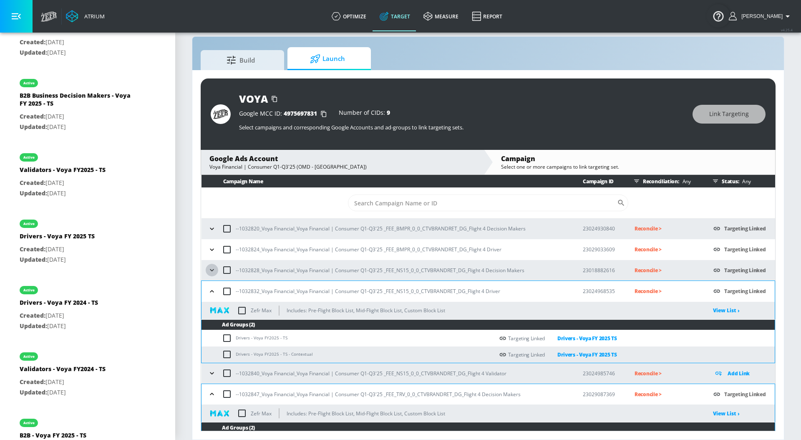
click at [213, 273] on icon "button" at bounding box center [212, 270] width 8 height 8
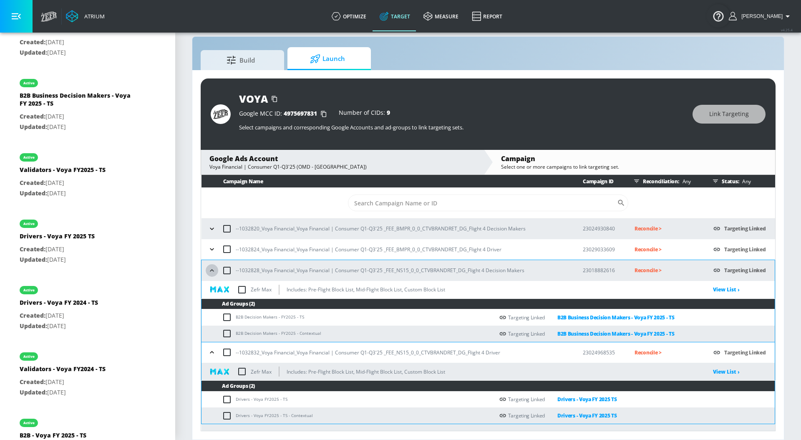
click at [213, 273] on icon "button" at bounding box center [212, 270] width 8 height 8
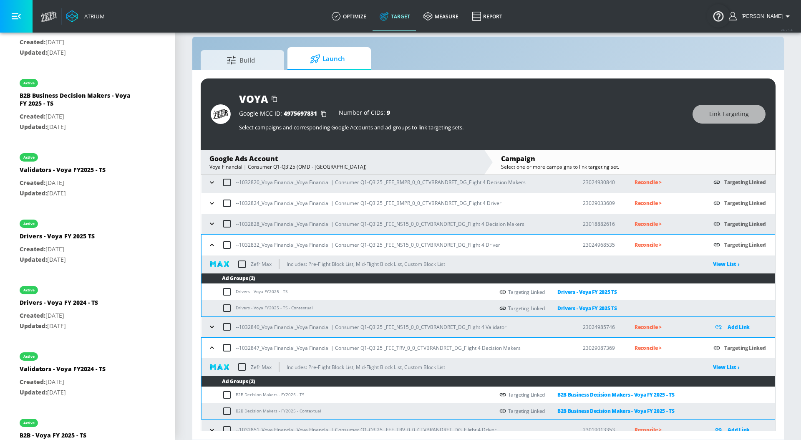
scroll to position [77, 0]
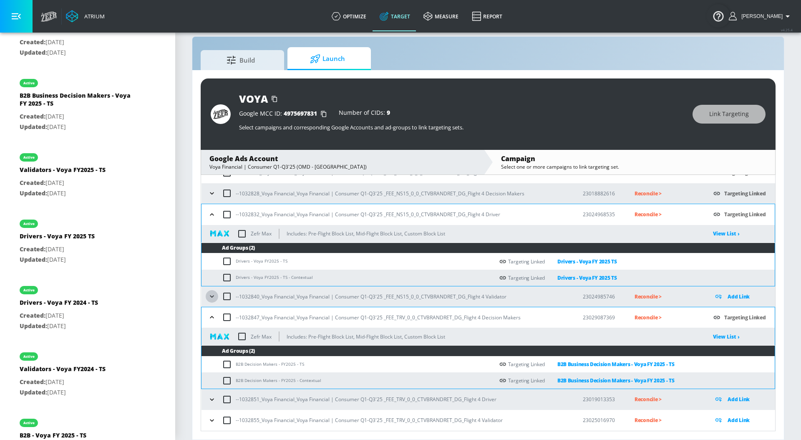
click at [211, 298] on icon "button" at bounding box center [212, 296] width 8 height 8
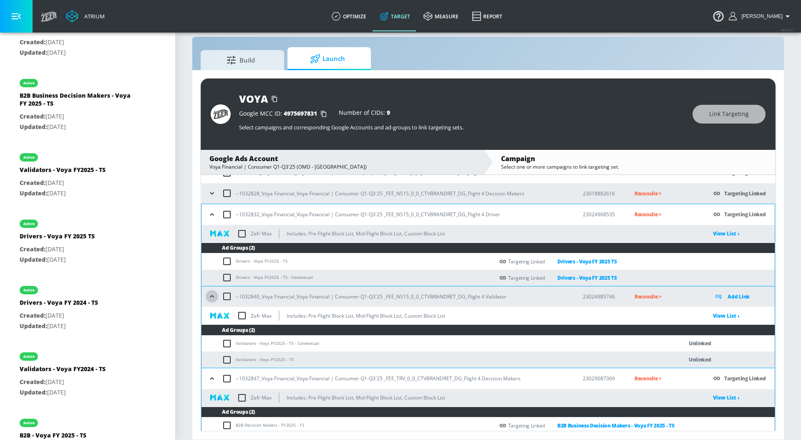
click at [211, 298] on icon "button" at bounding box center [212, 296] width 8 height 8
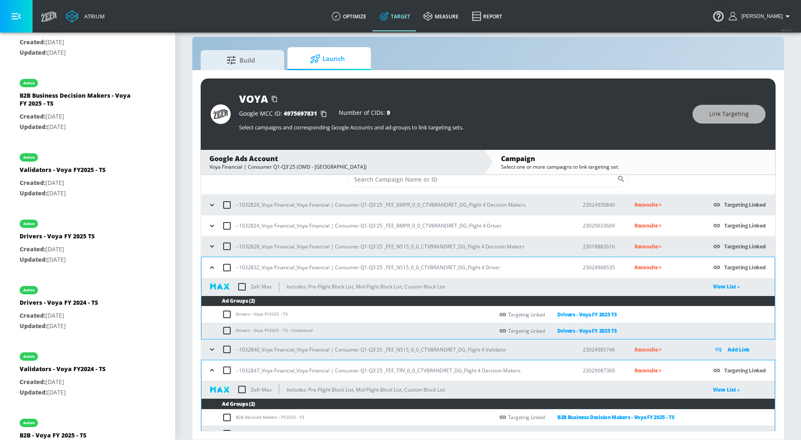
scroll to position [14, 0]
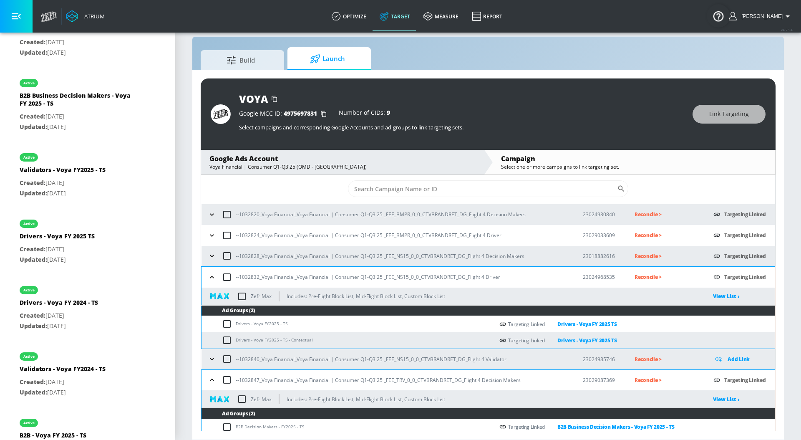
click at [212, 213] on icon "button" at bounding box center [212, 214] width 8 height 8
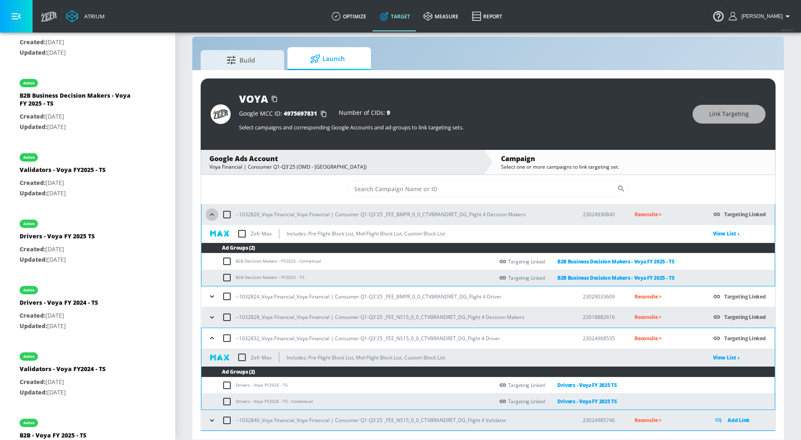
click at [212, 213] on icon "button" at bounding box center [212, 214] width 8 height 8
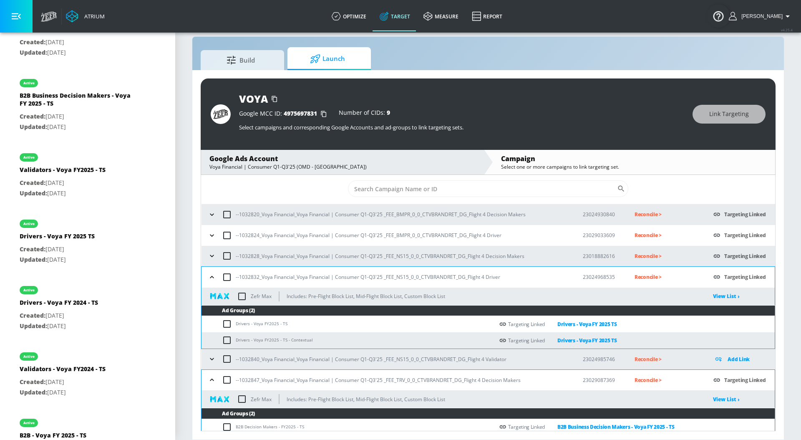
click at [213, 236] on icon "button" at bounding box center [212, 235] width 8 height 8
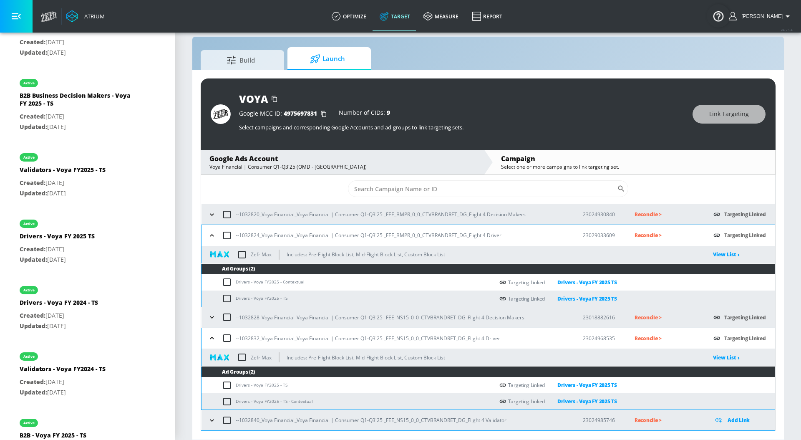
click at [213, 236] on icon "button" at bounding box center [212, 235] width 4 height 2
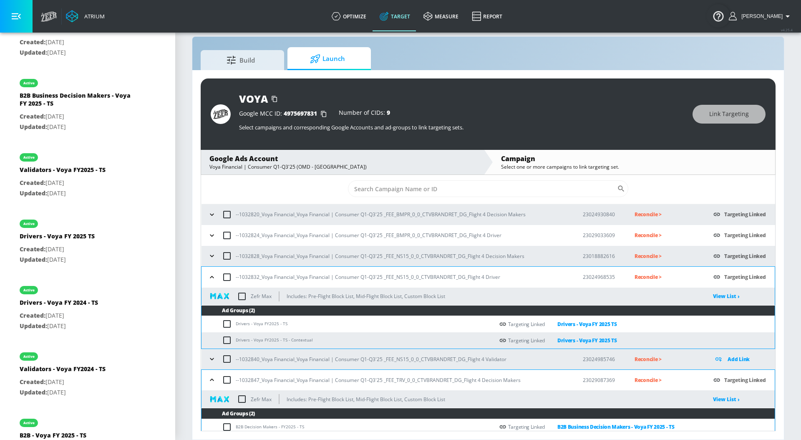
click at [210, 253] on icon "button" at bounding box center [212, 256] width 8 height 8
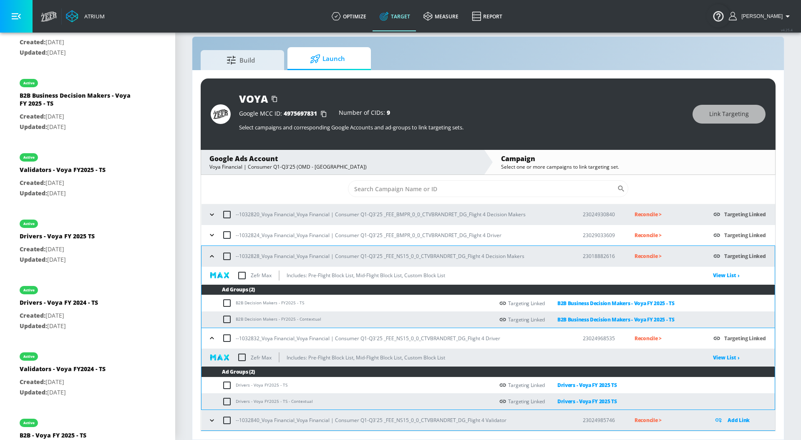
click at [210, 253] on icon "button" at bounding box center [212, 256] width 8 height 8
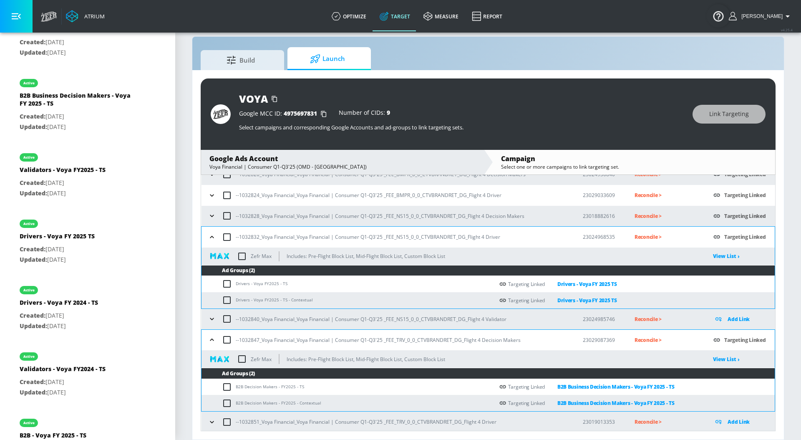
scroll to position [77, 0]
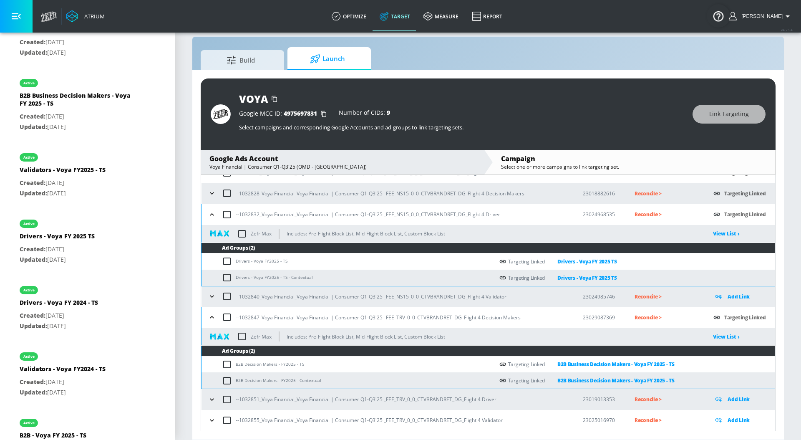
click at [210, 296] on icon "button" at bounding box center [212, 296] width 4 height 2
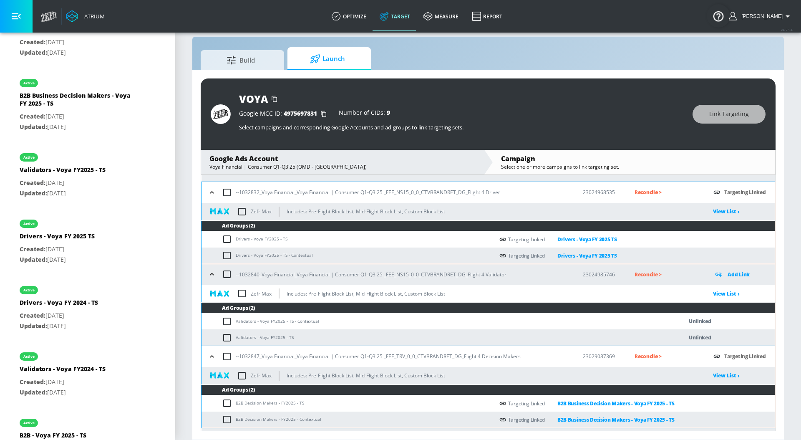
scroll to position [128, 0]
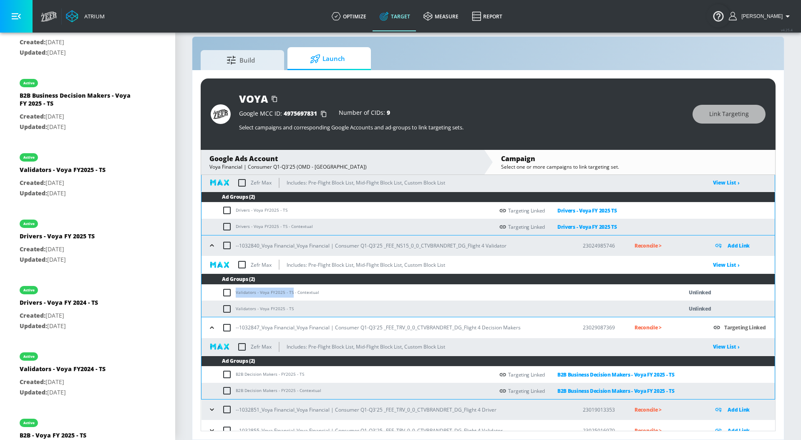
drag, startPoint x: 236, startPoint y: 291, endPoint x: 291, endPoint y: 292, distance: 55.5
click at [291, 292] on td "Validators - Voya FY2025 - TS - Contextual" at bounding box center [433, 292] width 464 height 16
copy td "Validators - Voya FY2025 - TS"
click at [227, 292] on input "checkbox" at bounding box center [229, 292] width 14 height 10
checkbox input "true"
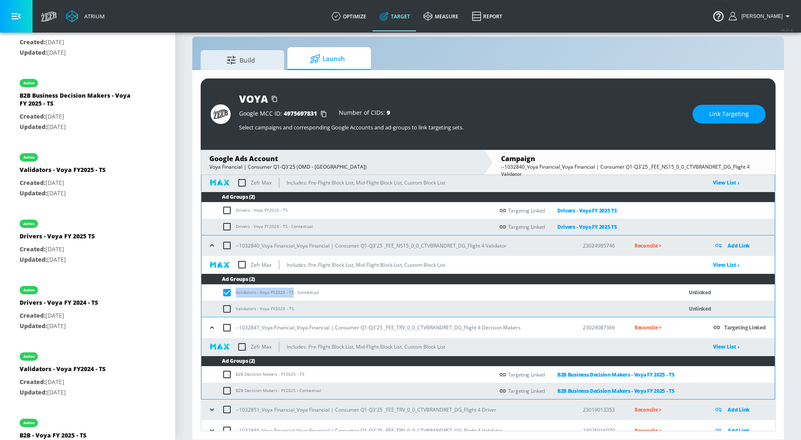
click at [745, 111] on span "Link Targeting" at bounding box center [729, 114] width 40 height 10
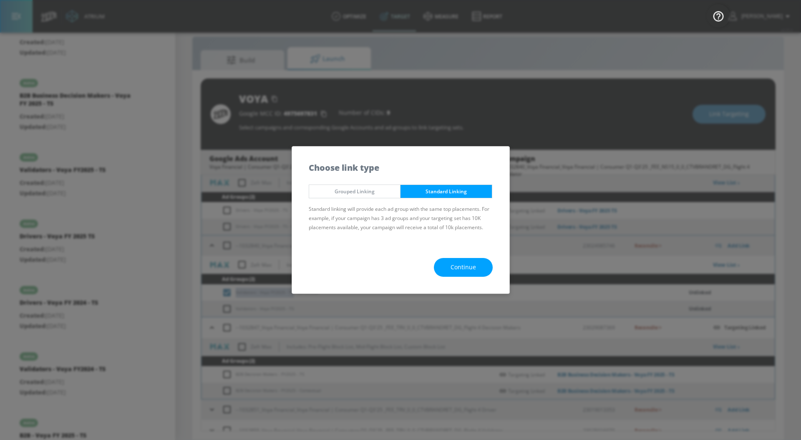
click at [457, 258] on button "Continue" at bounding box center [463, 267] width 59 height 19
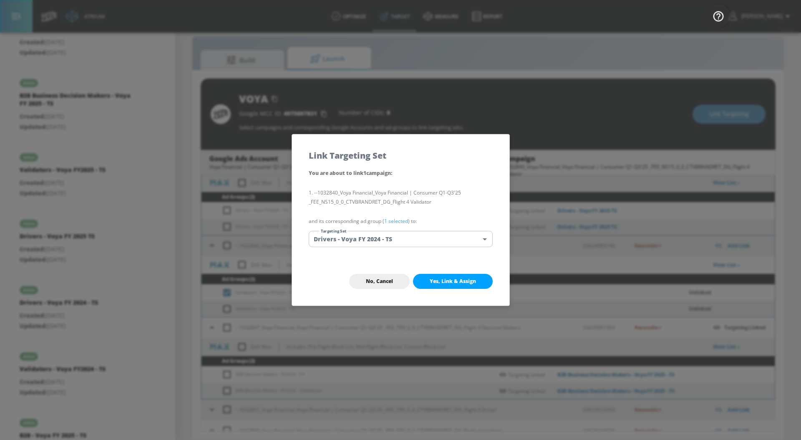
click at [399, 220] on link "1 selected" at bounding box center [396, 220] width 24 height 7
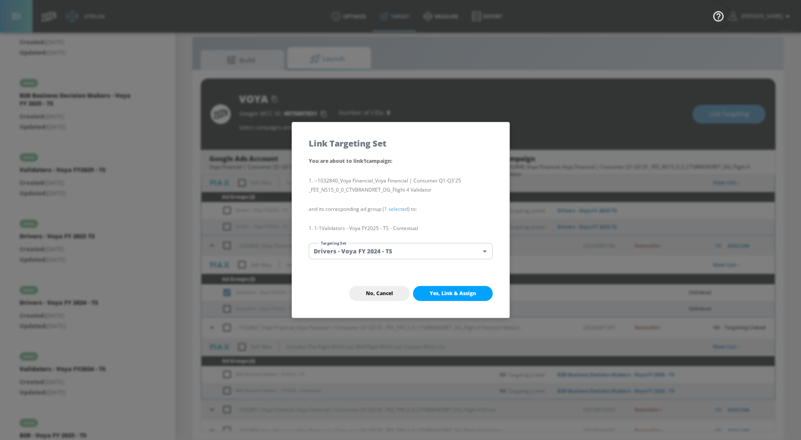
click at [400, 248] on body "Atrium optimize Target measure Report optimize Target measure Report v 4.25.4 […" at bounding box center [400, 214] width 801 height 452
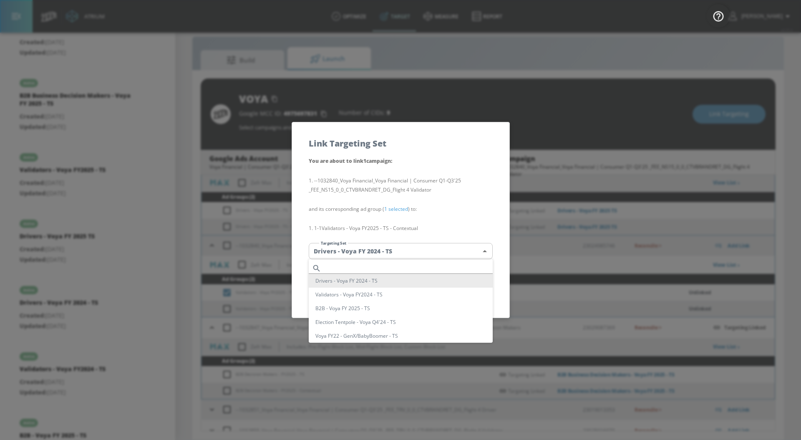
scroll to position [63, 0]
click at [376, 301] on li "Validators - Voya FY2025 - TS" at bounding box center [401, 301] width 184 height 14
type input "da3d87eb-5234-4702-a4a5-c16ad2ec1302"
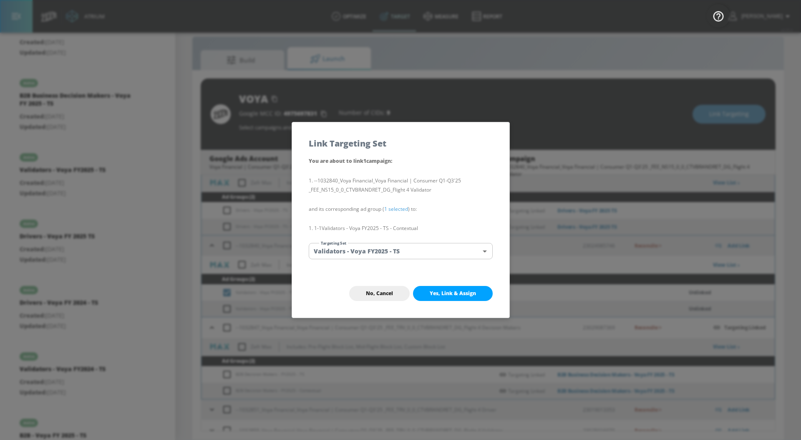
click at [445, 290] on span "Yes, Link & Assign" at bounding box center [453, 293] width 46 height 7
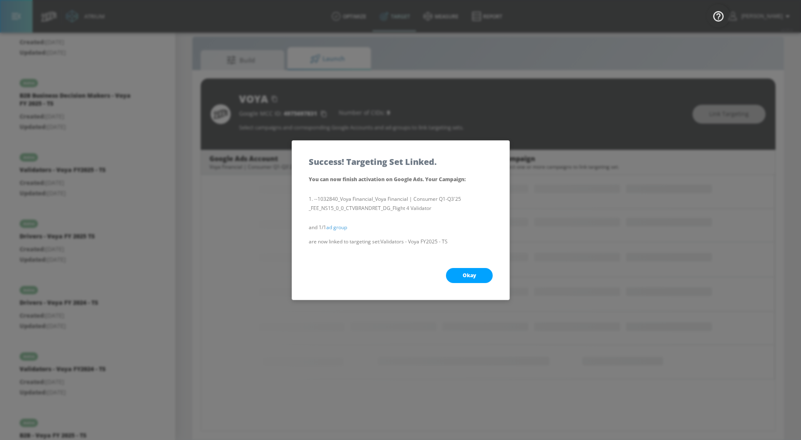
click at [458, 279] on button "Okay" at bounding box center [469, 275] width 47 height 15
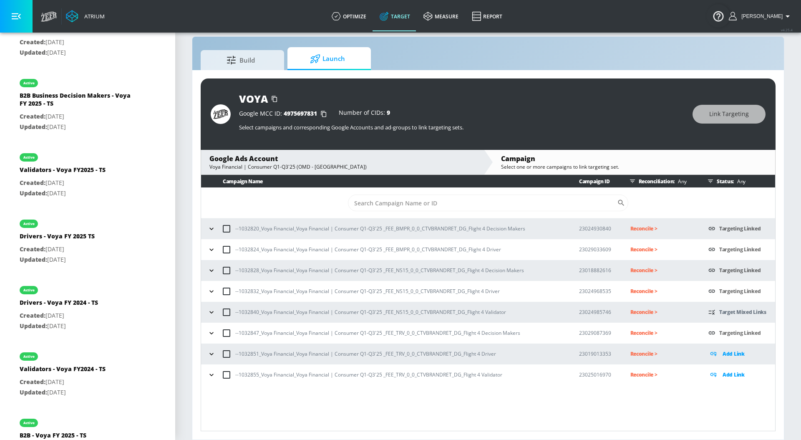
scroll to position [0, 0]
click at [213, 312] on icon "button" at bounding box center [211, 312] width 4 height 2
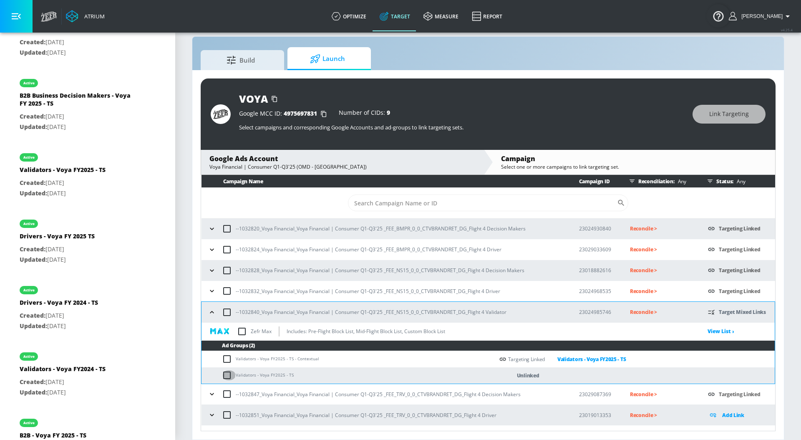
click at [229, 375] on input "checkbox" at bounding box center [229, 375] width 14 height 10
checkbox input "true"
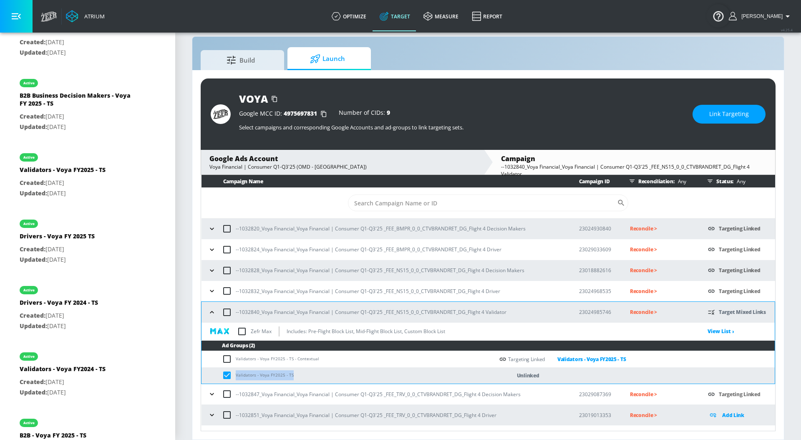
drag, startPoint x: 300, startPoint y: 371, endPoint x: 235, endPoint y: 372, distance: 64.7
click at [235, 372] on td "Validators - Voya FY2025 - TS" at bounding box center [347, 375] width 292 height 16
copy td "Validators - Voya FY2025 - TS"
click at [720, 109] on span "Link Targeting" at bounding box center [729, 114] width 40 height 10
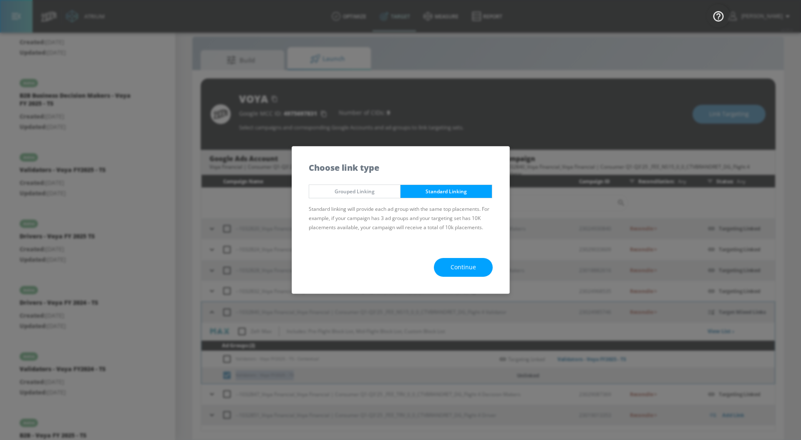
click at [456, 272] on button "Continue" at bounding box center [463, 267] width 59 height 19
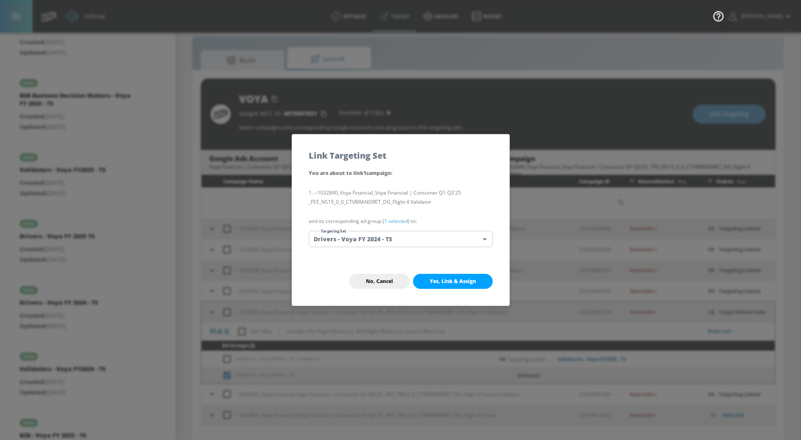
click at [404, 220] on link "1 selected" at bounding box center [396, 220] width 24 height 7
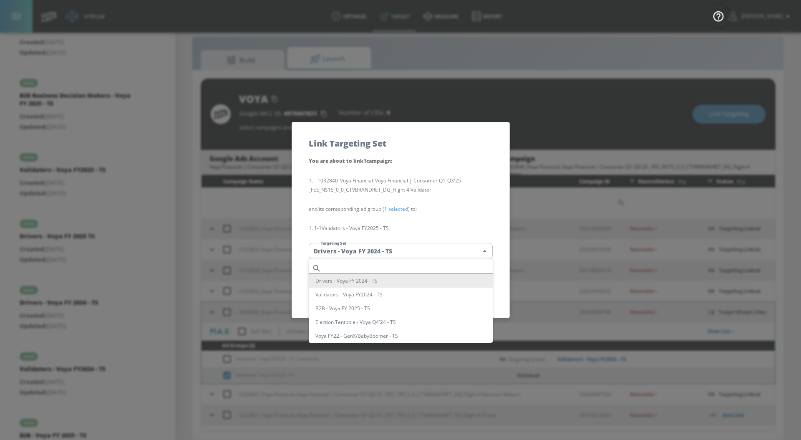
click at [397, 249] on body "Atrium optimize Target measure Report optimize Target measure Report v 4.25.4 […" at bounding box center [400, 214] width 801 height 452
click at [420, 301] on li "Validators - Voya FY2025 - TS" at bounding box center [401, 301] width 184 height 14
type input "da3d87eb-5234-4702-a4a5-c16ad2ec1302"
click at [420, 301] on li "Validators - Voya FY2025 - TS" at bounding box center [401, 301] width 184 height 14
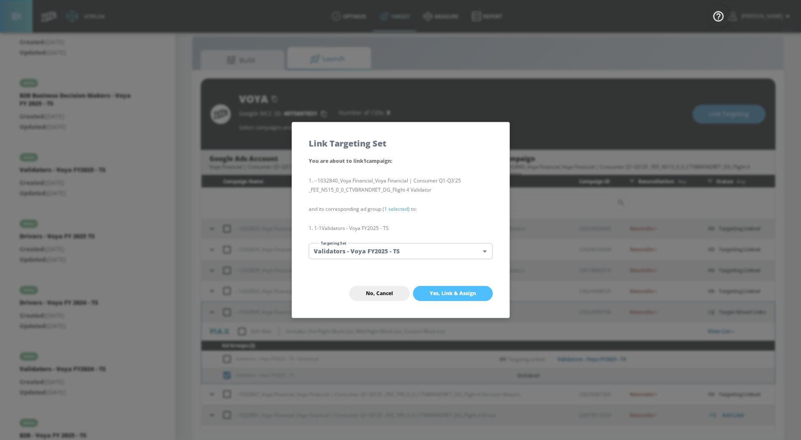
click at [440, 293] on span "Yes, Link & Assign" at bounding box center [453, 293] width 46 height 7
checkbox input "false"
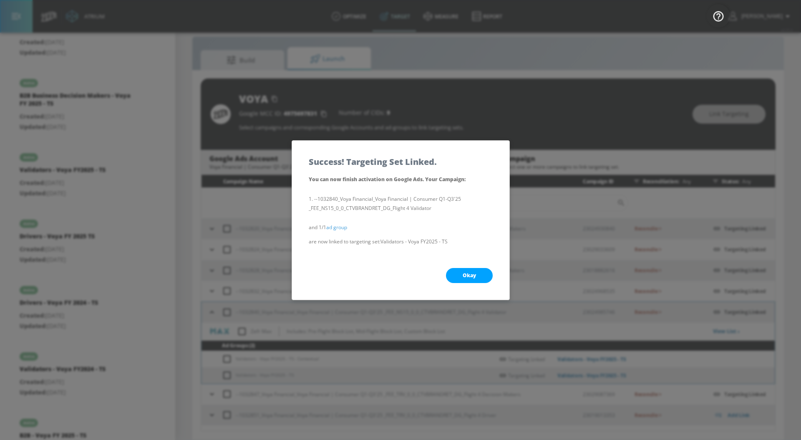
click at [459, 280] on button "Okay" at bounding box center [469, 275] width 47 height 15
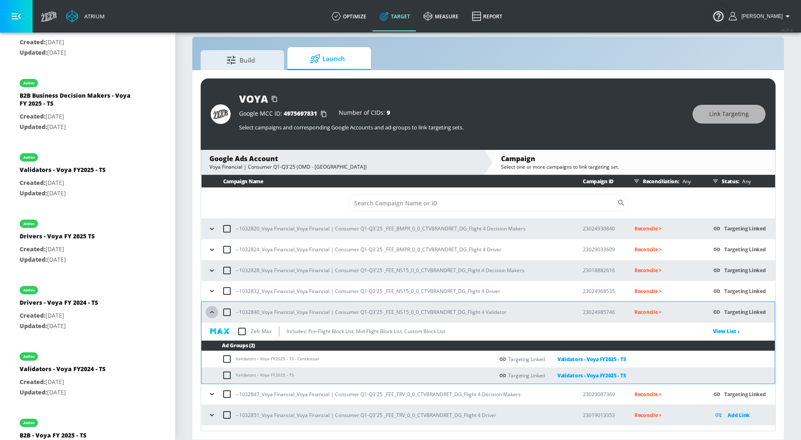
click at [209, 313] on icon "button" at bounding box center [212, 312] width 8 height 8
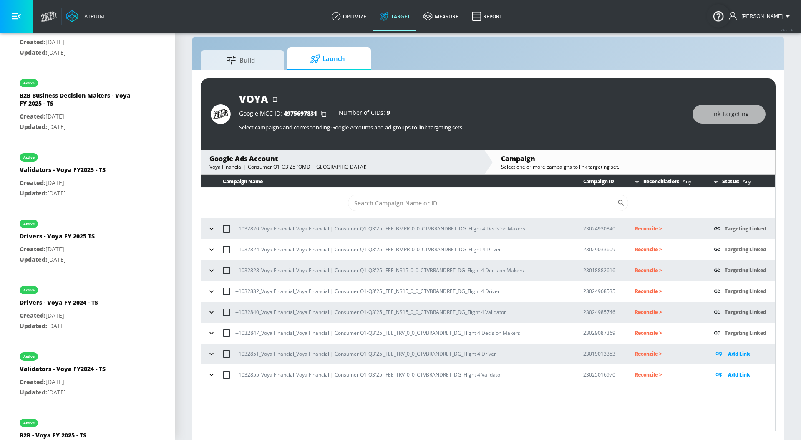
click at [209, 313] on icon "button" at bounding box center [211, 312] width 8 height 8
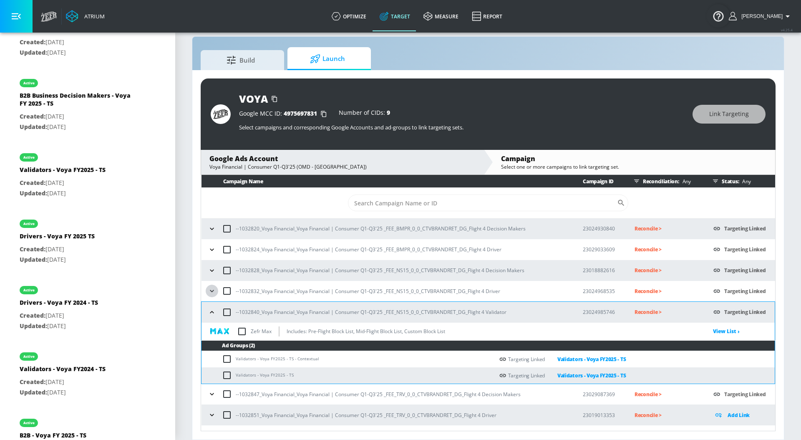
click at [212, 293] on icon "button" at bounding box center [212, 291] width 8 height 8
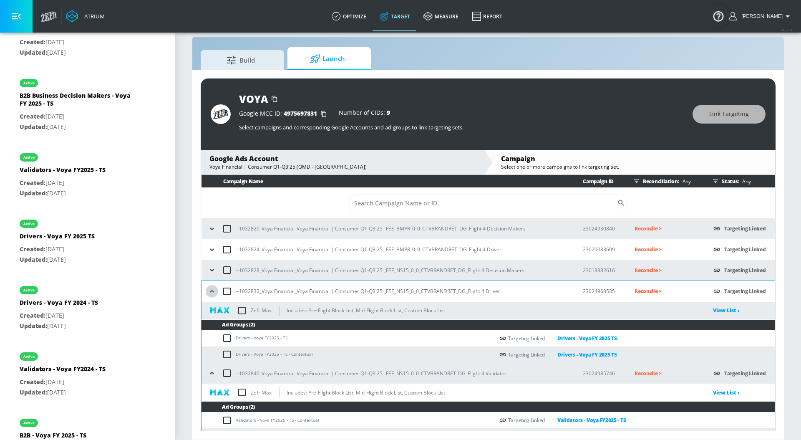
click at [212, 293] on icon "button" at bounding box center [212, 291] width 8 height 8
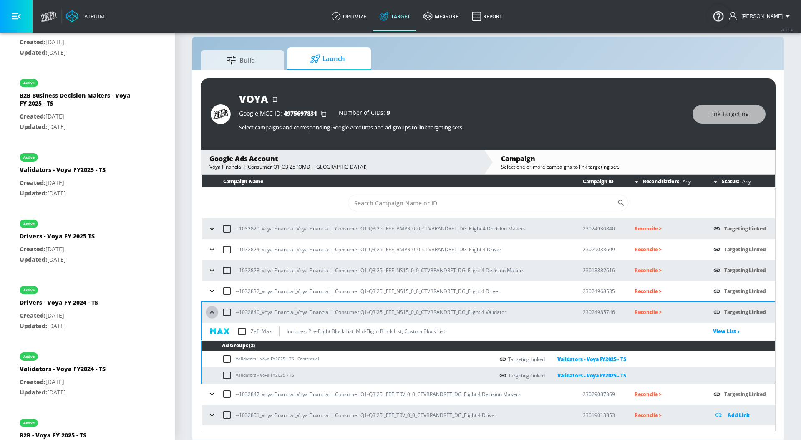
click at [215, 314] on icon "button" at bounding box center [212, 312] width 8 height 8
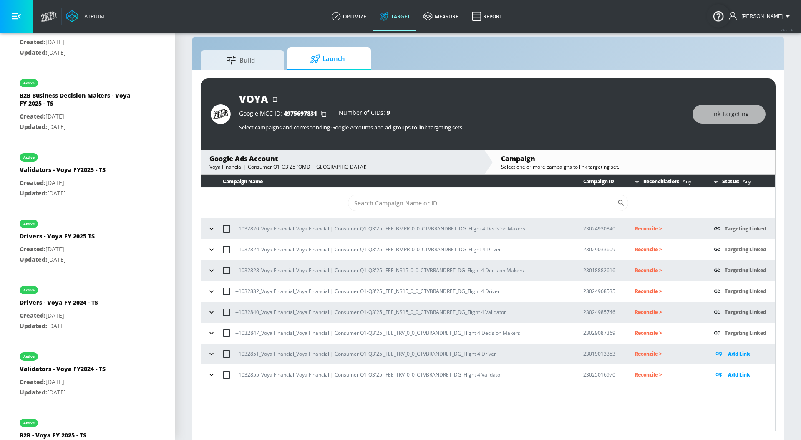
click at [214, 330] on icon "button" at bounding box center [211, 333] width 8 height 8
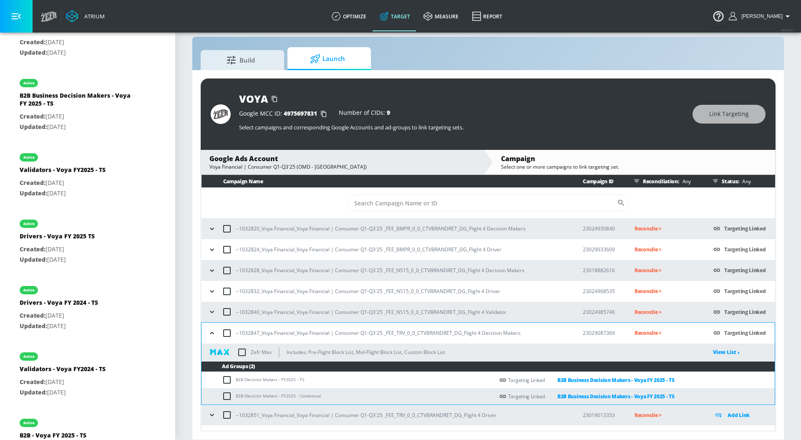
click at [214, 330] on icon "button" at bounding box center [212, 333] width 8 height 8
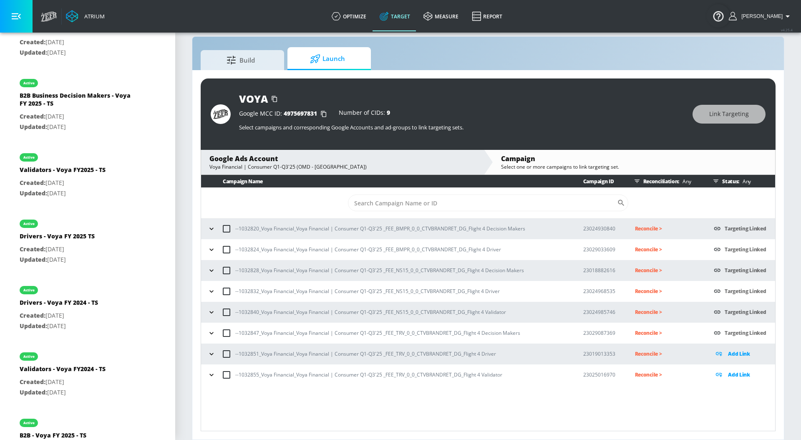
click at [210, 352] on icon "button" at bounding box center [211, 354] width 8 height 8
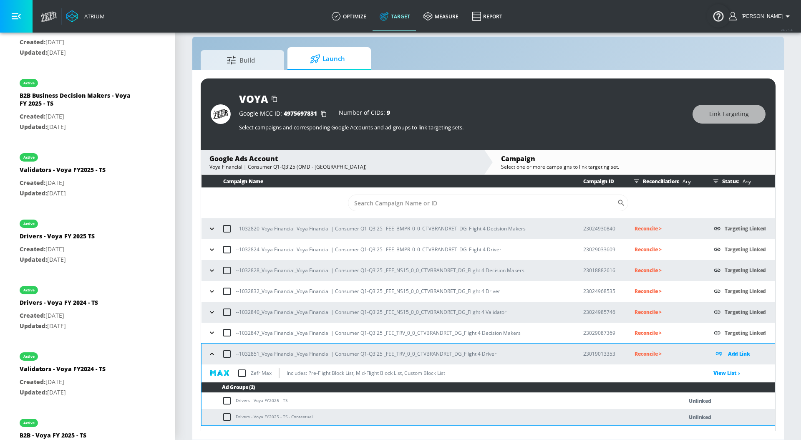
scroll to position [15, 0]
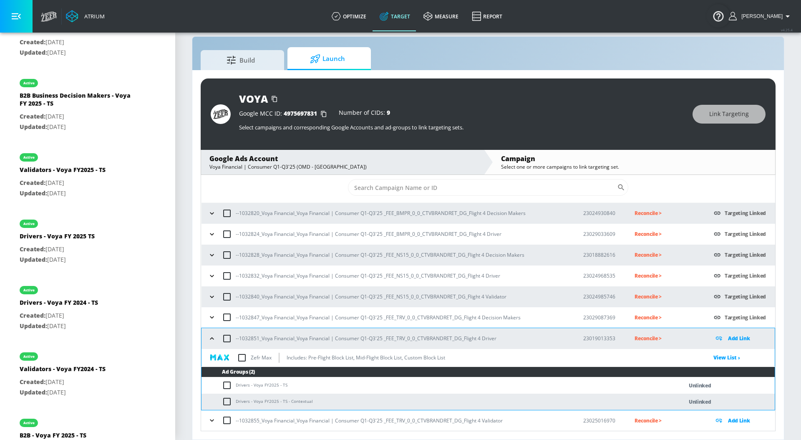
click at [228, 385] on input "checkbox" at bounding box center [229, 385] width 14 height 10
checkbox input "true"
click at [725, 113] on span "Link Targeting" at bounding box center [729, 114] width 40 height 10
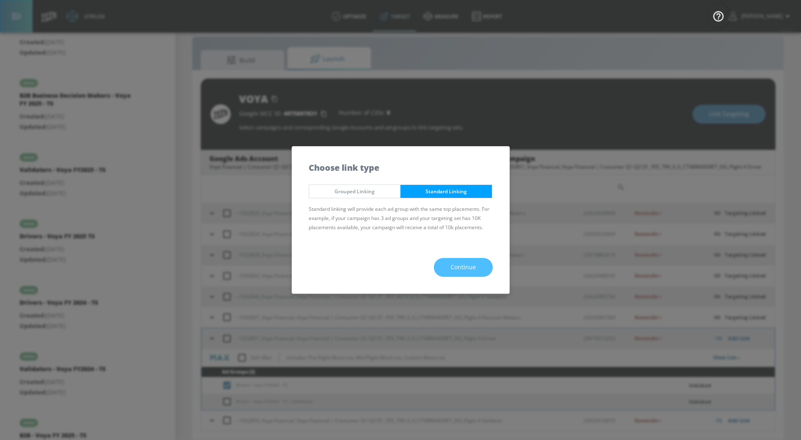
click at [475, 263] on span "Continue" at bounding box center [463, 267] width 25 height 10
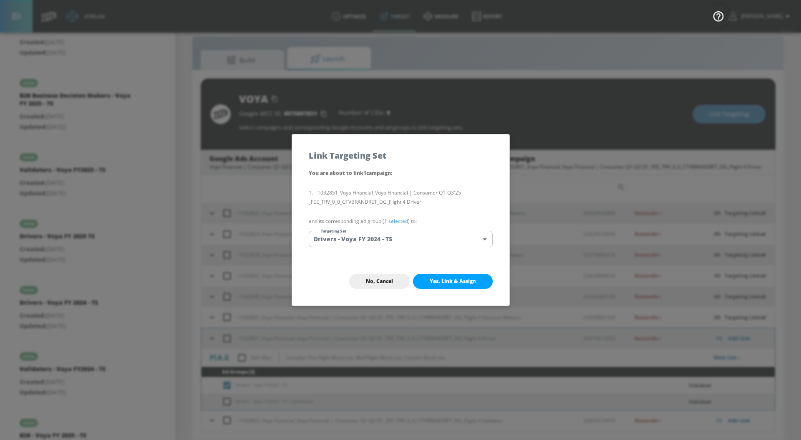
click at [391, 218] on link "1 selected" at bounding box center [396, 220] width 24 height 7
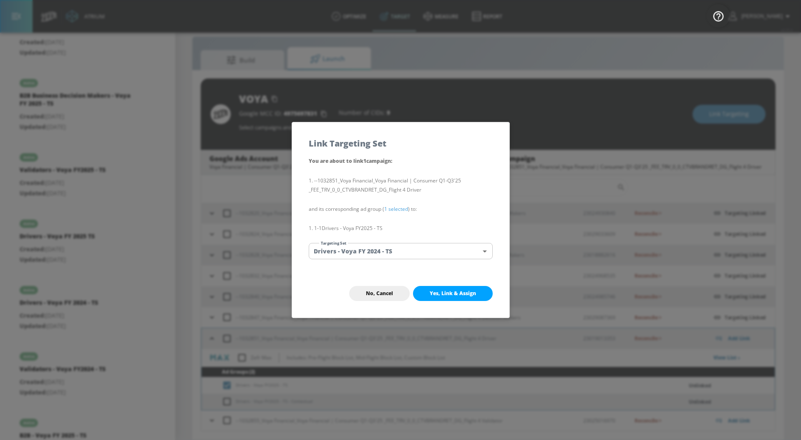
click at [385, 246] on body "Atrium optimize Target measure Report optimize Target measure Report v 4.25.4 […" at bounding box center [400, 214] width 801 height 452
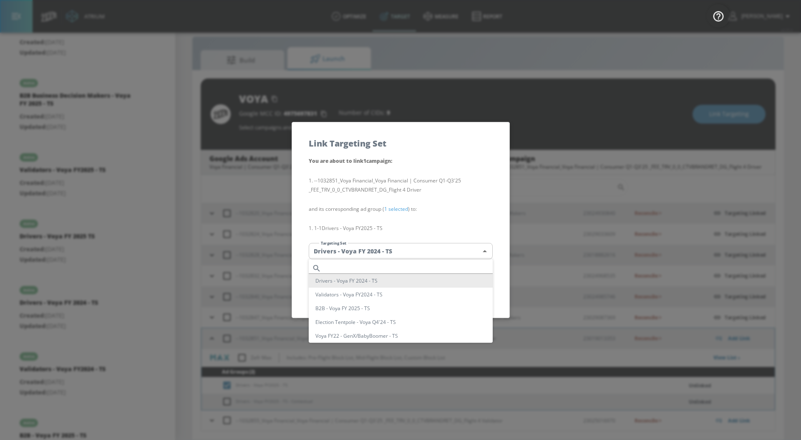
click at [382, 265] on input "text" at bounding box center [409, 267] width 168 height 11
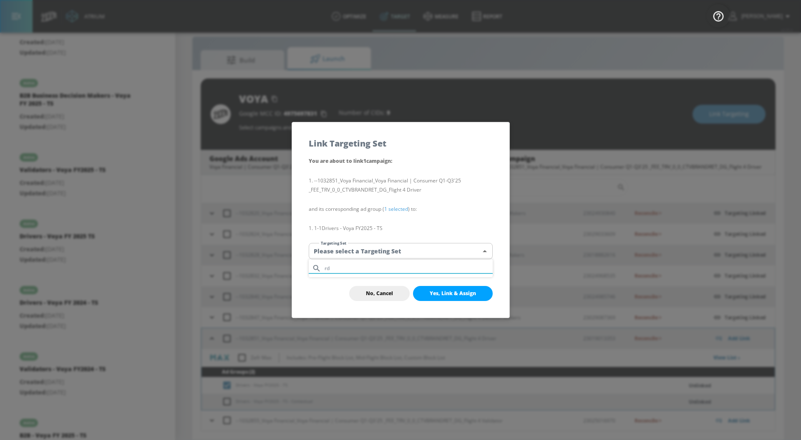
type input "r"
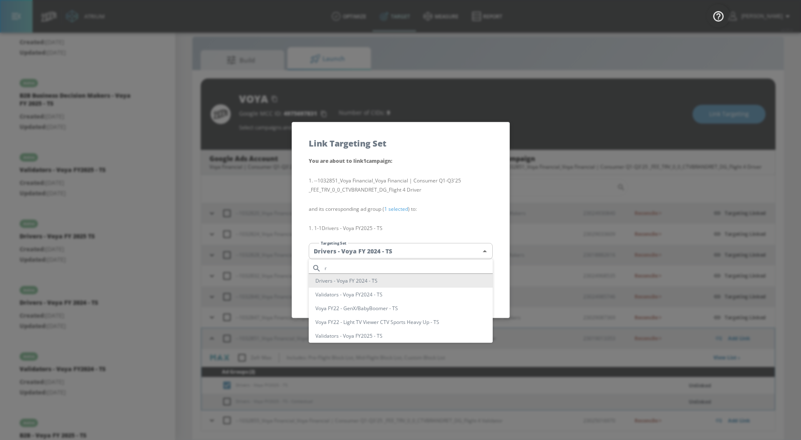
click at [401, 269] on input "r" at bounding box center [409, 267] width 168 height 11
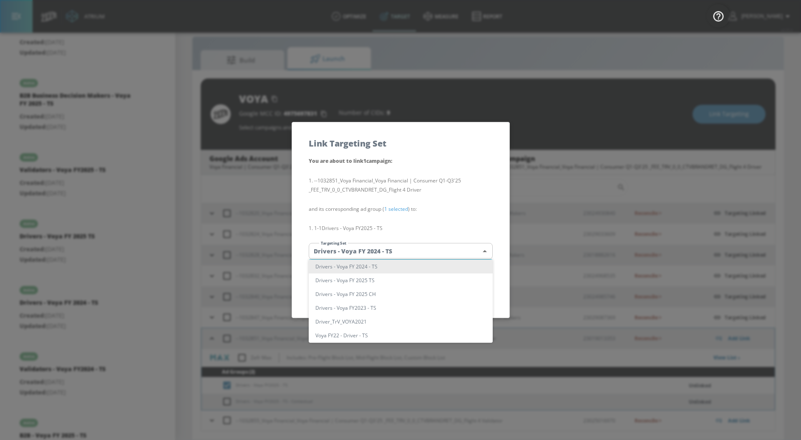
scroll to position [17, 0]
type input "driv"
click at [405, 281] on li "Drivers - Voya FY 2025 TS" at bounding box center [401, 277] width 184 height 14
type input "184acc85-7acf-472e-831d-b410850f070d"
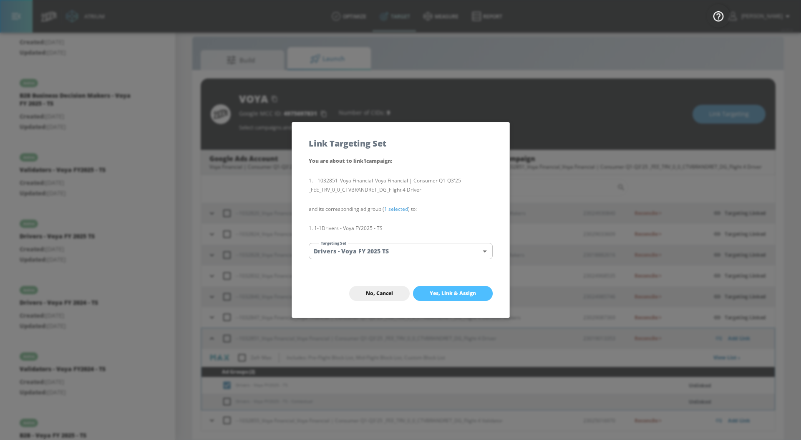
click at [430, 294] on span "Yes, Link & Assign" at bounding box center [453, 293] width 46 height 7
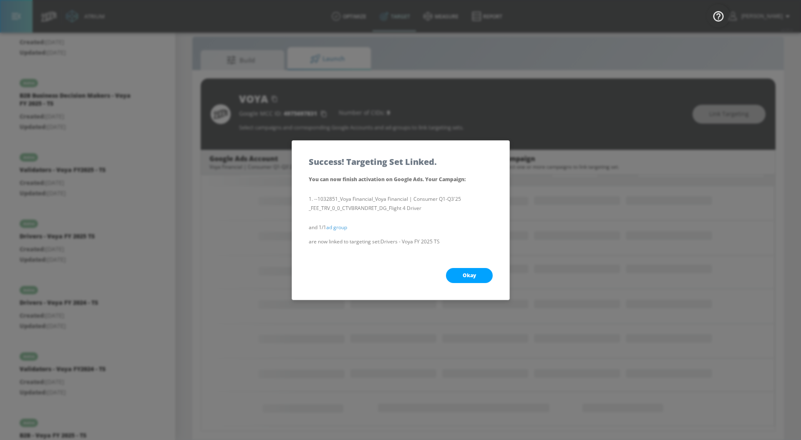
click at [452, 280] on button "Okay" at bounding box center [469, 275] width 47 height 15
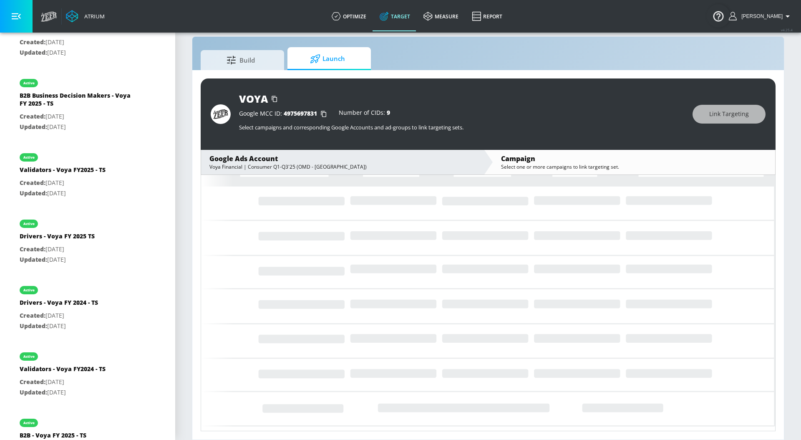
scroll to position [0, 0]
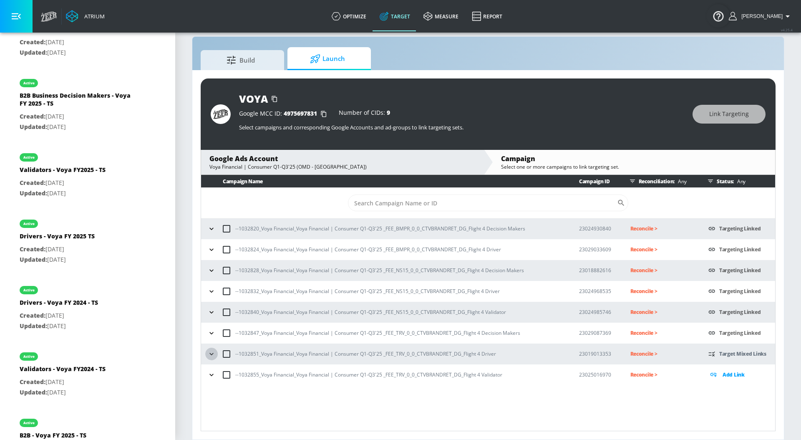
click at [213, 353] on icon "button" at bounding box center [211, 353] width 4 height 2
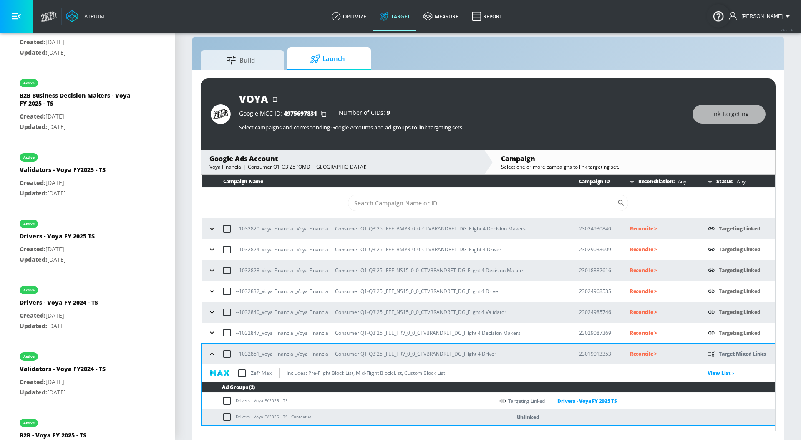
scroll to position [15, 0]
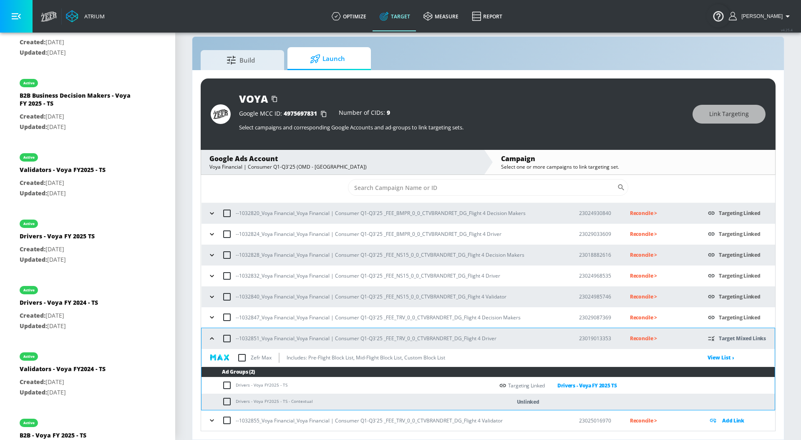
click at [225, 400] on input "checkbox" at bounding box center [229, 401] width 14 height 10
checkbox input "true"
click at [715, 112] on span "Link Targeting" at bounding box center [729, 114] width 40 height 10
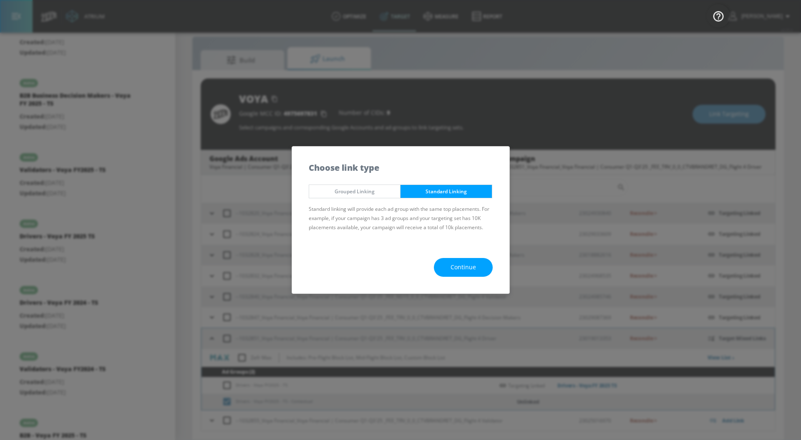
click at [466, 271] on span "Continue" at bounding box center [463, 267] width 25 height 10
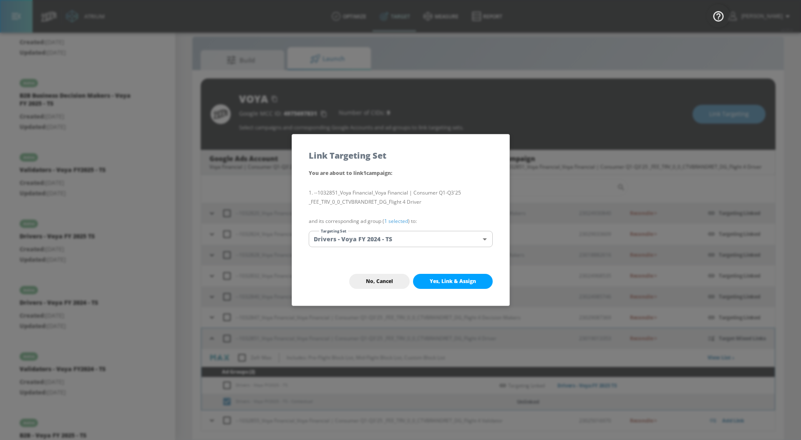
click at [400, 218] on link "1 selected" at bounding box center [396, 220] width 24 height 7
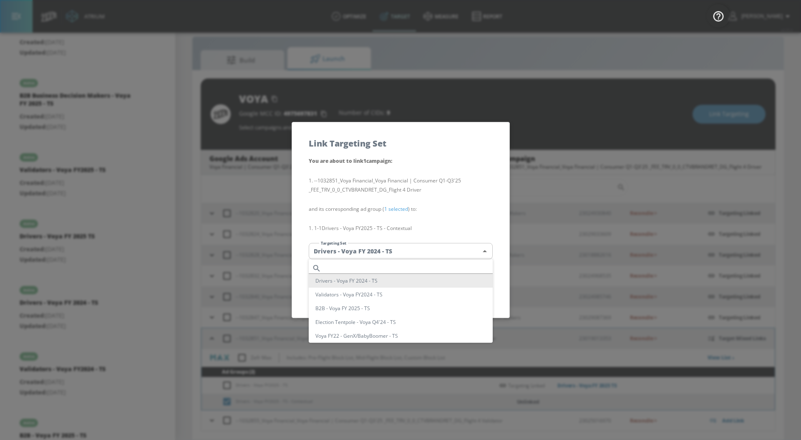
click at [387, 247] on body "Atrium optimize Target measure Report optimize Target measure Report v 4.25.4 […" at bounding box center [400, 214] width 801 height 452
click at [375, 266] on input "text" at bounding box center [409, 267] width 168 height 11
type input "driver"
click at [389, 296] on li "Drivers - Voya FY 2025 TS" at bounding box center [401, 294] width 184 height 14
type input "184acc85-7acf-472e-831d-b410850f070d"
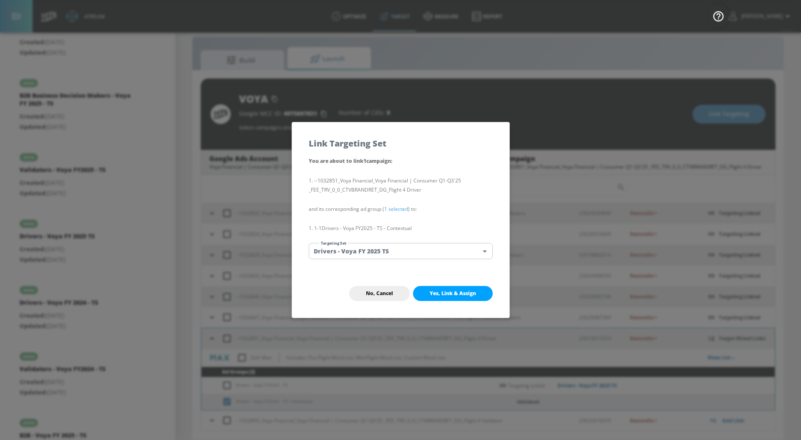
click at [433, 294] on span "Yes, Link & Assign" at bounding box center [453, 293] width 46 height 7
checkbox input "false"
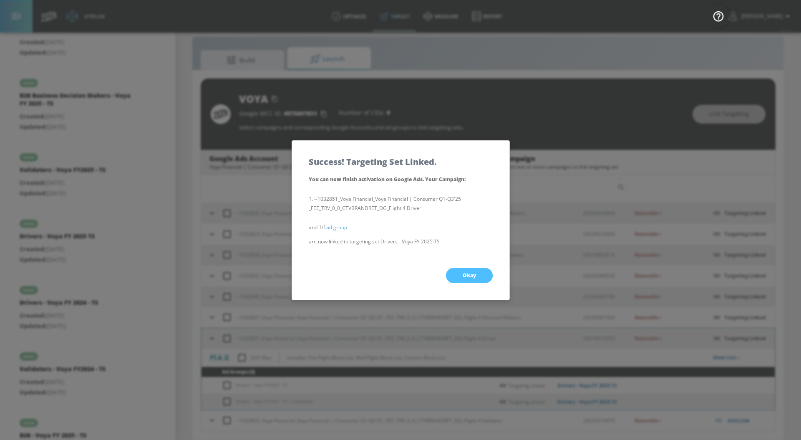
click at [459, 278] on button "Okay" at bounding box center [469, 275] width 47 height 15
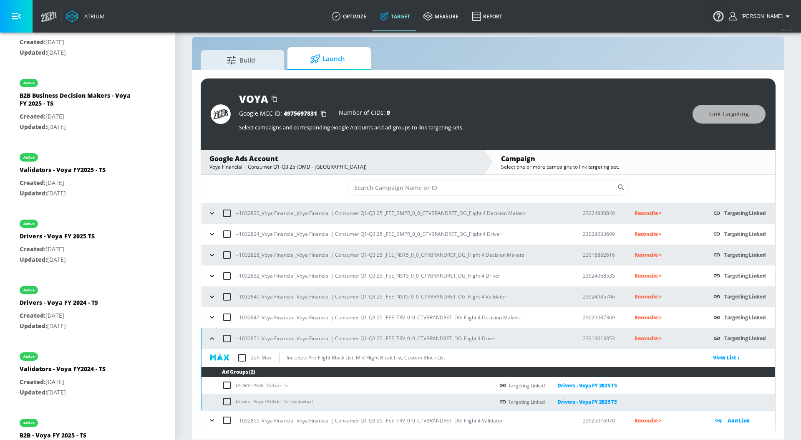
click at [212, 338] on icon "button" at bounding box center [212, 338] width 4 height 2
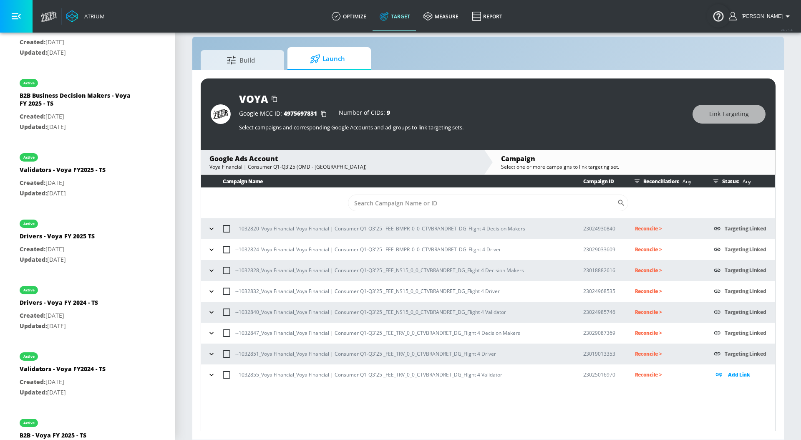
scroll to position [0, 0]
click at [213, 375] on icon "button" at bounding box center [211, 374] width 8 height 8
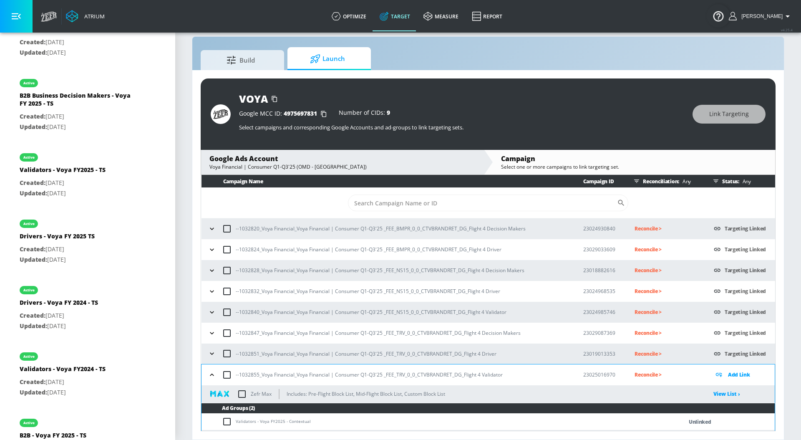
scroll to position [16, 0]
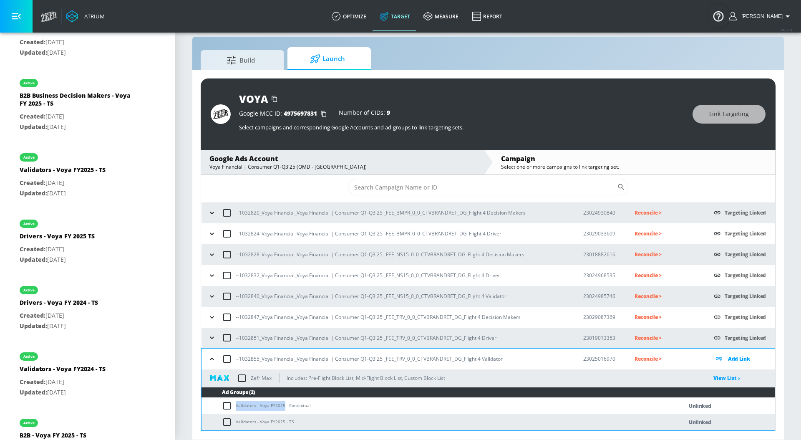
drag, startPoint x: 236, startPoint y: 405, endPoint x: 282, endPoint y: 407, distance: 46.3
click at [282, 407] on td "Validators - Voya FY2025 - Contextual" at bounding box center [433, 406] width 464 height 16
click at [226, 404] on input "checkbox" at bounding box center [229, 405] width 14 height 10
checkbox input "true"
click at [724, 110] on span "Link Targeting" at bounding box center [729, 114] width 40 height 10
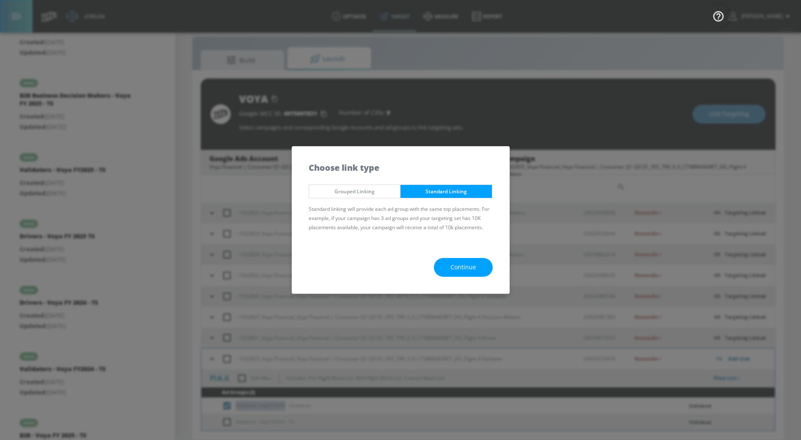
click at [469, 265] on span "Continue" at bounding box center [463, 267] width 25 height 10
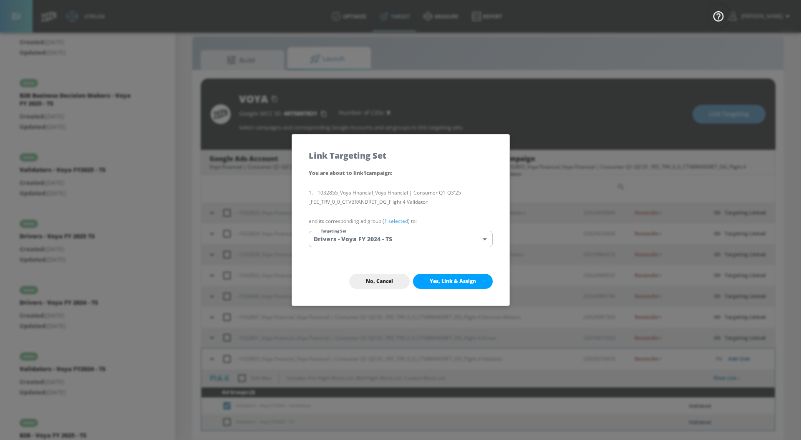
click at [402, 222] on link "1 selected" at bounding box center [396, 220] width 24 height 7
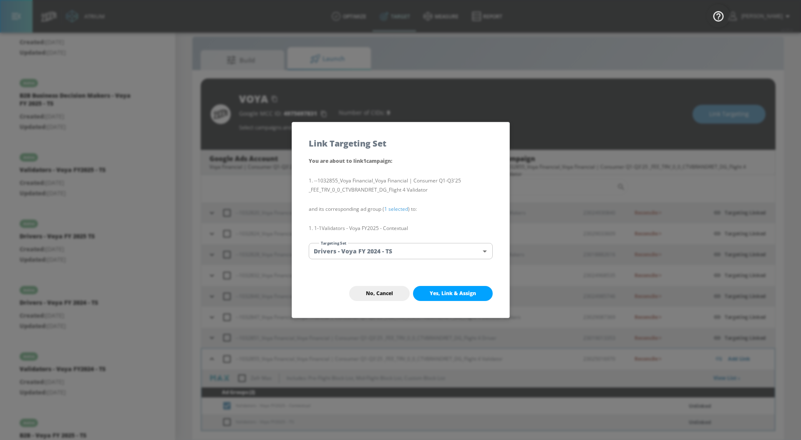
click at [401, 249] on body "Atrium optimize Target measure Report optimize Target measure Report v 4.25.4 […" at bounding box center [400, 214] width 801 height 452
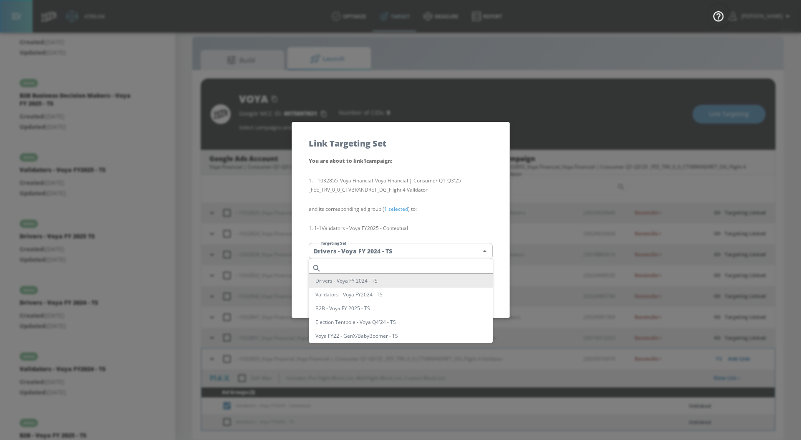
scroll to position [63, 0]
click at [368, 297] on li "Validators - Voya FY2025 - TS" at bounding box center [401, 301] width 184 height 14
type input "da3d87eb-5234-4702-a4a5-c16ad2ec1302"
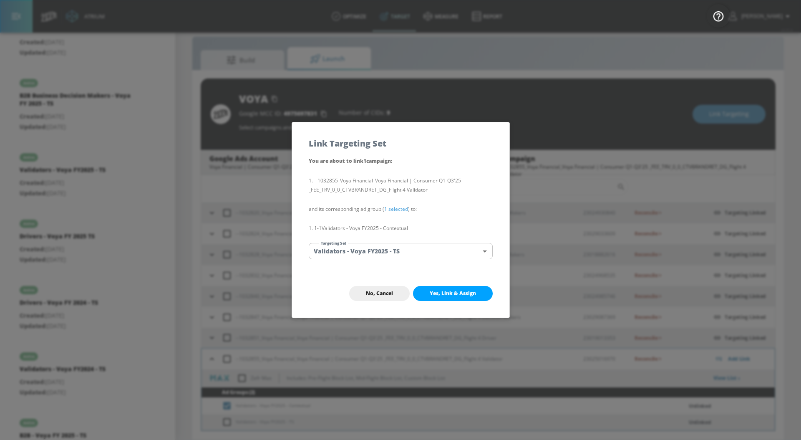
click at [368, 287] on li "Validators - Voya FY2025 - TS" at bounding box center [378, 283] width 138 height 8
click at [432, 292] on span "Yes, Link & Assign" at bounding box center [453, 293] width 46 height 7
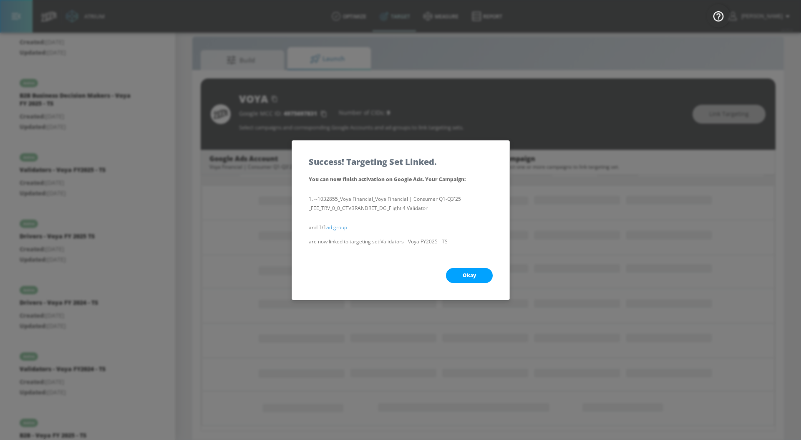
click at [458, 280] on button "Okay" at bounding box center [469, 275] width 47 height 15
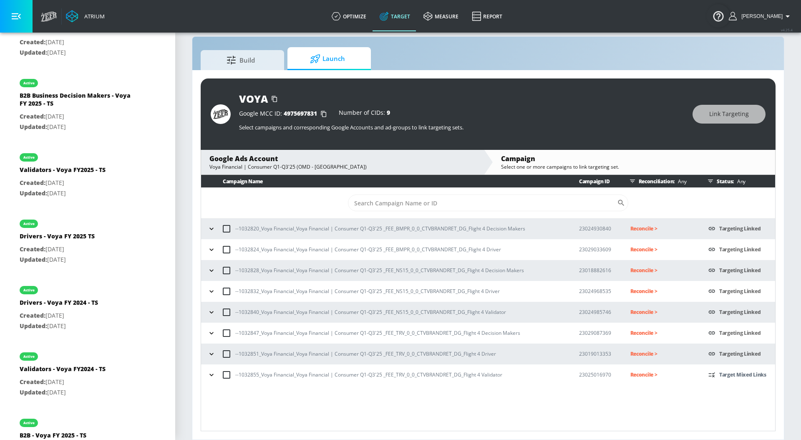
scroll to position [0, 0]
click at [212, 375] on icon "button" at bounding box center [211, 374] width 8 height 8
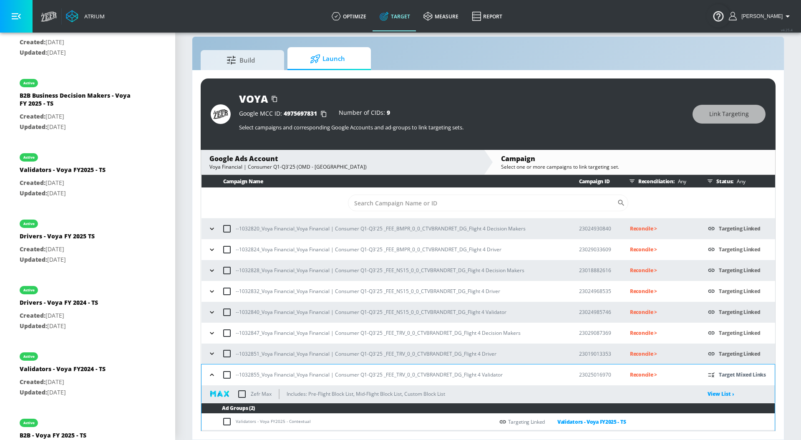
scroll to position [16, 0]
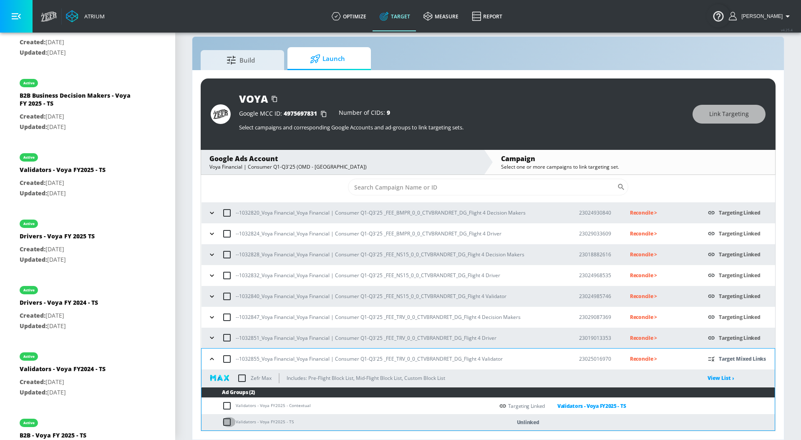
click at [227, 423] on input "checkbox" at bounding box center [229, 422] width 14 height 10
checkbox input "true"
click at [730, 109] on span "Link Targeting" at bounding box center [729, 114] width 40 height 10
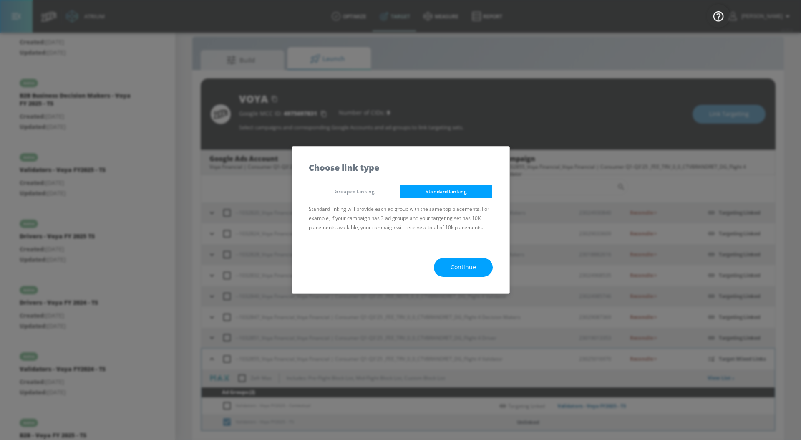
click at [443, 268] on button "Continue" at bounding box center [463, 267] width 59 height 19
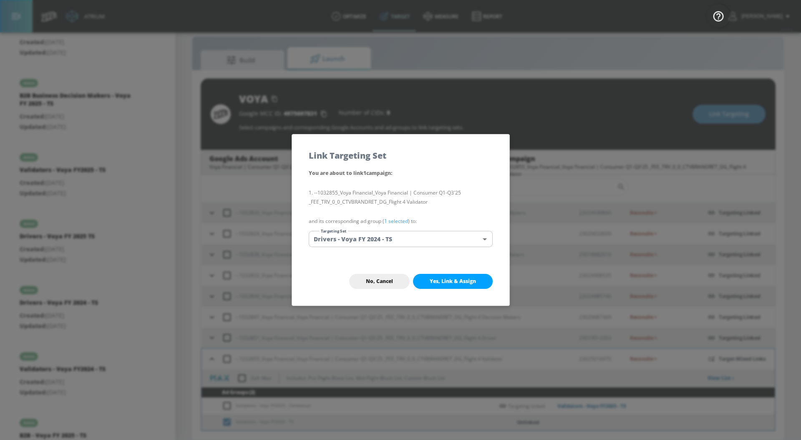
click at [400, 223] on link "1 selected" at bounding box center [396, 220] width 24 height 7
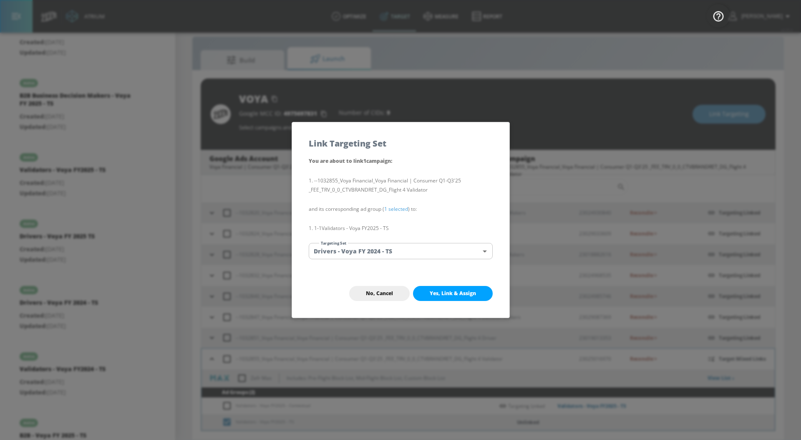
click at [392, 249] on body "Atrium optimize Target measure Report optimize Target measure Report v 4.25.4 […" at bounding box center [400, 214] width 801 height 452
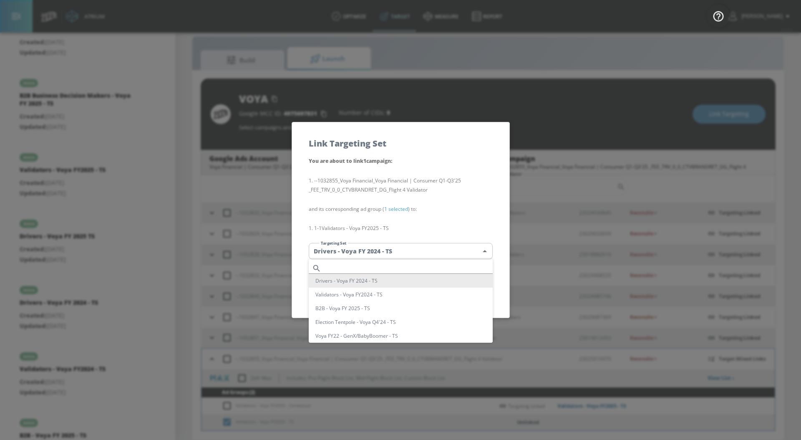
scroll to position [63, 0]
click at [354, 303] on li "Validators - Voya FY2025 - TS" at bounding box center [401, 301] width 184 height 14
type input "da3d87eb-5234-4702-a4a5-c16ad2ec1302"
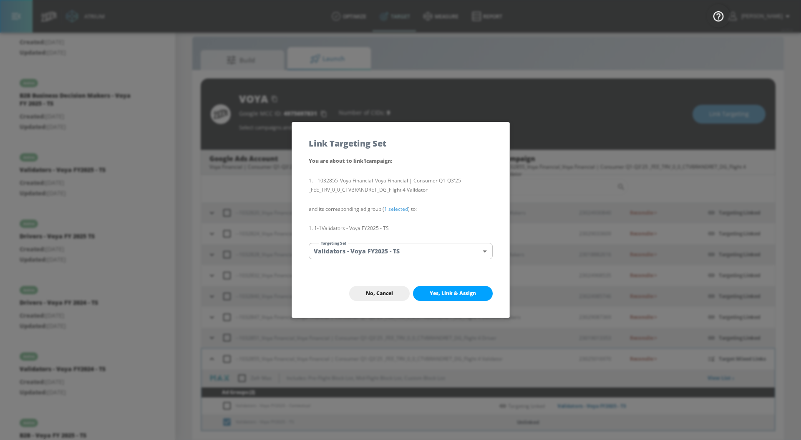
click at [449, 295] on span "Yes, Link & Assign" at bounding box center [453, 293] width 46 height 7
checkbox input "false"
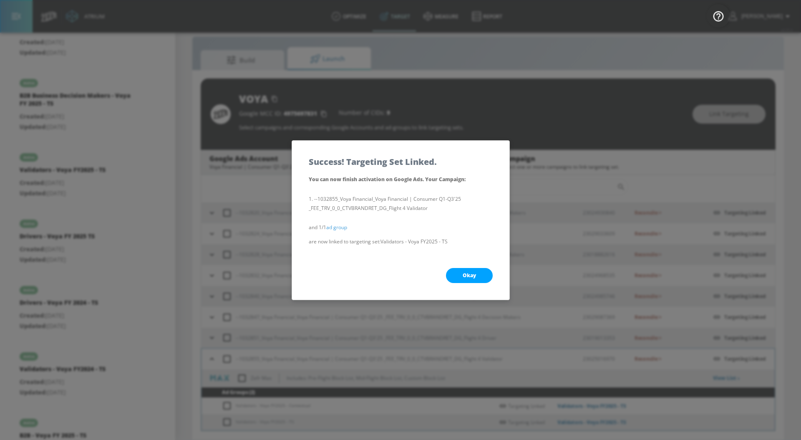
click at [471, 278] on span "Okay" at bounding box center [469, 275] width 13 height 7
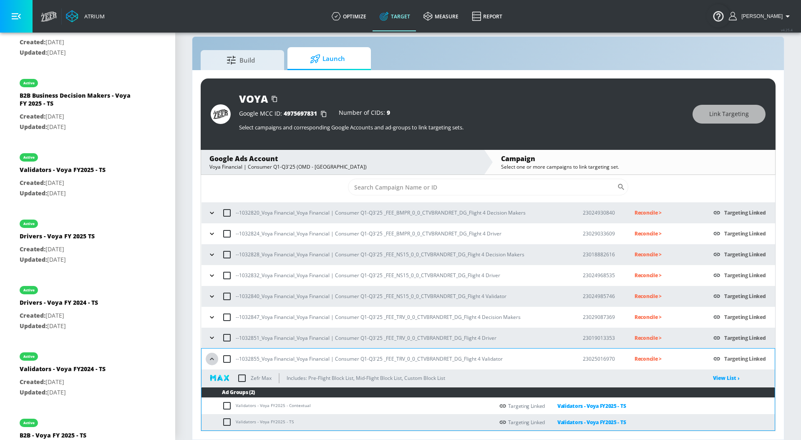
click at [215, 357] on icon "button" at bounding box center [212, 359] width 8 height 8
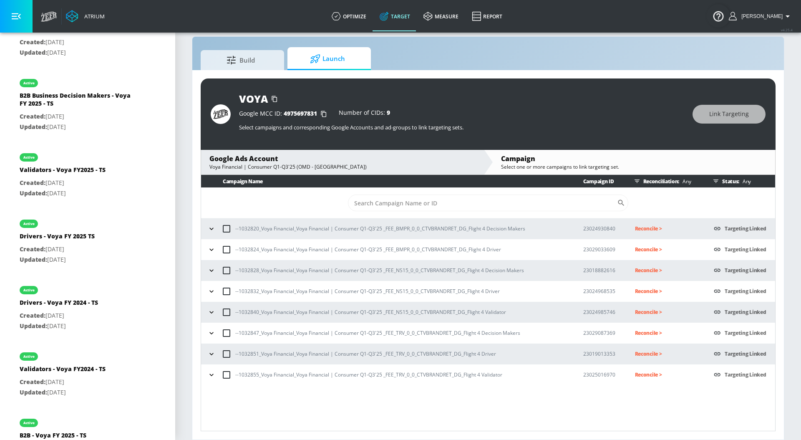
click at [210, 229] on icon "button" at bounding box center [211, 228] width 8 height 8
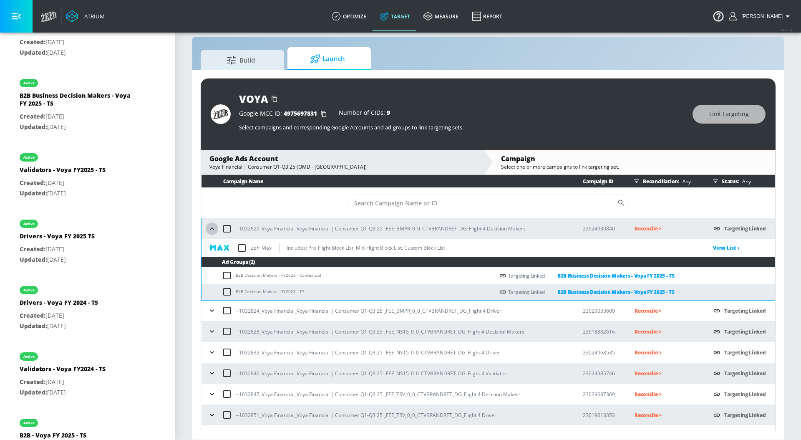
click at [210, 229] on icon "button" at bounding box center [212, 228] width 4 height 2
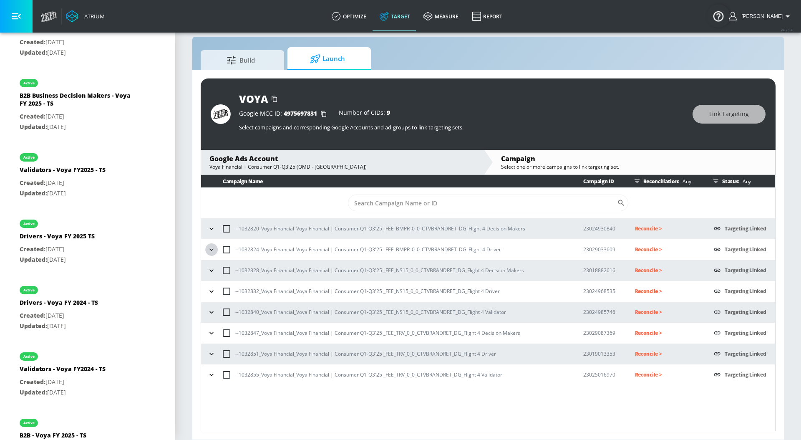
click at [208, 250] on icon "button" at bounding box center [211, 249] width 8 height 8
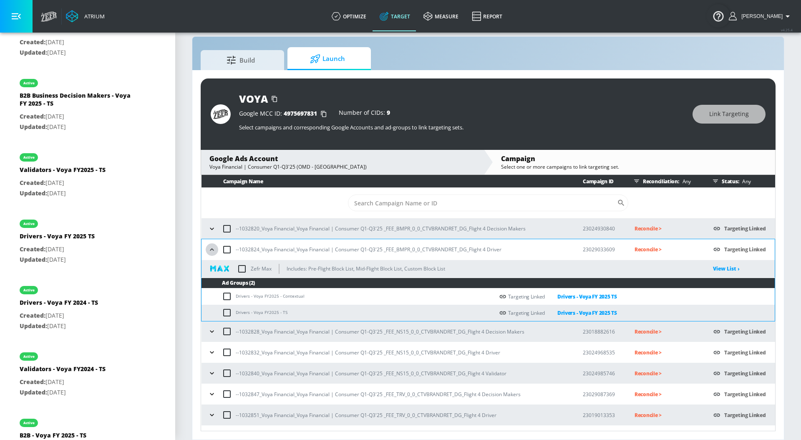
click at [208, 250] on icon "button" at bounding box center [212, 249] width 8 height 8
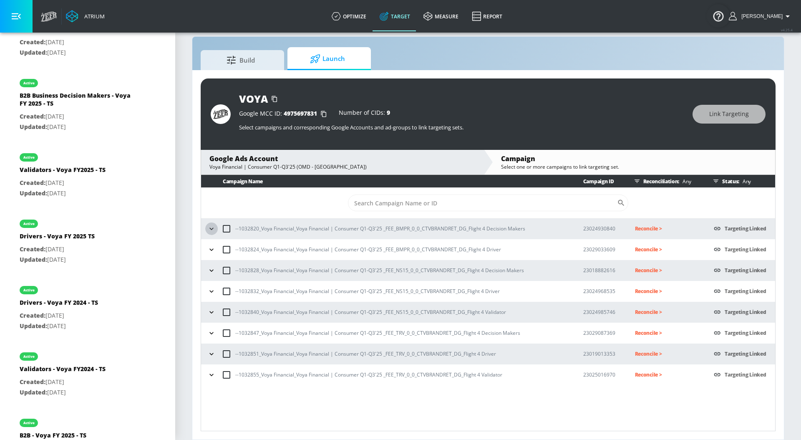
click at [208, 232] on icon "button" at bounding box center [211, 228] width 8 height 8
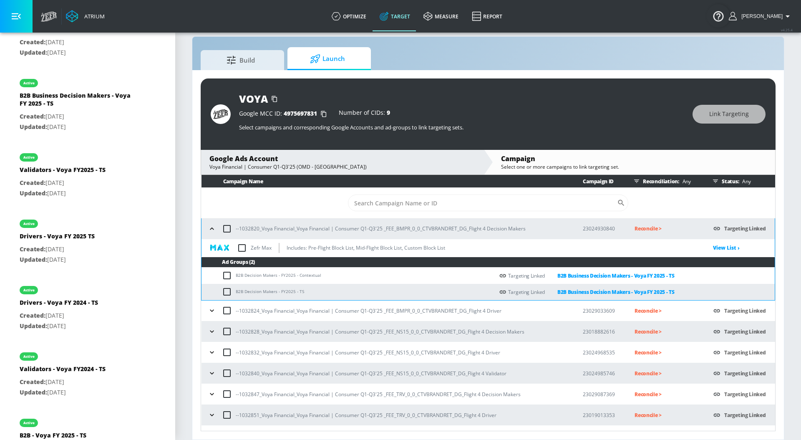
click at [208, 232] on icon "button" at bounding box center [212, 228] width 8 height 8
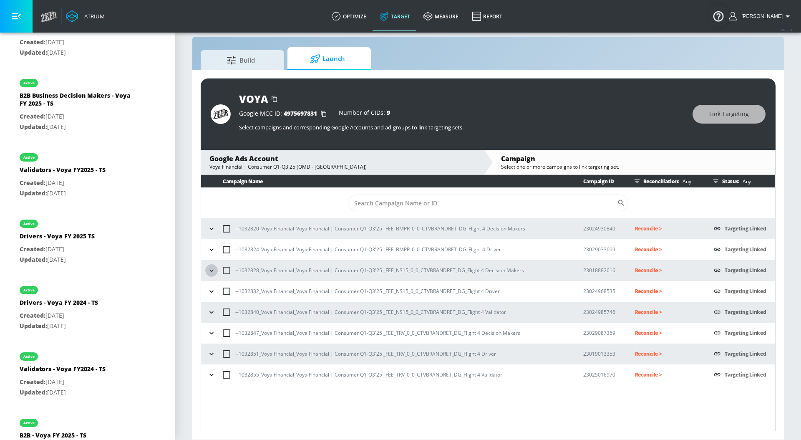
click at [212, 273] on icon "button" at bounding box center [211, 270] width 8 height 8
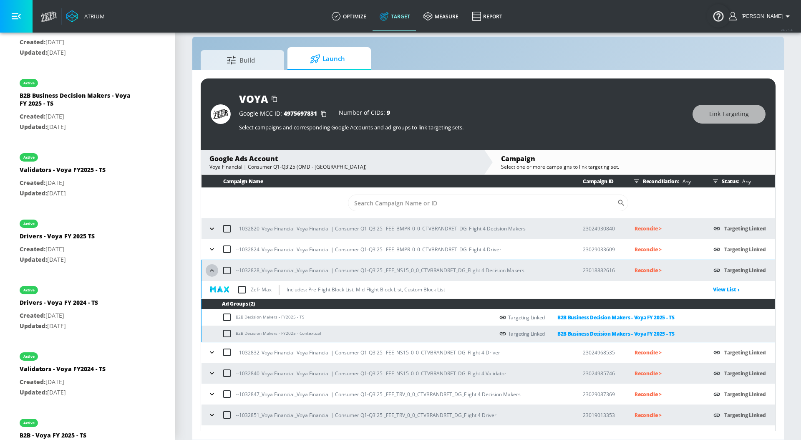
click at [212, 273] on icon "button" at bounding box center [212, 270] width 8 height 8
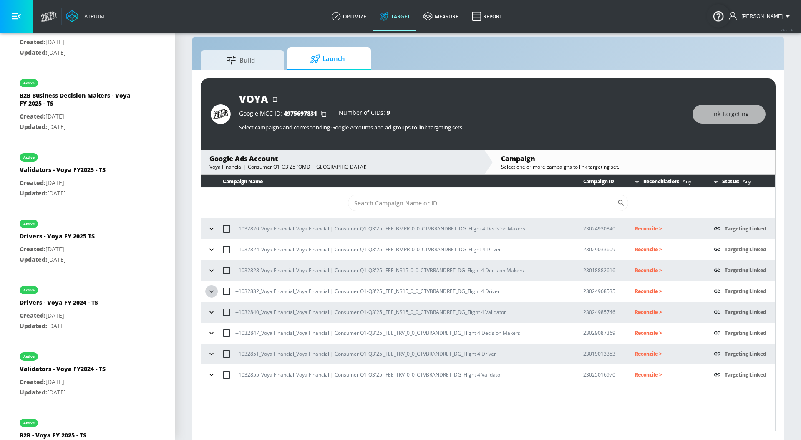
click at [212, 290] on icon "button" at bounding box center [211, 291] width 8 height 8
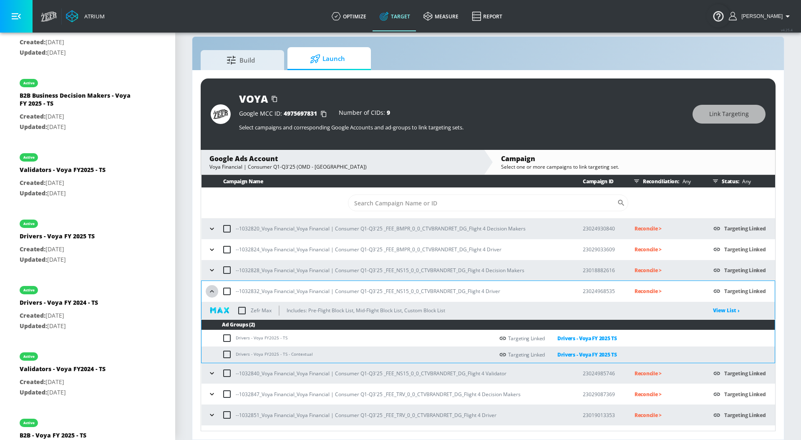
click at [212, 290] on icon "button" at bounding box center [212, 291] width 8 height 8
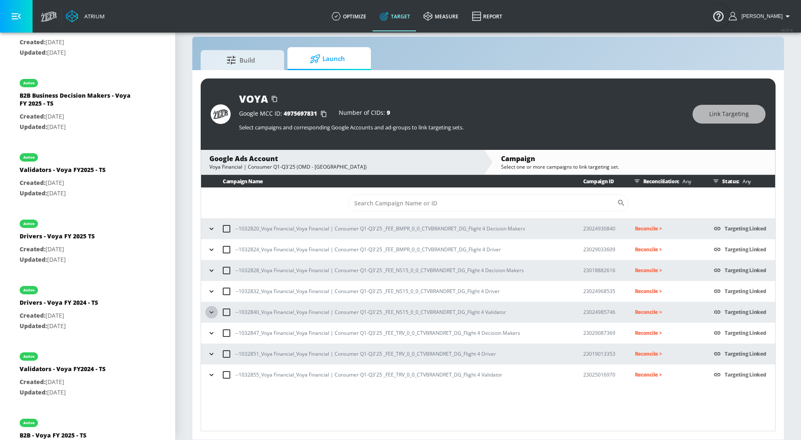
click at [212, 306] on button "button" at bounding box center [211, 312] width 13 height 13
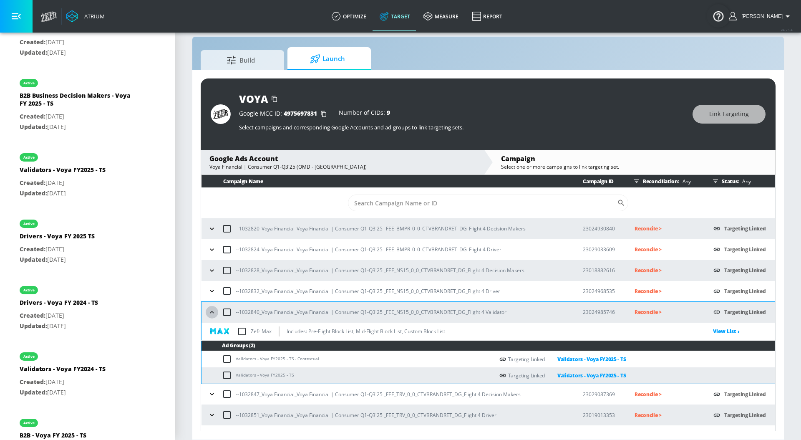
click at [212, 306] on button "button" at bounding box center [212, 312] width 13 height 13
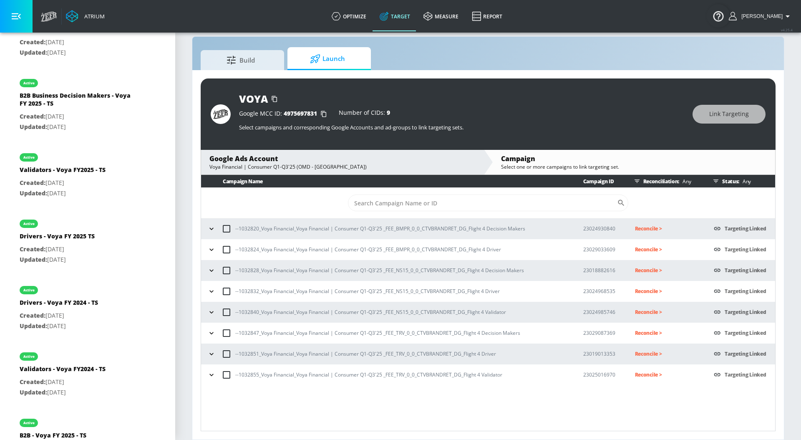
click at [211, 330] on icon "button" at bounding box center [211, 333] width 8 height 8
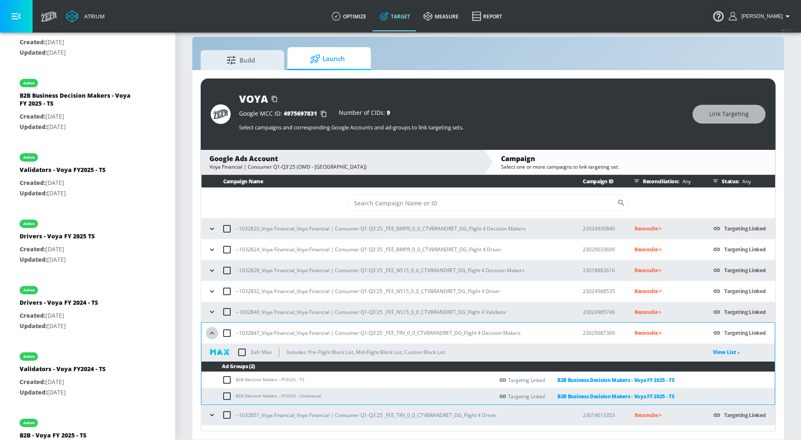
click at [211, 330] on icon "button" at bounding box center [212, 333] width 8 height 8
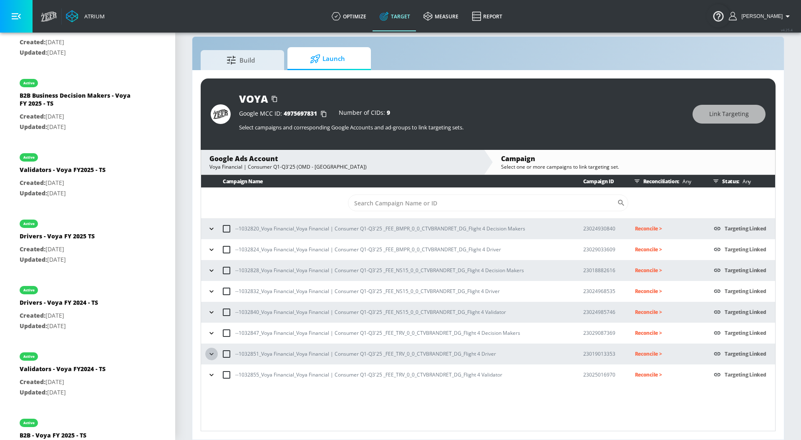
click at [211, 347] on button "button" at bounding box center [211, 353] width 13 height 13
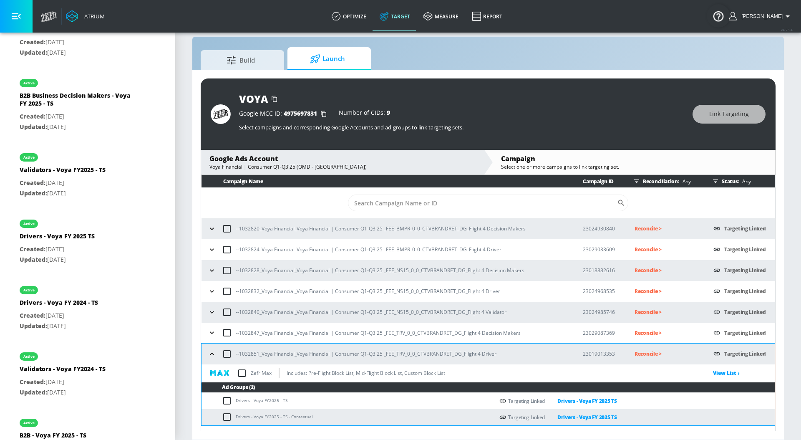
click at [211, 350] on icon "button" at bounding box center [212, 354] width 8 height 8
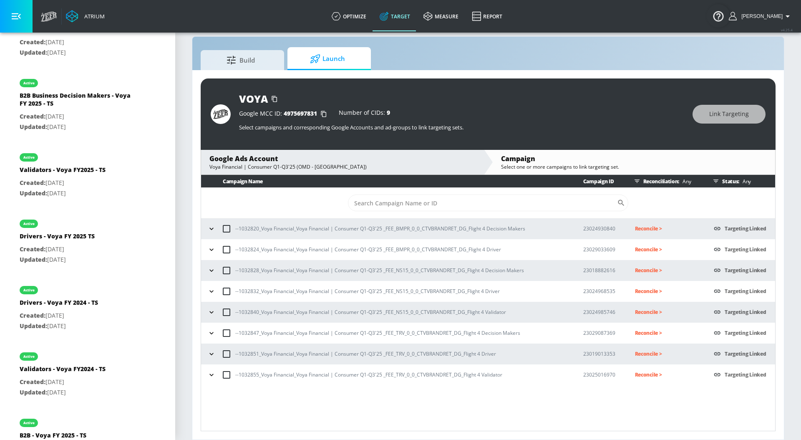
click at [211, 372] on icon "button" at bounding box center [211, 374] width 8 height 8
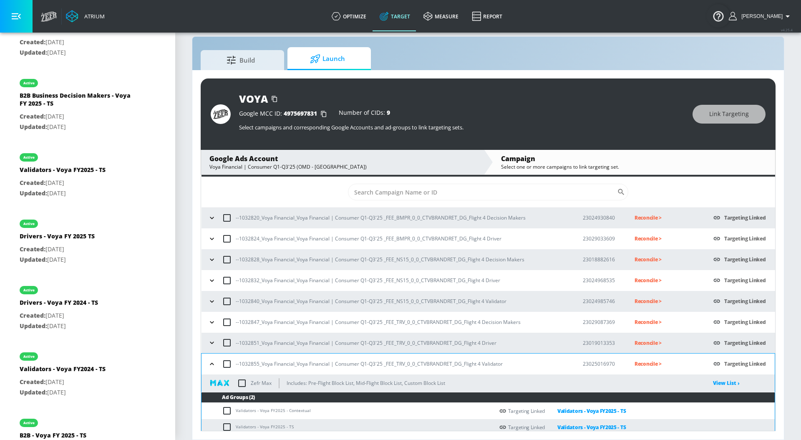
scroll to position [16, 0]
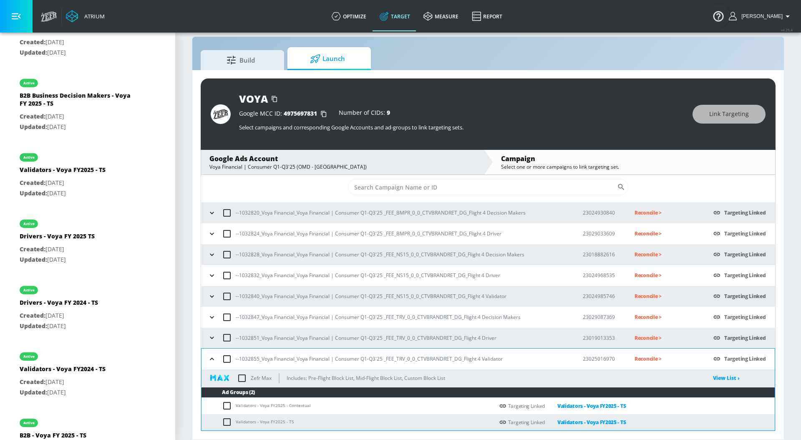
click at [212, 359] on icon "button" at bounding box center [212, 359] width 8 height 8
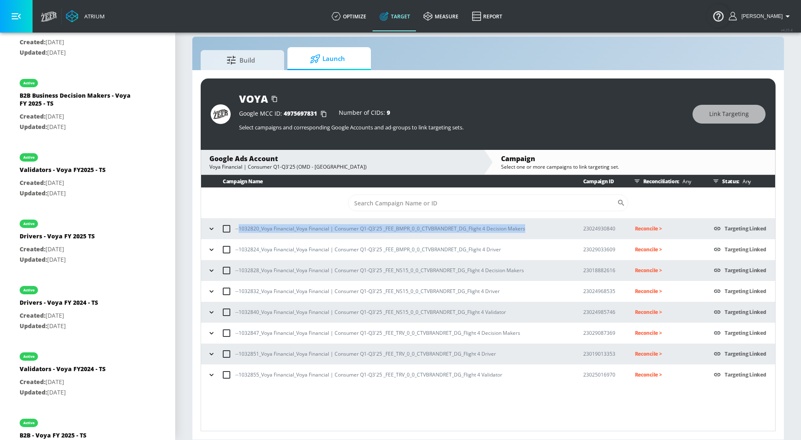
drag, startPoint x: 538, startPoint y: 228, endPoint x: 239, endPoint y: 231, distance: 298.3
click at [239, 231] on div "--1032820_Voya Financial_Voya Financial | Consumer Q1-Q3'25 _FEE_BMPR_0_0_CTVBR…" at bounding box center [387, 229] width 365 height 18
click at [647, 226] on p "Reconcile >" at bounding box center [668, 229] width 66 height 10
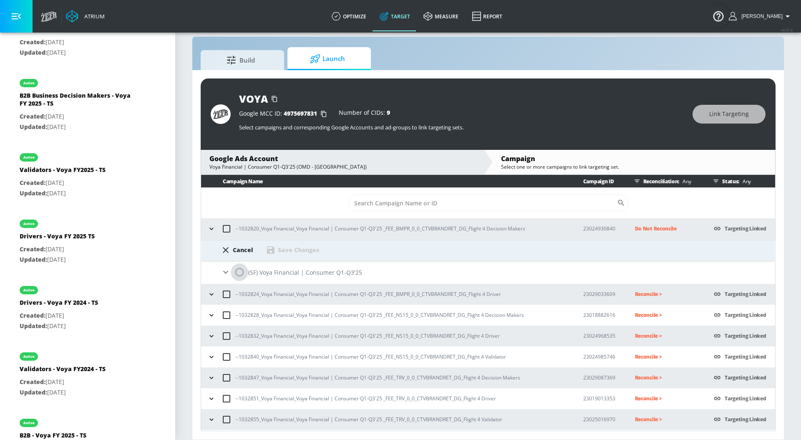
click at [246, 271] on input "radio" at bounding box center [240, 272] width 18 height 18
radio input "true"
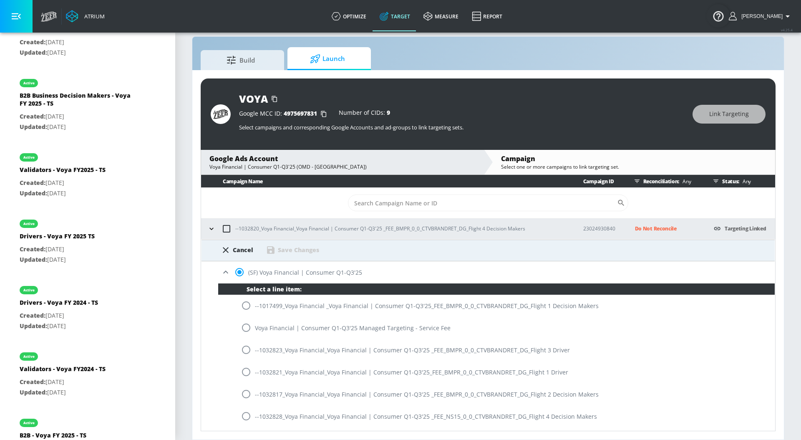
scroll to position [180, 0]
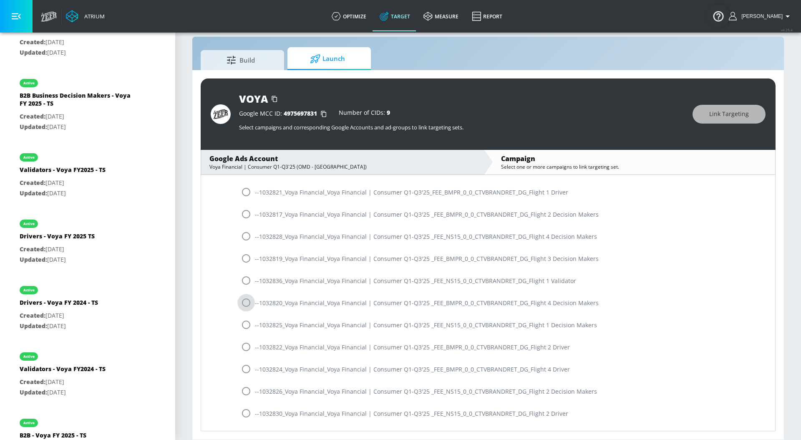
click at [249, 304] on input "radio" at bounding box center [246, 303] width 18 height 18
radio input "true"
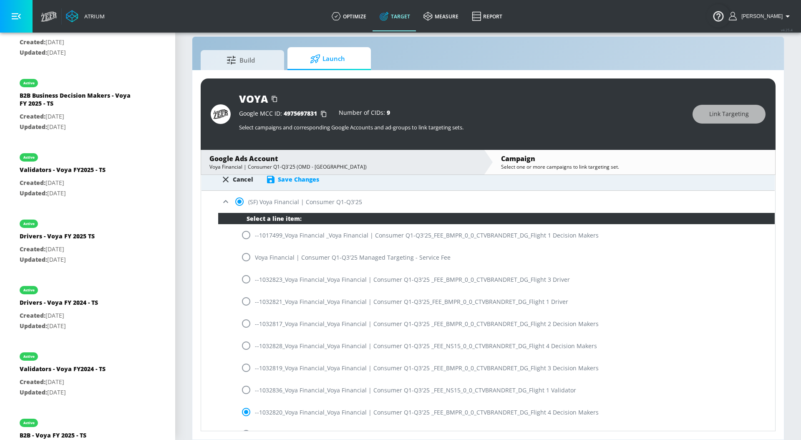
scroll to position [59, 0]
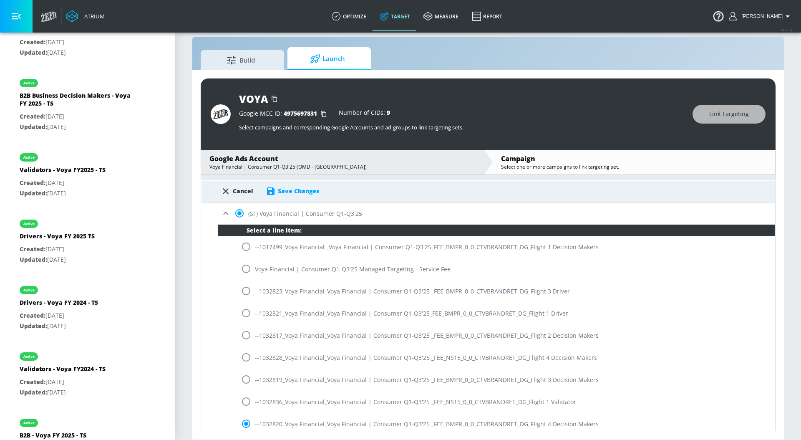
click at [296, 191] on div "Save Changes" at bounding box center [298, 191] width 41 height 8
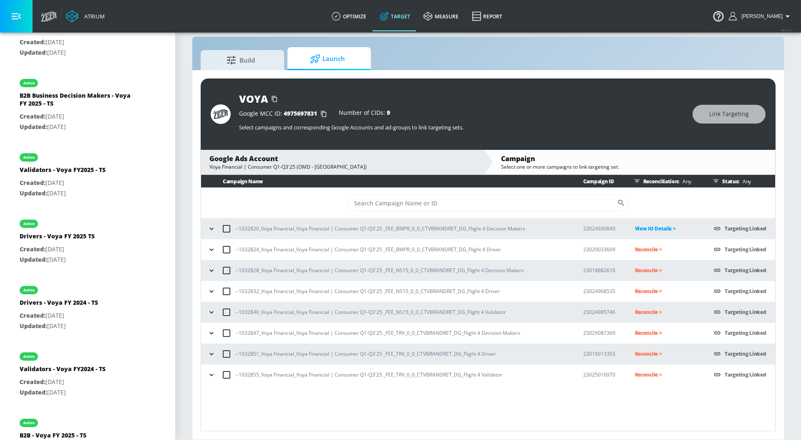
scroll to position [0, 0]
drag, startPoint x: 506, startPoint y: 251, endPoint x: 239, endPoint y: 252, distance: 267.8
click at [239, 252] on div "--1032824_Voya Financial_Voya Financial | Consumer Q1-Q3'25 _FEE_BMPR_0_0_CTVBR…" at bounding box center [387, 250] width 365 height 18
click at [642, 248] on p "Reconcile >" at bounding box center [668, 249] width 66 height 10
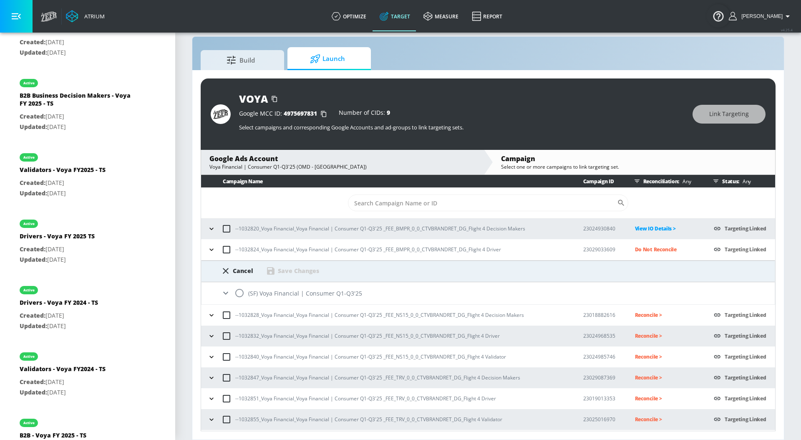
click at [242, 293] on input "radio" at bounding box center [240, 293] width 18 height 18
radio input "true"
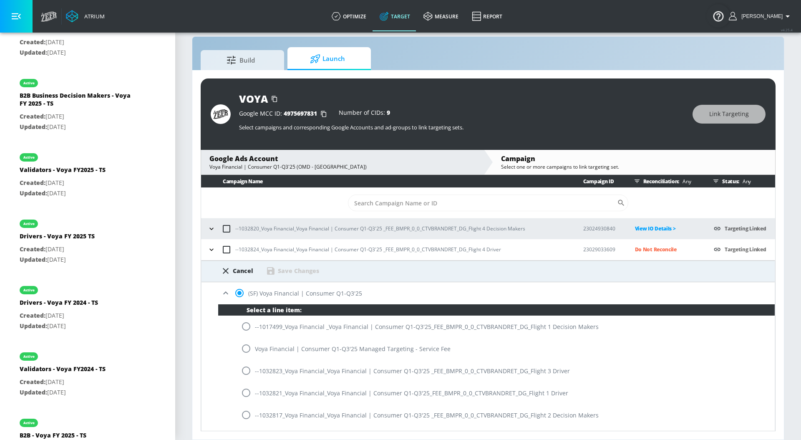
scroll to position [267, 0]
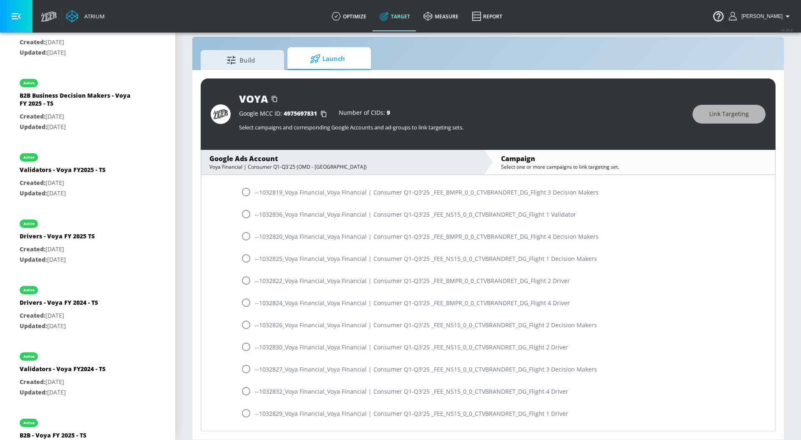
click at [246, 303] on input "radio" at bounding box center [246, 303] width 18 height 18
radio input "true"
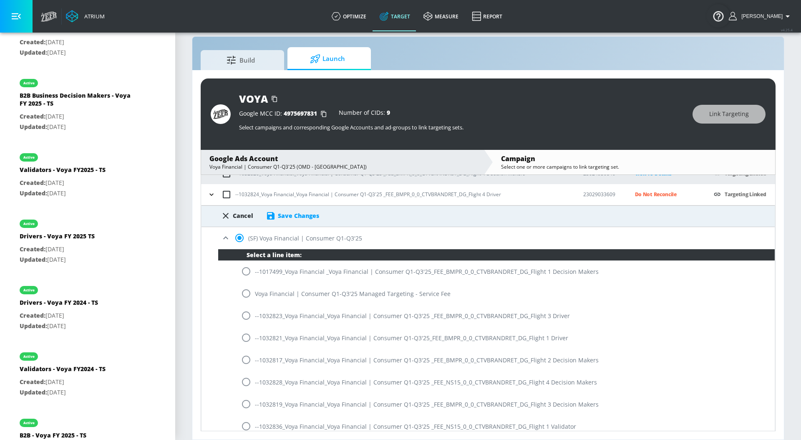
scroll to position [35, 0]
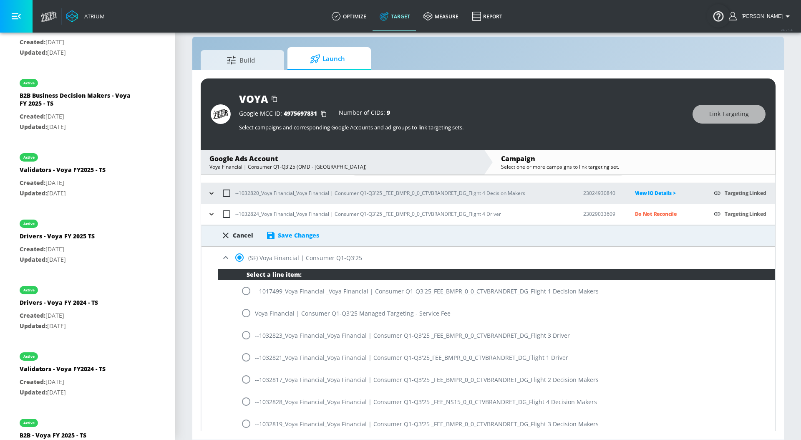
click at [292, 237] on div "Save Changes" at bounding box center [298, 235] width 41 height 8
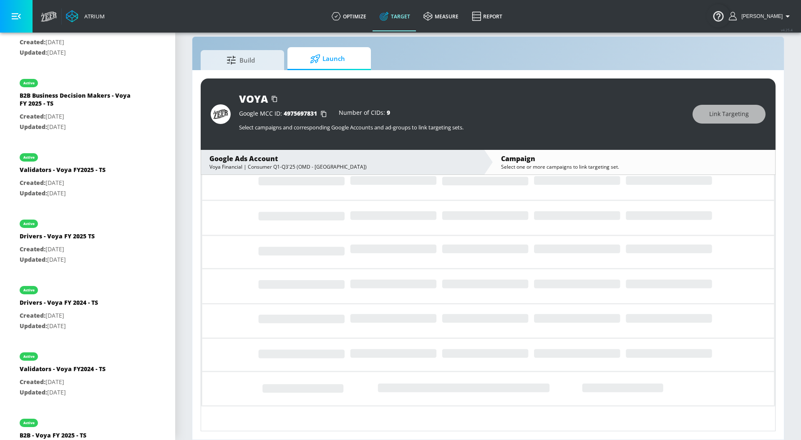
scroll to position [0, 0]
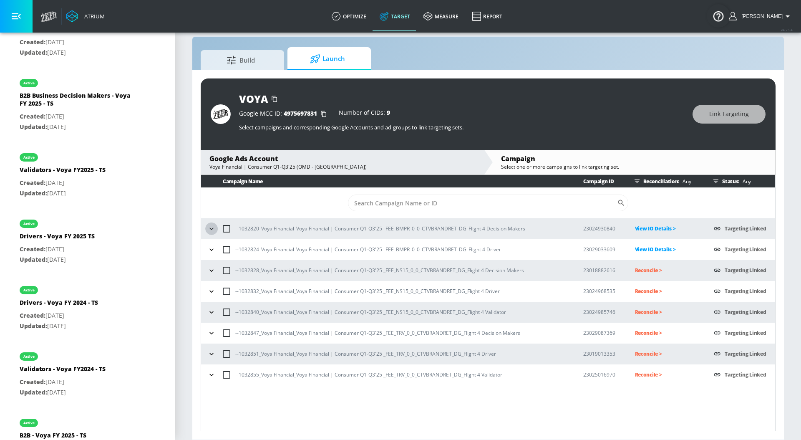
click at [212, 229] on icon "button" at bounding box center [211, 228] width 4 height 2
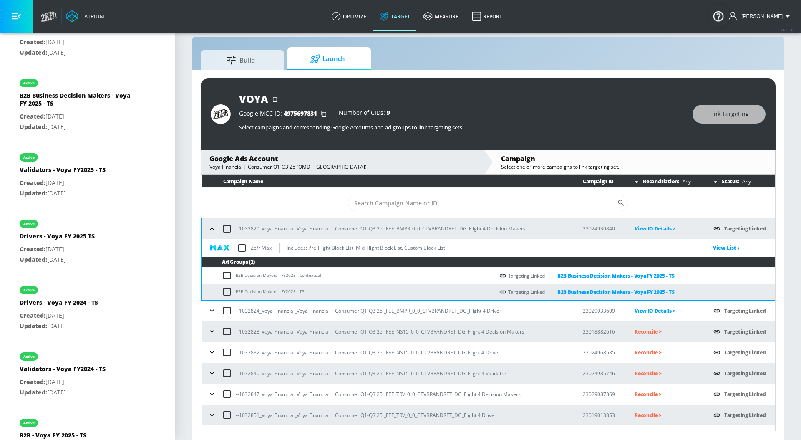
click at [643, 229] on p "View IO Details >" at bounding box center [666, 229] width 65 height 10
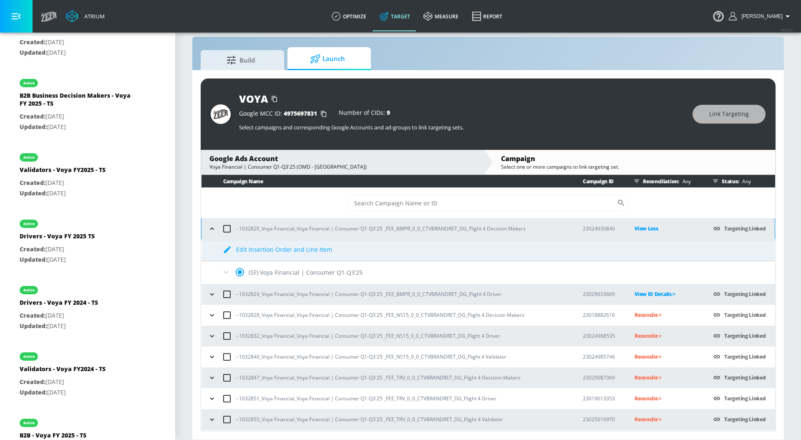
click at [227, 272] on icon at bounding box center [226, 272] width 5 height 3
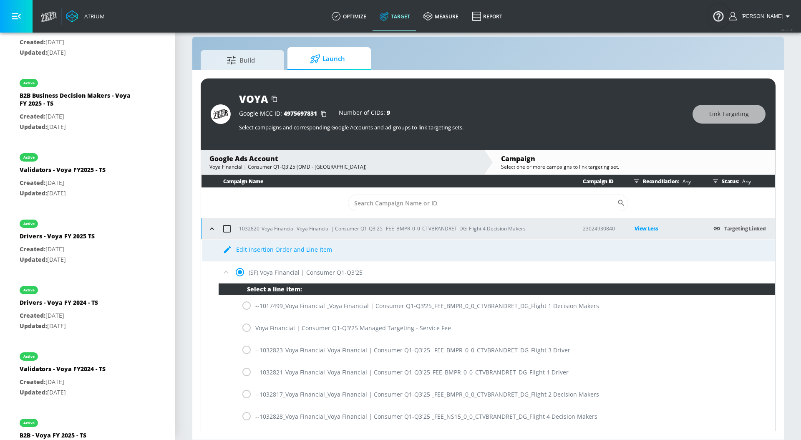
click at [224, 274] on icon at bounding box center [226, 272] width 10 height 10
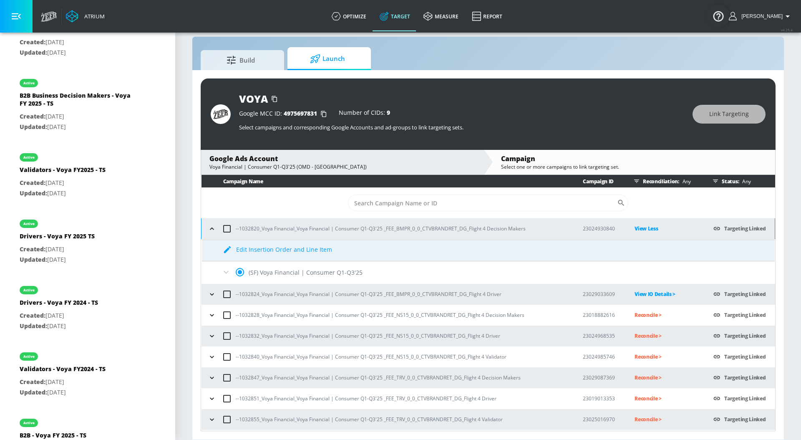
click at [211, 228] on icon "button" at bounding box center [212, 228] width 4 height 2
click at [214, 228] on icon "button" at bounding box center [212, 228] width 8 height 8
click at [643, 230] on p "View Less" at bounding box center [666, 229] width 65 height 10
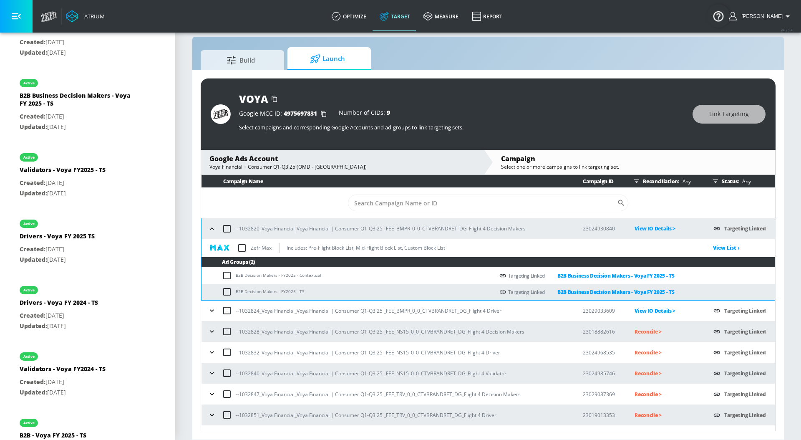
click at [215, 229] on icon "button" at bounding box center [212, 228] width 8 height 8
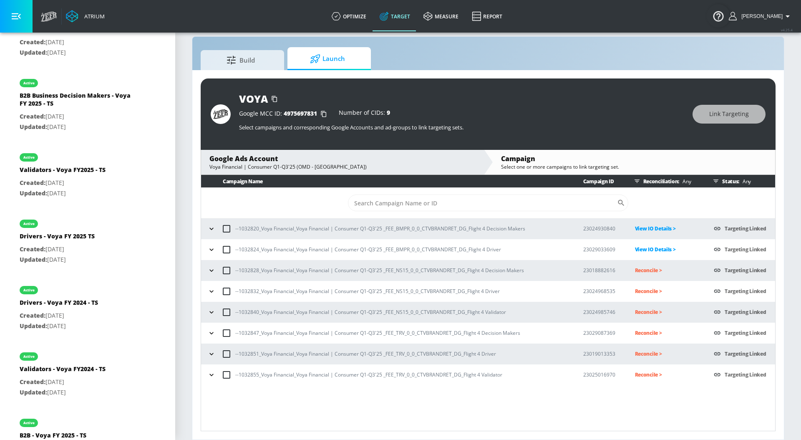
click at [660, 247] on p "View IO Details >" at bounding box center [668, 249] width 66 height 10
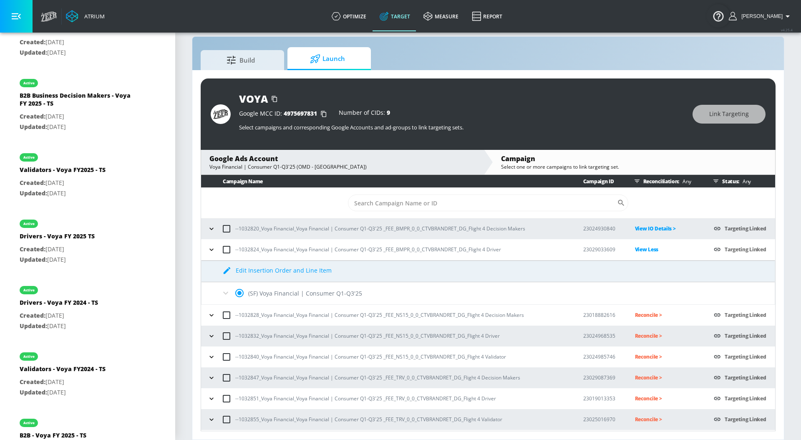
click at [226, 293] on icon at bounding box center [225, 293] width 5 height 3
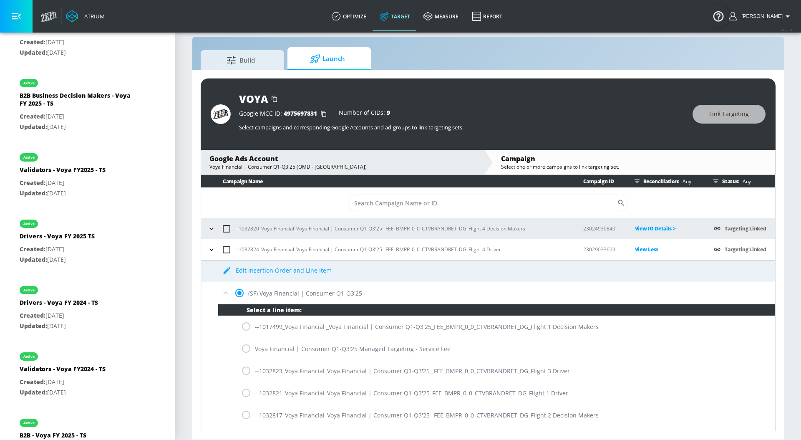
click at [224, 292] on icon at bounding box center [226, 293] width 10 height 10
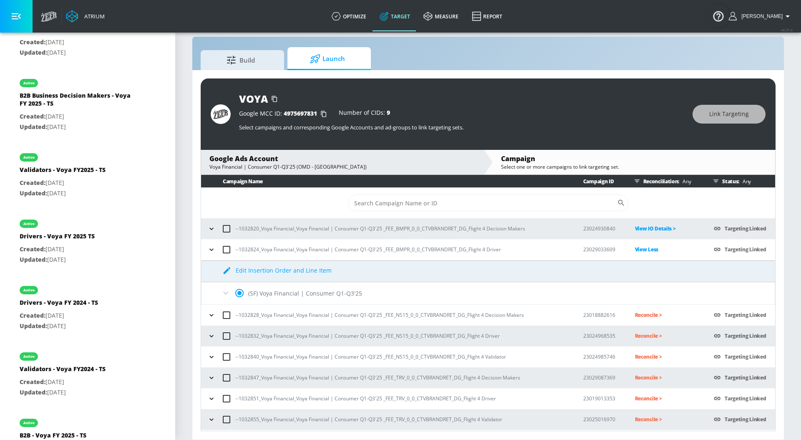
click at [209, 247] on icon "button" at bounding box center [211, 249] width 8 height 8
click at [211, 247] on icon "button" at bounding box center [211, 249] width 8 height 8
click at [648, 244] on td "View Less" at bounding box center [661, 249] width 79 height 21
click at [647, 250] on p "View Less" at bounding box center [668, 249] width 66 height 10
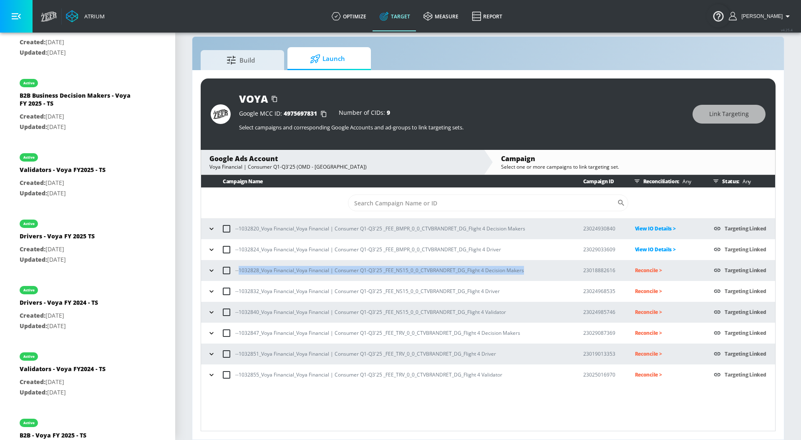
drag, startPoint x: 532, startPoint y: 270, endPoint x: 238, endPoint y: 272, distance: 293.7
click at [238, 272] on div "--1032828_Voya Financial_Voya Financial | Consumer Q1-Q3'25 _FEE_NS15_0_0_CTVBR…" at bounding box center [387, 271] width 365 height 18
click at [647, 270] on p "Reconcile >" at bounding box center [668, 270] width 66 height 10
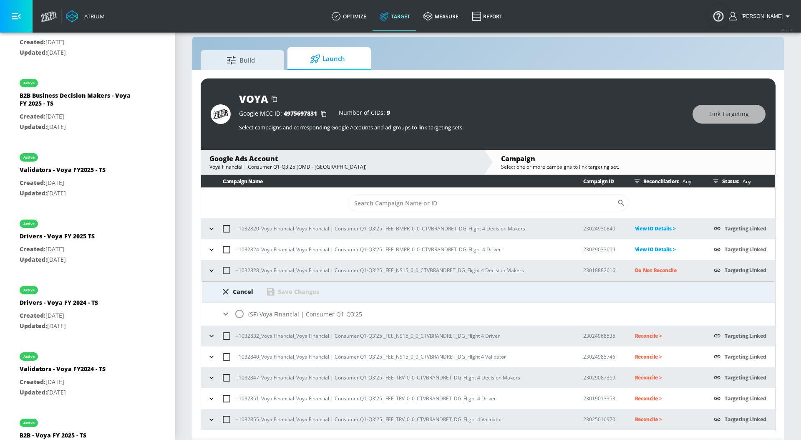
click at [247, 314] on input "radio" at bounding box center [240, 314] width 18 height 18
radio input "true"
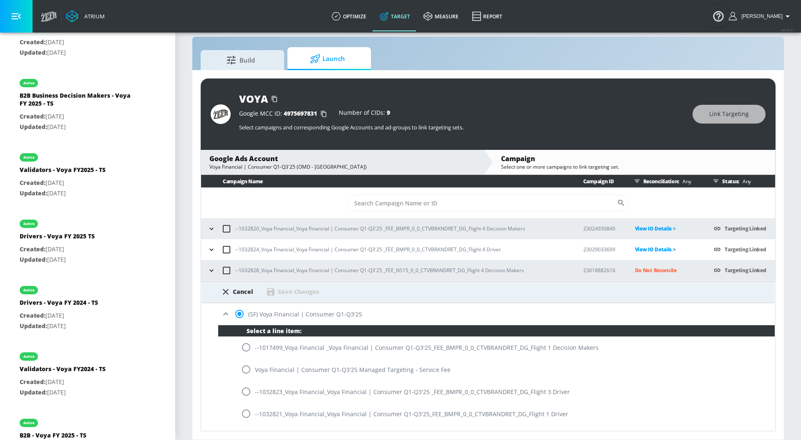
scroll to position [155, 0]
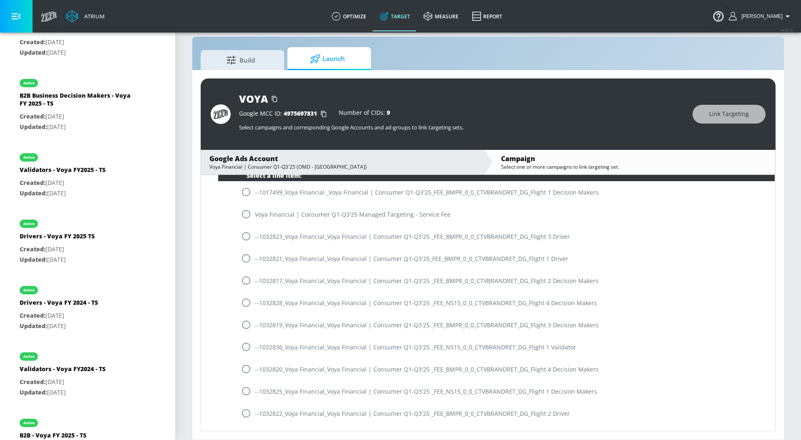
click at [247, 301] on input "radio" at bounding box center [246, 303] width 18 height 18
radio input "true"
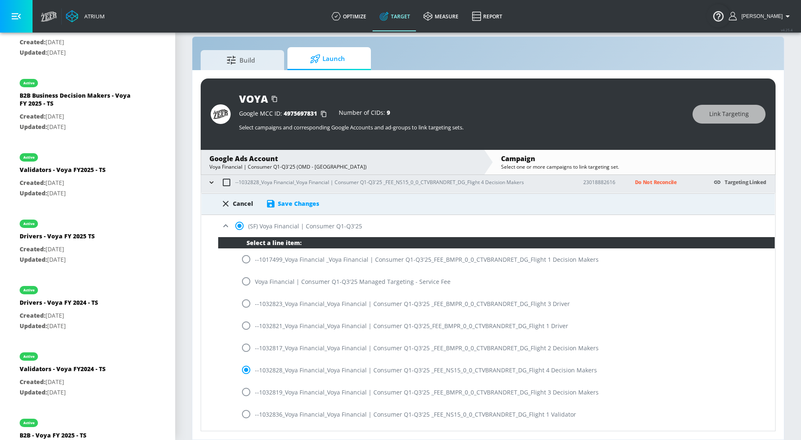
scroll to position [68, 0]
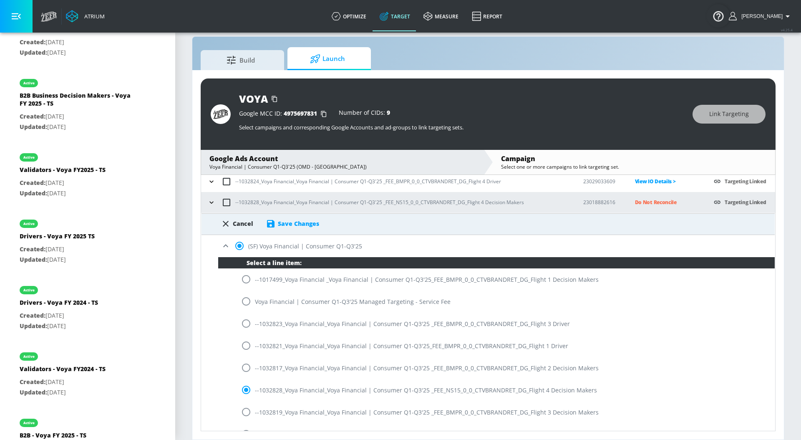
click at [305, 219] on div "Save Changes" at bounding box center [292, 224] width 53 height 10
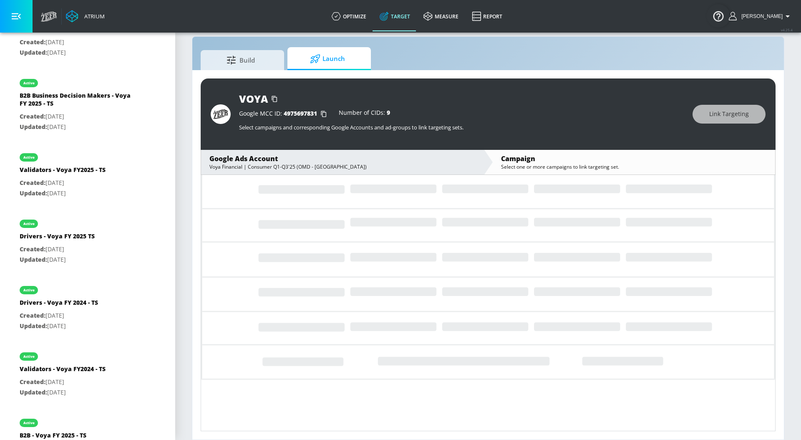
scroll to position [0, 0]
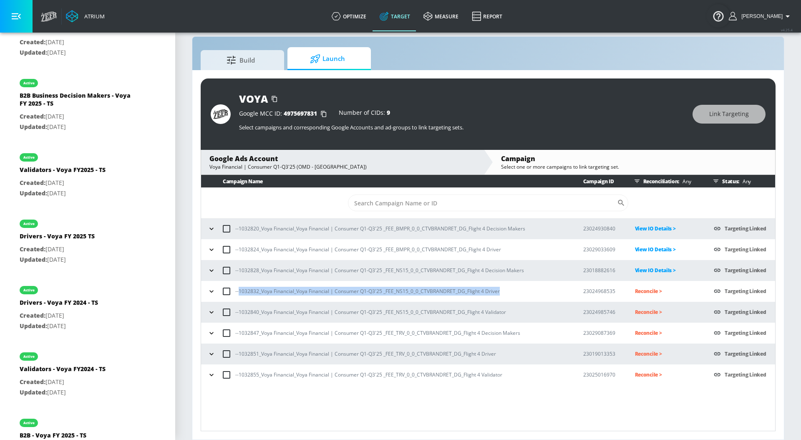
drag, startPoint x: 499, startPoint y: 294, endPoint x: 239, endPoint y: 294, distance: 259.5
click at [239, 294] on div "--1032832_Voya Financial_Voya Financial | Consumer Q1-Q3'25 _FEE_NS15_0_0_CTVBR…" at bounding box center [387, 291] width 365 height 18
click at [652, 294] on p "Reconcile >" at bounding box center [668, 291] width 66 height 10
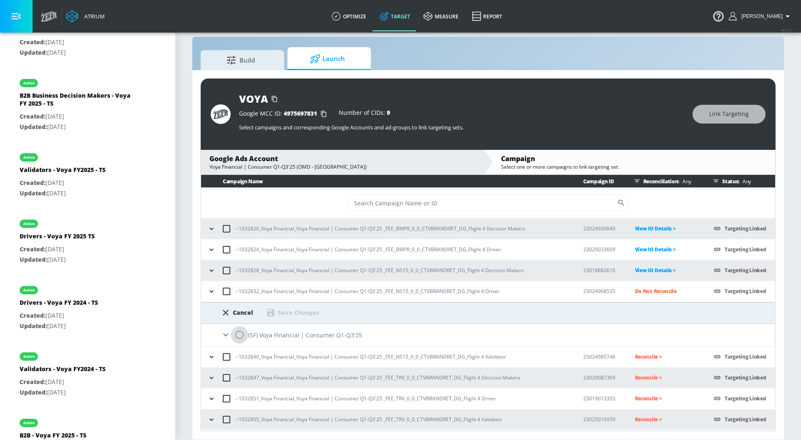
click at [242, 337] on input "radio" at bounding box center [240, 335] width 18 height 18
radio input "true"
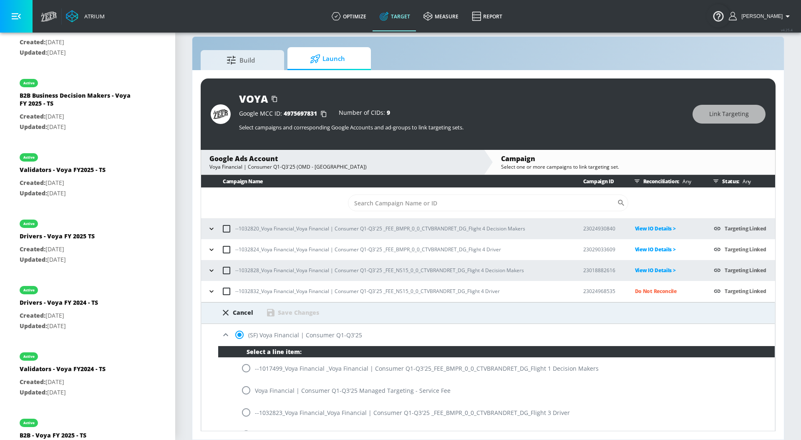
scroll to position [397, 0]
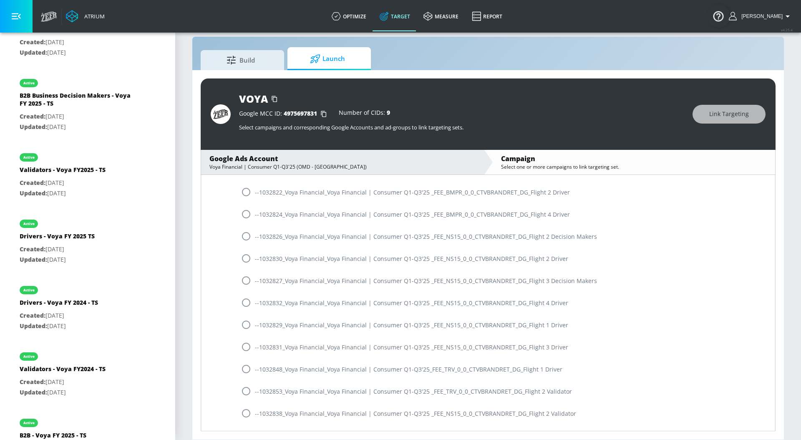
click at [247, 302] on input "radio" at bounding box center [246, 303] width 18 height 18
radio input "true"
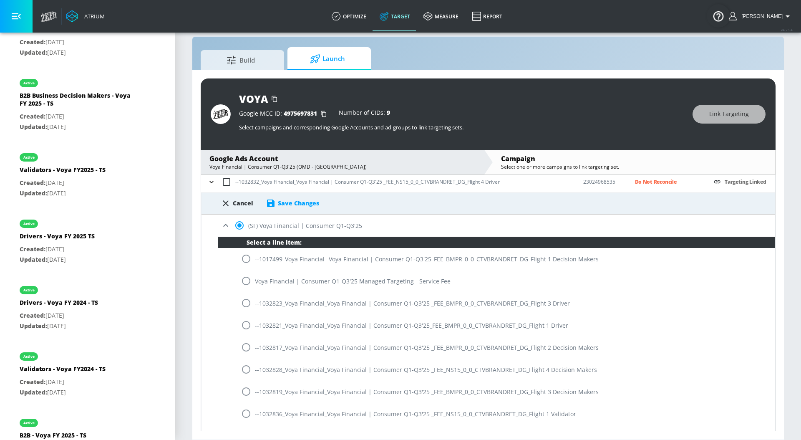
scroll to position [83, 0]
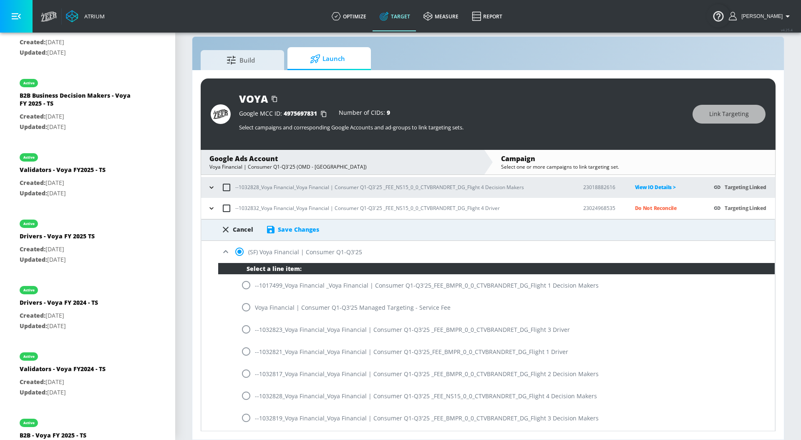
click at [285, 229] on div "Save Changes" at bounding box center [298, 229] width 41 height 8
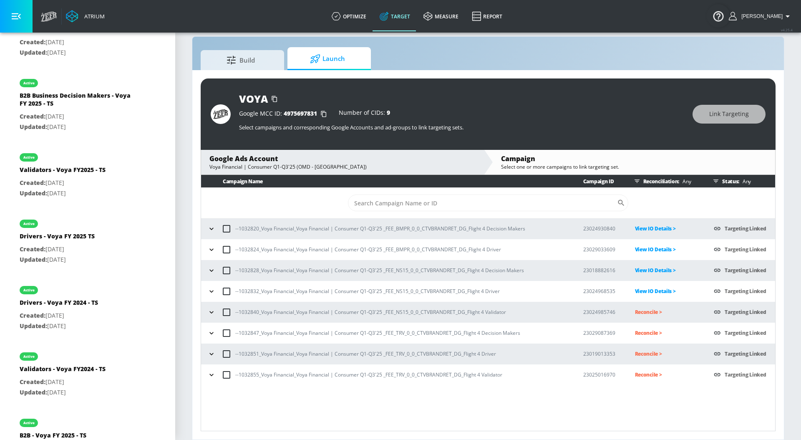
scroll to position [0, 0]
drag, startPoint x: 516, startPoint y: 315, endPoint x: 227, endPoint y: 310, distance: 288.7
click at [227, 310] on div "--1032840_Voya Financial_Voya Financial | Consumer Q1-Q3'25 _FEE_NS15_0_0_CTVBR…" at bounding box center [387, 312] width 365 height 18
click at [648, 305] on td "Reconcile >" at bounding box center [661, 312] width 79 height 21
click at [648, 312] on p "Reconcile >" at bounding box center [668, 312] width 66 height 10
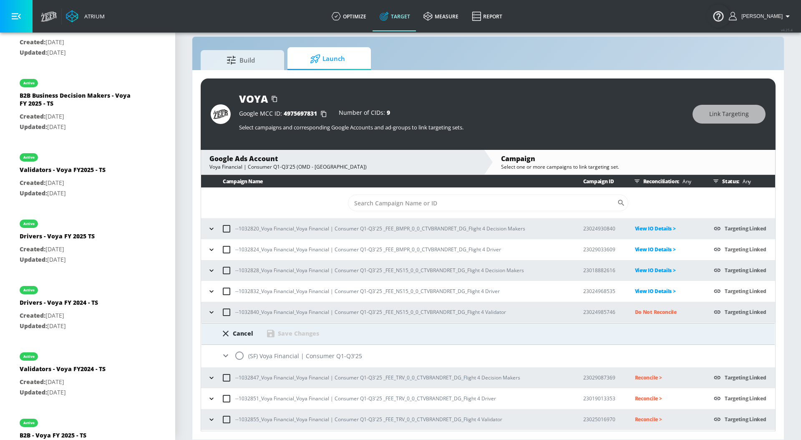
click at [244, 352] on input "radio" at bounding box center [240, 356] width 18 height 18
radio input "true"
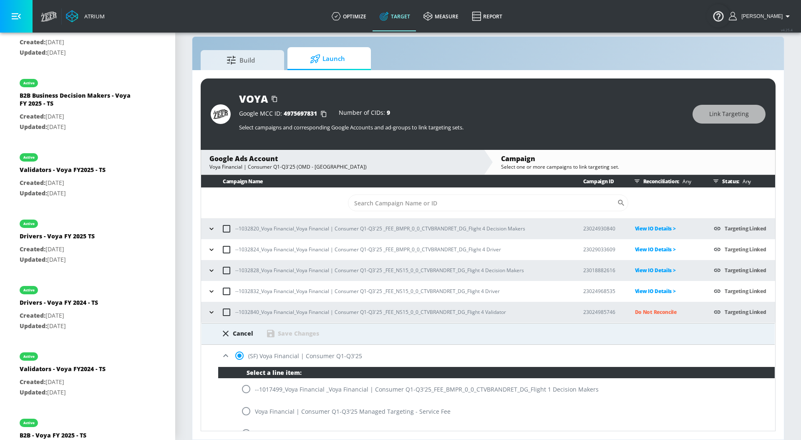
scroll to position [573, 0]
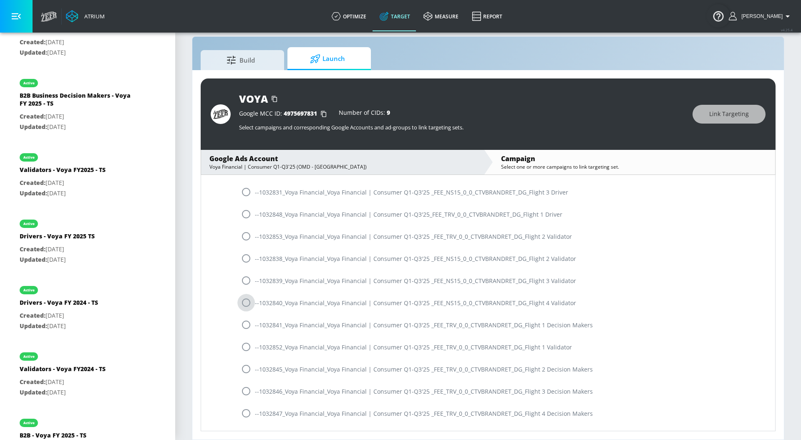
click at [247, 302] on input "radio" at bounding box center [246, 303] width 18 height 18
radio input "true"
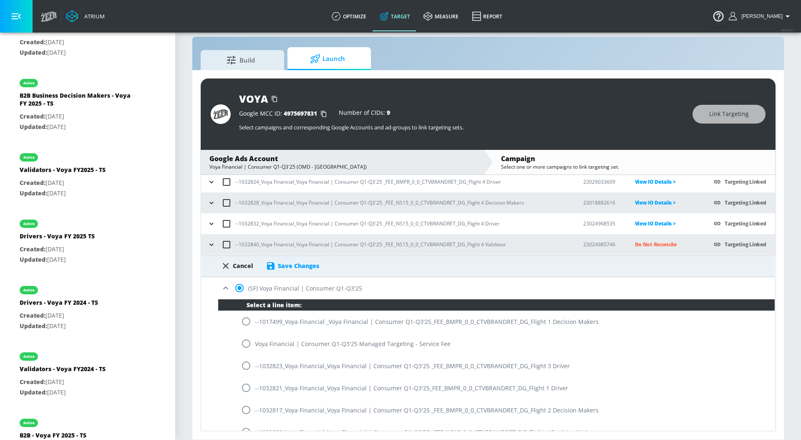
scroll to position [63, 0]
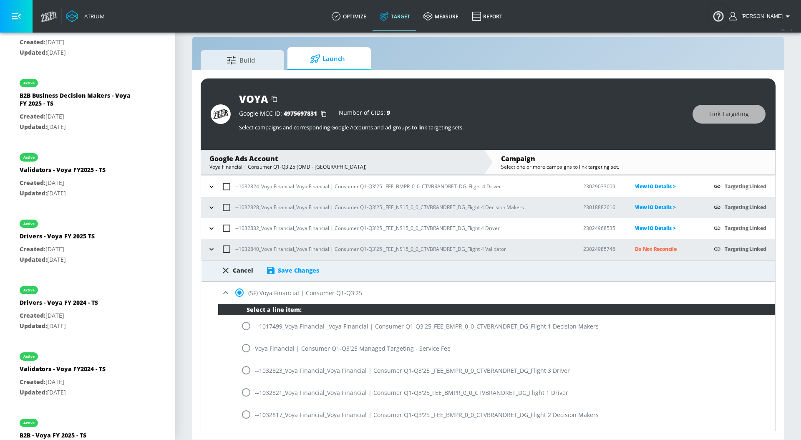
click at [300, 272] on div "Save Changes" at bounding box center [298, 270] width 41 height 8
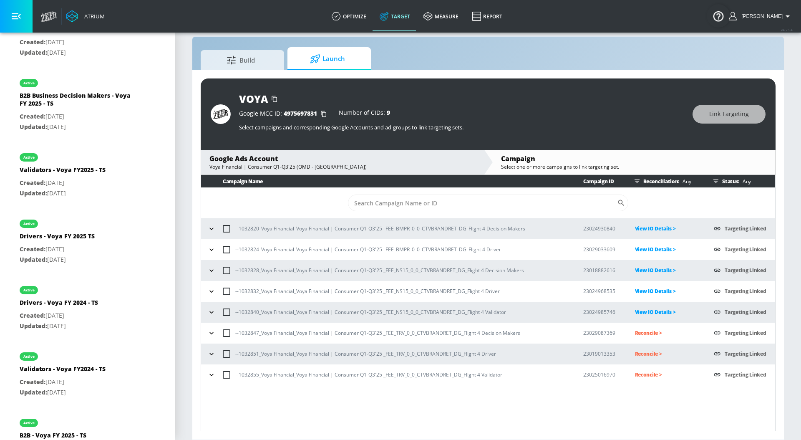
scroll to position [0, 0]
drag, startPoint x: 529, startPoint y: 332, endPoint x: 238, endPoint y: 332, distance: 290.8
click at [238, 332] on div "--1032847_Voya Financial_Voya Financial | Consumer Q1-Q3'25 _FEE_TRV_0_0_CTVBRA…" at bounding box center [387, 333] width 365 height 18
click at [643, 333] on p "Reconcile >" at bounding box center [668, 333] width 66 height 10
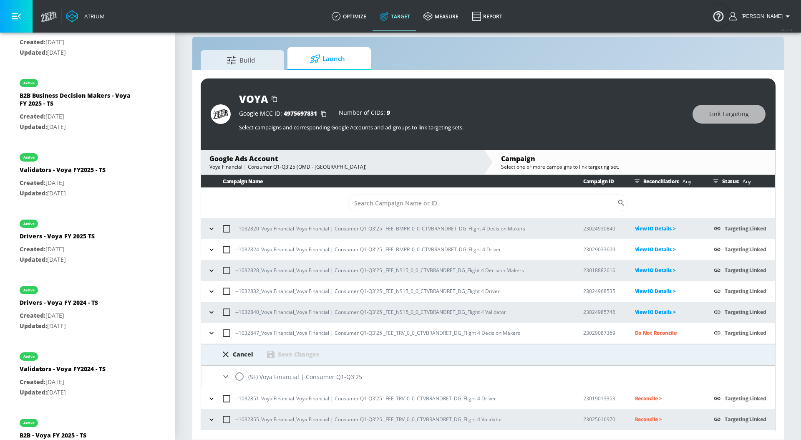
click at [243, 376] on input "radio" at bounding box center [240, 377] width 18 height 18
radio input "true"
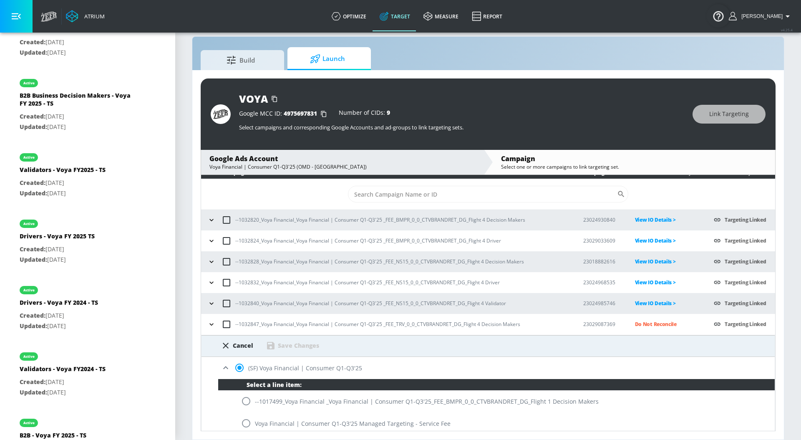
scroll to position [704, 0]
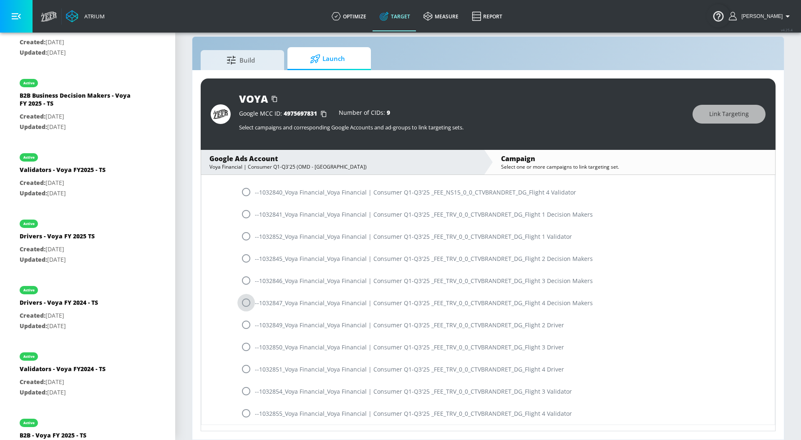
click at [247, 303] on input "radio" at bounding box center [246, 303] width 18 height 18
radio input "true"
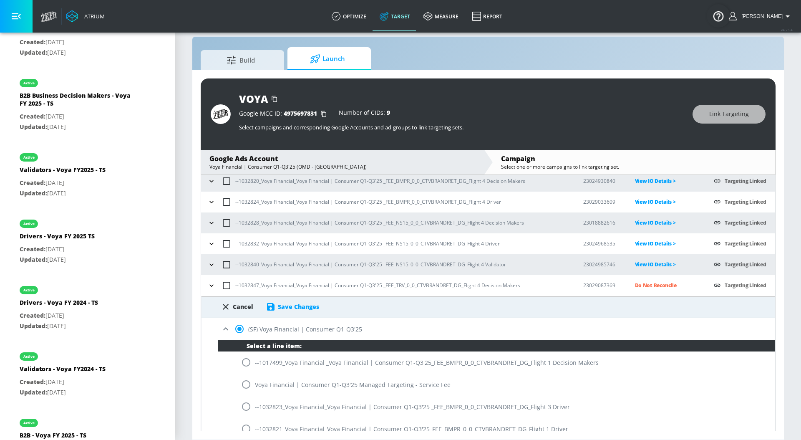
scroll to position [46, 0]
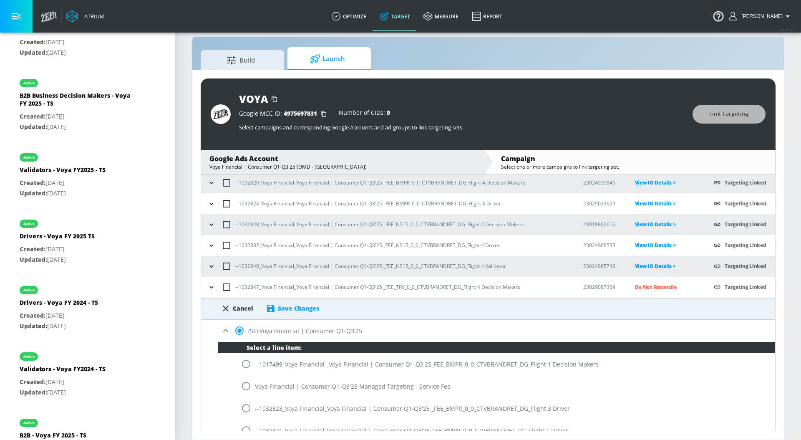
click at [274, 309] on icon at bounding box center [271, 308] width 10 height 10
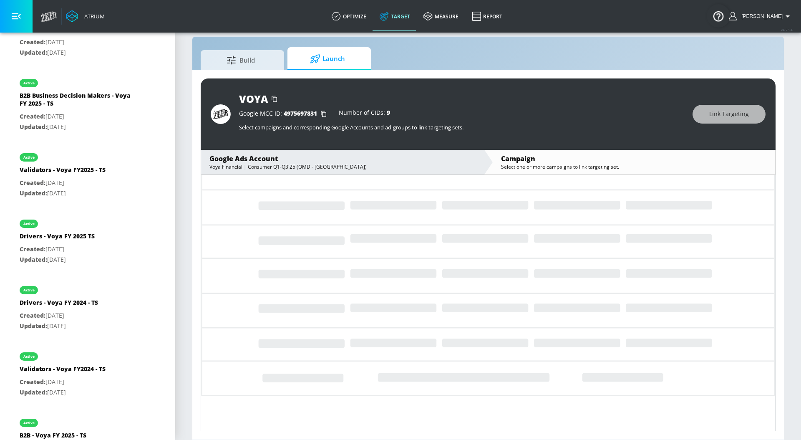
scroll to position [0, 0]
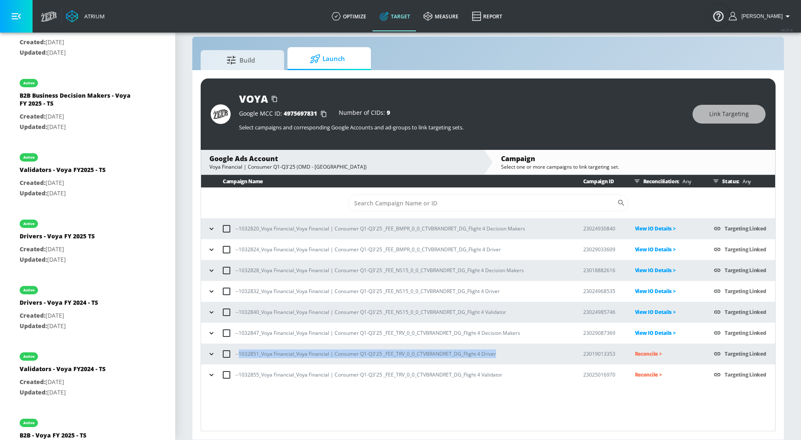
drag, startPoint x: 506, startPoint y: 355, endPoint x: 239, endPoint y: 352, distance: 266.6
click at [239, 352] on div "--1032851_Voya Financial_Voya Financial | Consumer Q1-Q3'25 _FEE_TRV_0_0_CTVBRA…" at bounding box center [387, 354] width 365 height 18
click at [651, 353] on p "Reconcile >" at bounding box center [668, 354] width 66 height 10
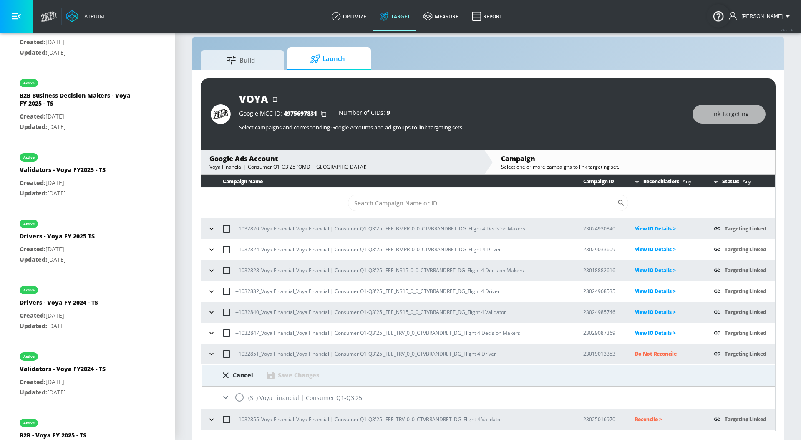
click at [238, 395] on input "radio" at bounding box center [240, 397] width 18 height 18
radio input "true"
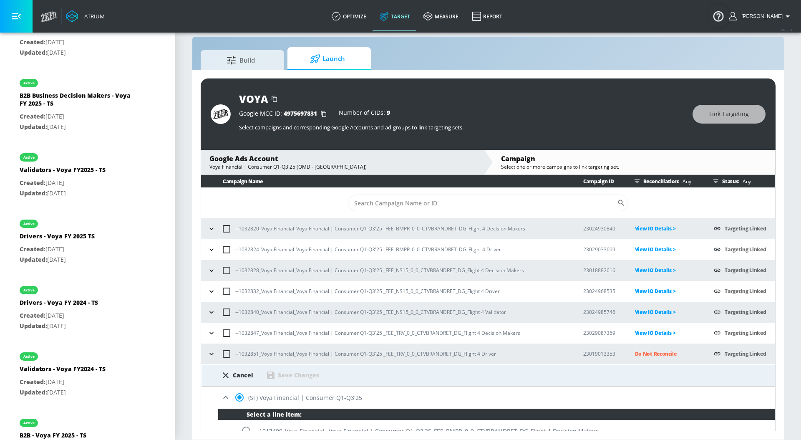
scroll to position [740, 0]
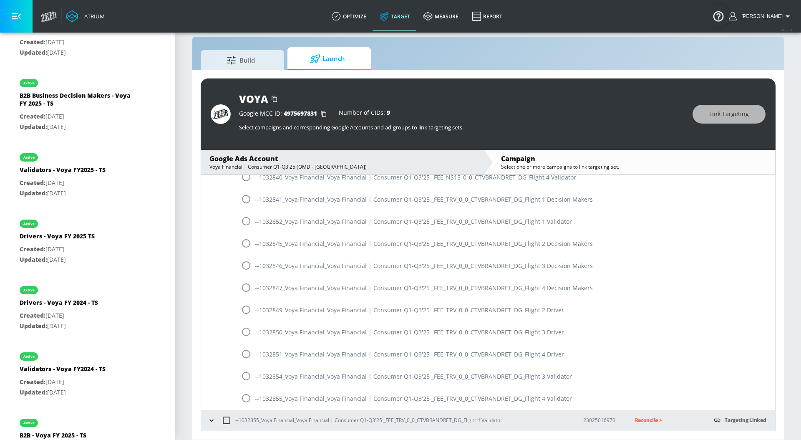
click at [246, 355] on input "radio" at bounding box center [246, 354] width 18 height 18
radio input "true"
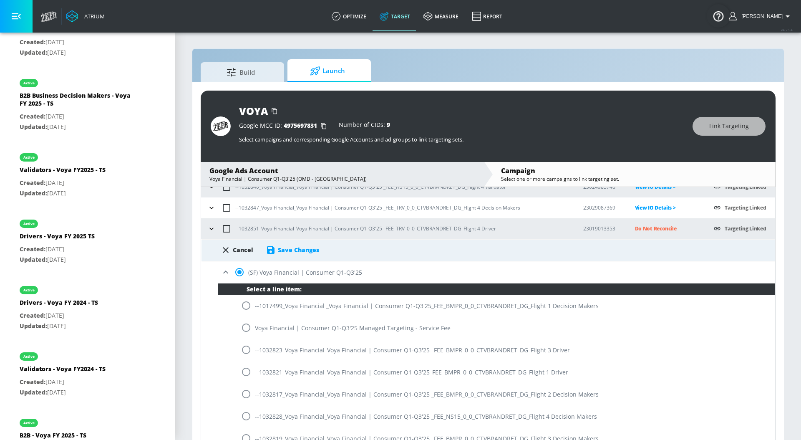
scroll to position [133, 0]
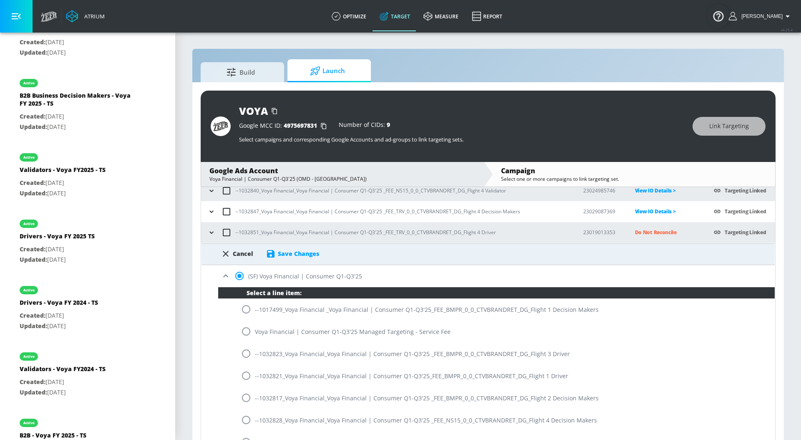
click at [279, 258] on div "Save Changes" at bounding box center [292, 254] width 53 height 10
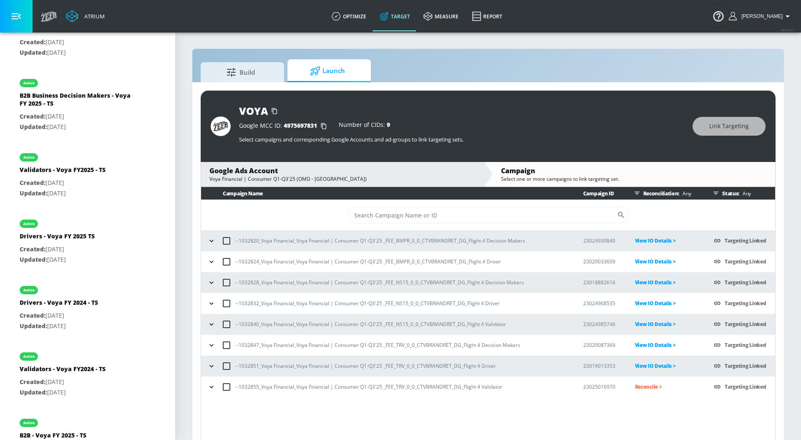
scroll to position [0, 0]
drag, startPoint x: 514, startPoint y: 385, endPoint x: 239, endPoint y: 389, distance: 275.4
click at [239, 389] on div "--1032855_Voya Financial_Voya Financial | Consumer Q1-Q3'25 _FEE_TRV_0_0_CTVBRA…" at bounding box center [387, 387] width 365 height 18
click at [652, 389] on p "Reconcile >" at bounding box center [668, 387] width 66 height 10
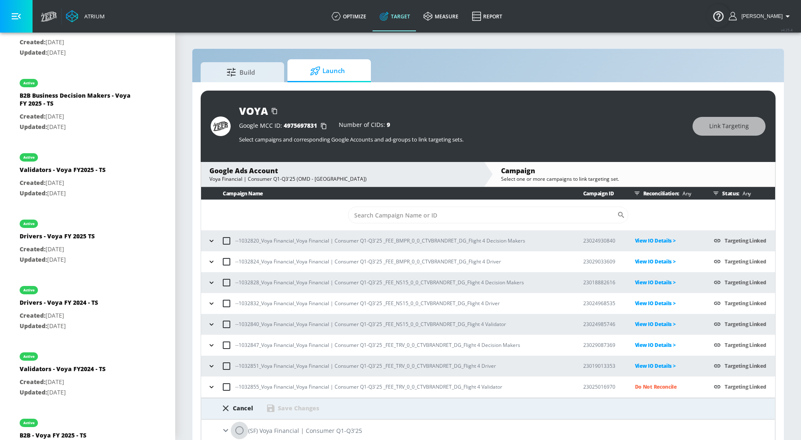
click at [241, 426] on input "radio" at bounding box center [240, 430] width 18 height 18
radio input "true"
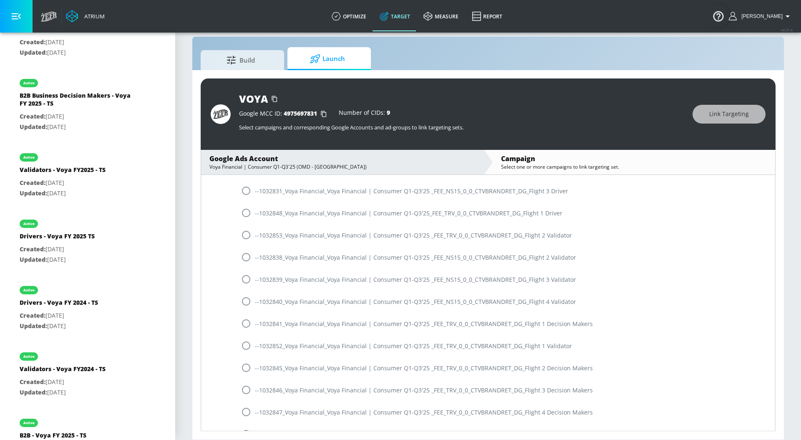
scroll to position [740, 0]
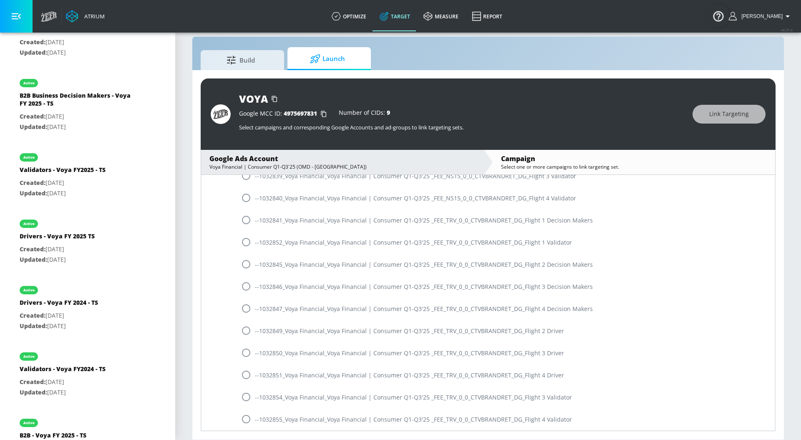
click at [248, 420] on input "radio" at bounding box center [246, 419] width 18 height 18
radio input "true"
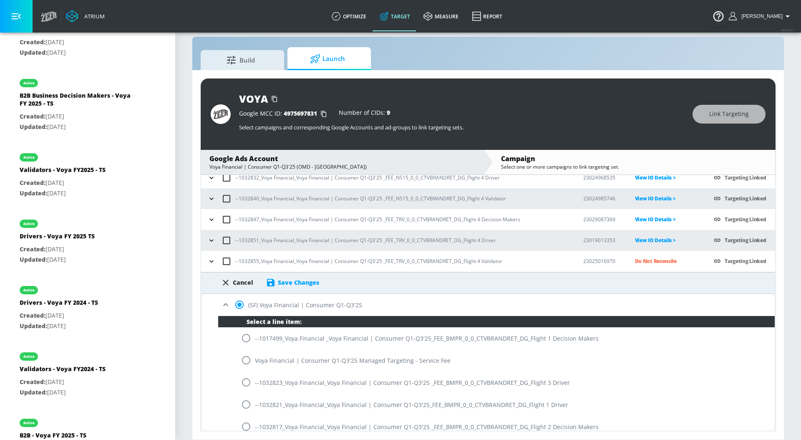
scroll to position [68, 0]
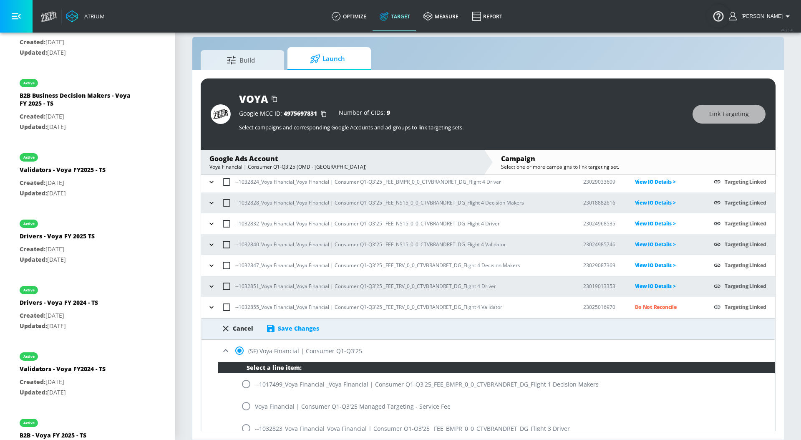
click at [278, 329] on div "Save Changes" at bounding box center [298, 328] width 41 height 8
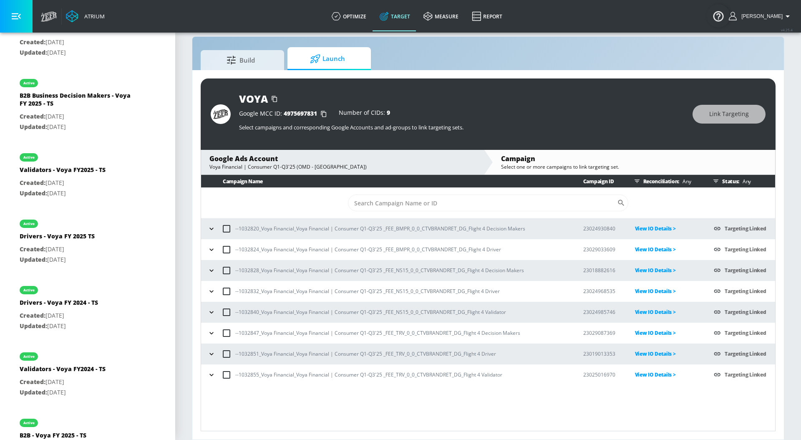
scroll to position [0, 0]
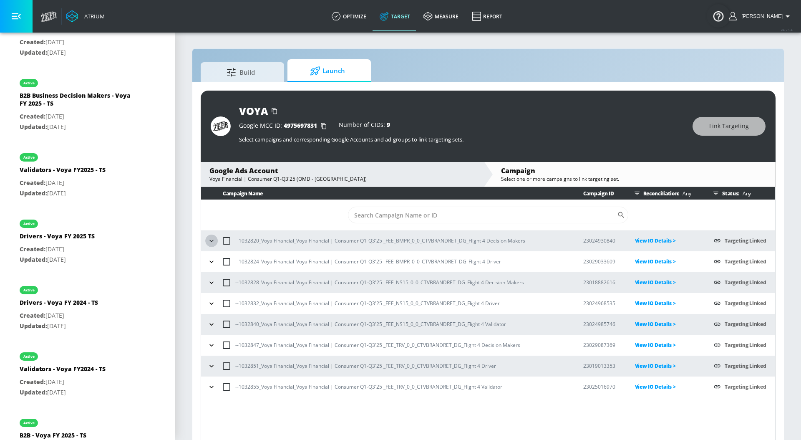
click at [210, 242] on icon "button" at bounding box center [211, 241] width 8 height 8
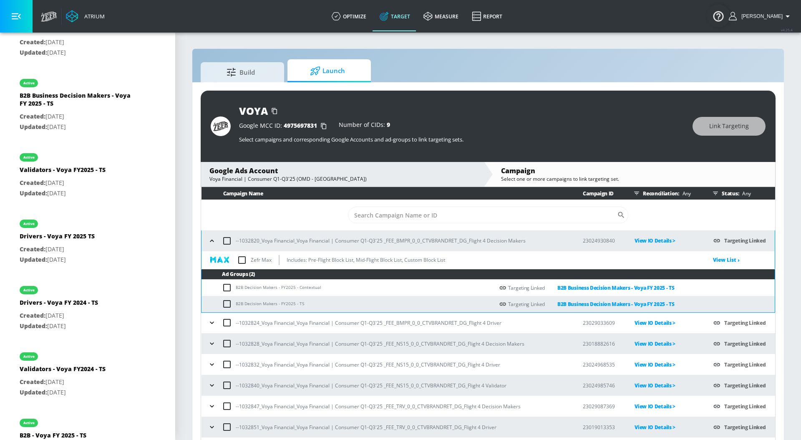
click at [210, 242] on icon "button" at bounding box center [212, 240] width 4 height 2
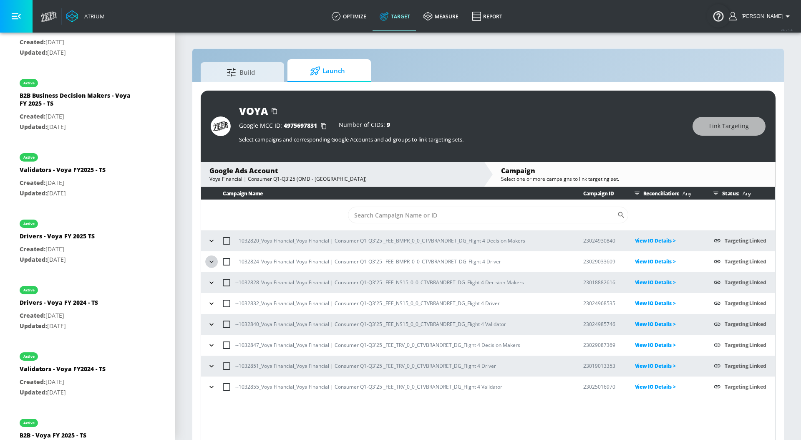
click at [212, 263] on icon "button" at bounding box center [211, 261] width 8 height 8
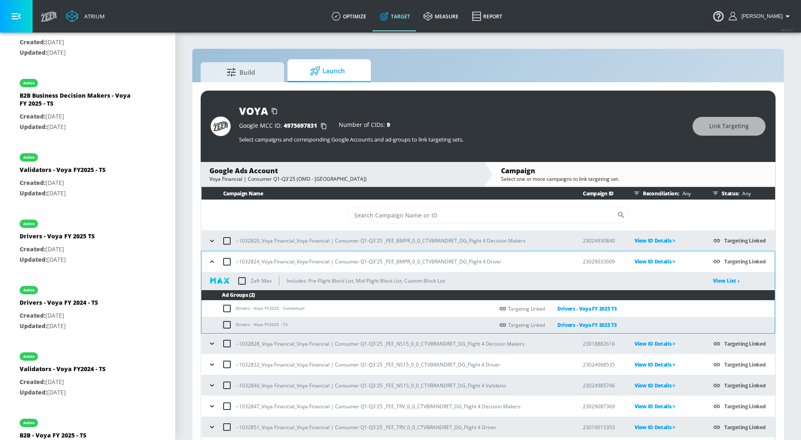
click at [212, 263] on icon "button" at bounding box center [212, 261] width 8 height 8
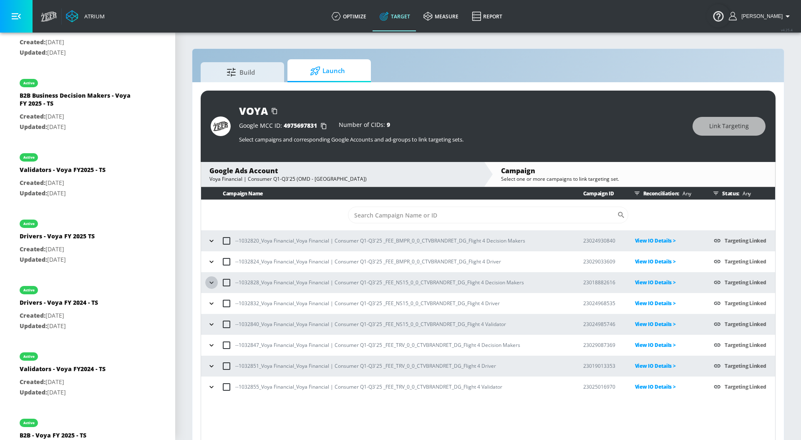
click at [212, 279] on icon "button" at bounding box center [211, 282] width 8 height 8
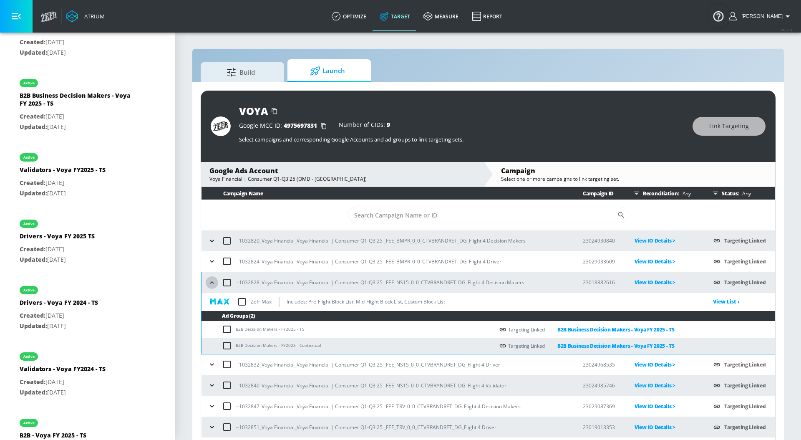
click at [212, 279] on icon "button" at bounding box center [212, 282] width 8 height 8
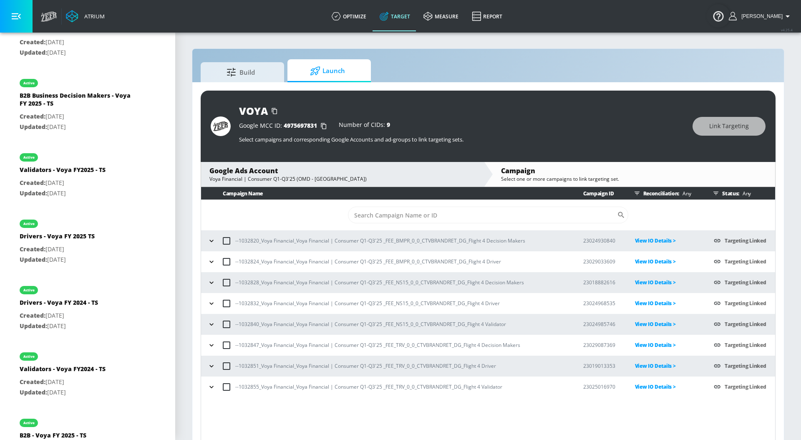
click at [213, 307] on icon "button" at bounding box center [211, 303] width 8 height 8
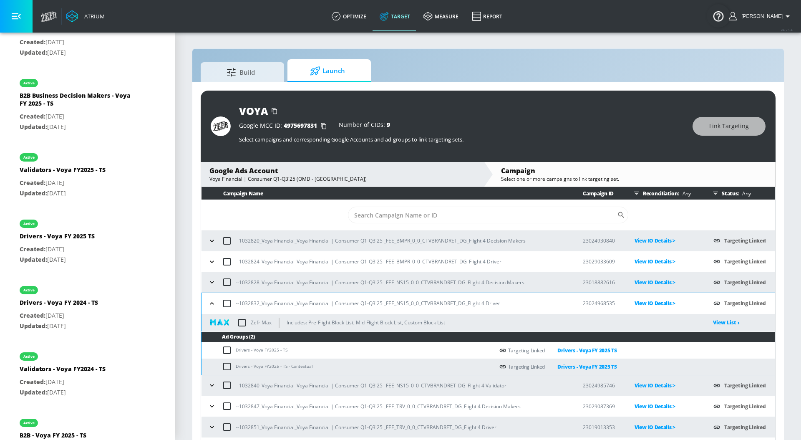
click at [214, 283] on icon "button" at bounding box center [212, 282] width 8 height 8
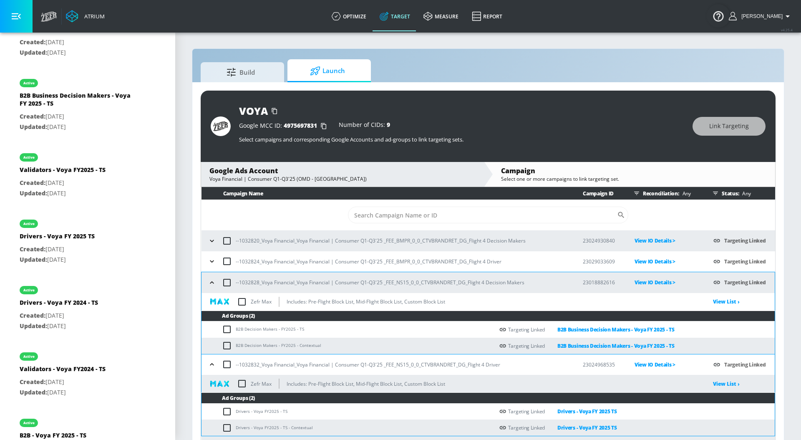
click at [214, 282] on icon "button" at bounding box center [212, 282] width 8 height 8
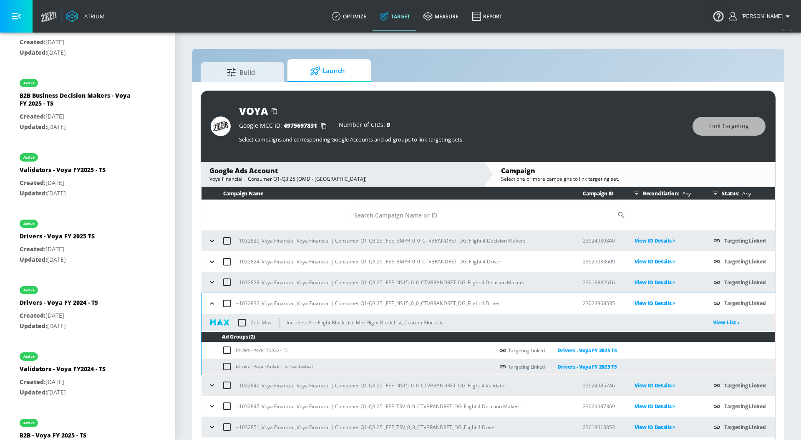
click at [211, 301] on icon "button" at bounding box center [212, 303] width 8 height 8
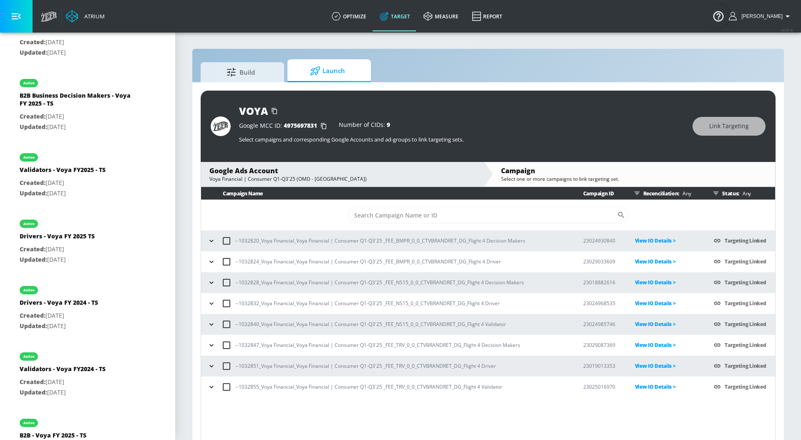
click at [209, 321] on icon "button" at bounding box center [211, 324] width 8 height 8
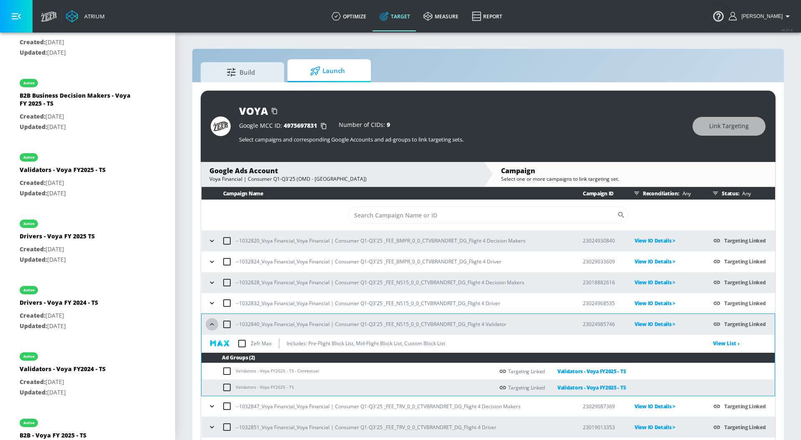
click at [209, 325] on icon "button" at bounding box center [212, 324] width 8 height 8
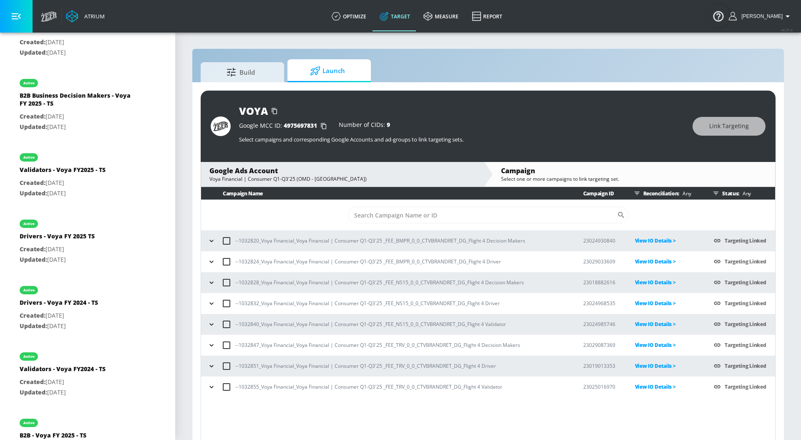
click at [209, 343] on icon "button" at bounding box center [211, 345] width 8 height 8
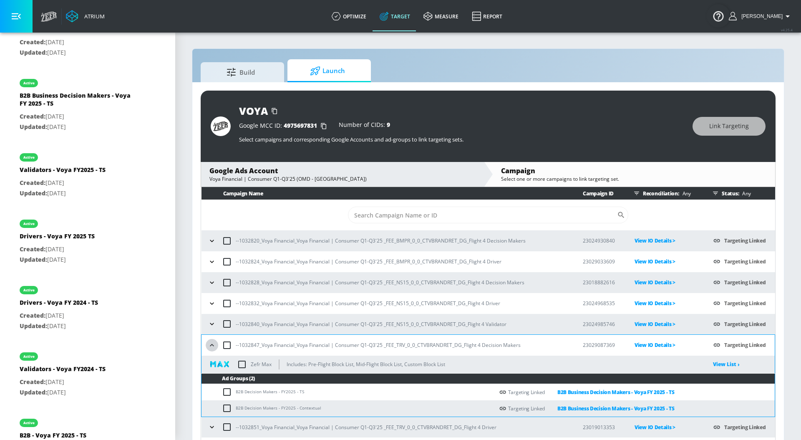
click at [209, 343] on icon "button" at bounding box center [212, 345] width 8 height 8
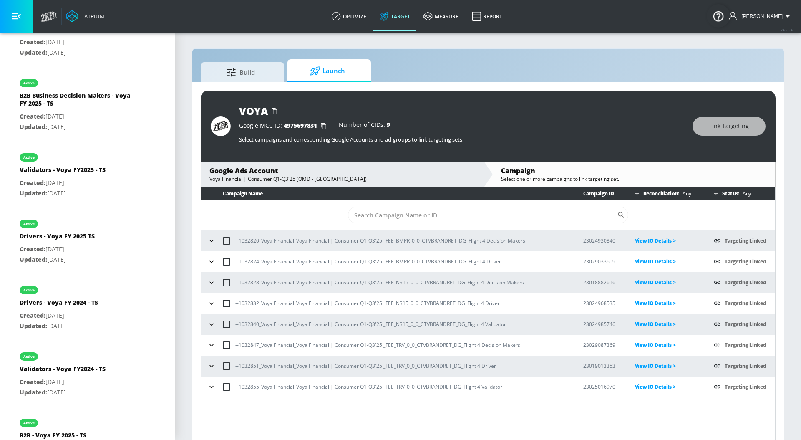
click at [210, 363] on icon "button" at bounding box center [211, 366] width 8 height 8
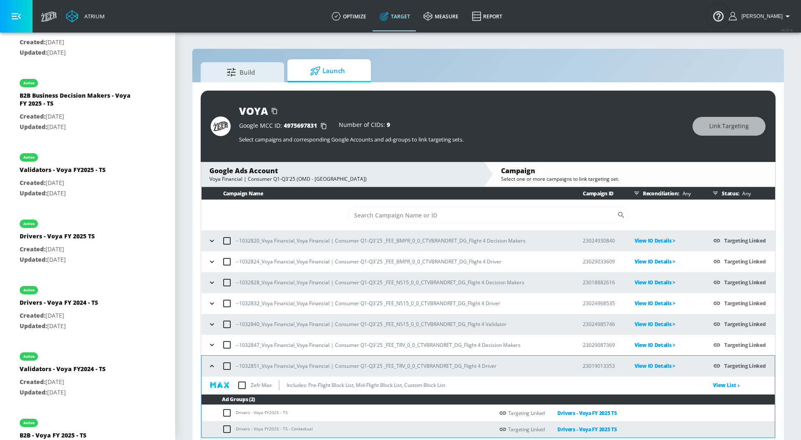
scroll to position [15, 0]
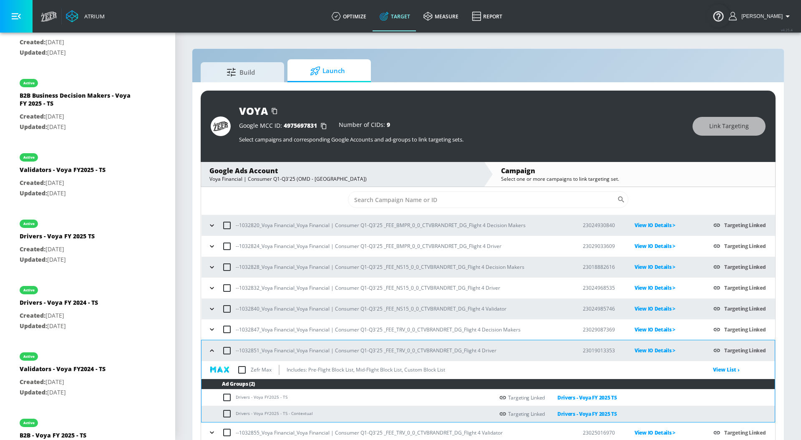
drag, startPoint x: 212, startPoint y: 352, endPoint x: 269, endPoint y: 340, distance: 58.5
click at [269, 340] on td "--1032851_Voya Financial_Voya Financial | Consumer Q1-Q3'25 _FEE_TRV_0_0_CTVBRA…" at bounding box center [385, 350] width 368 height 21
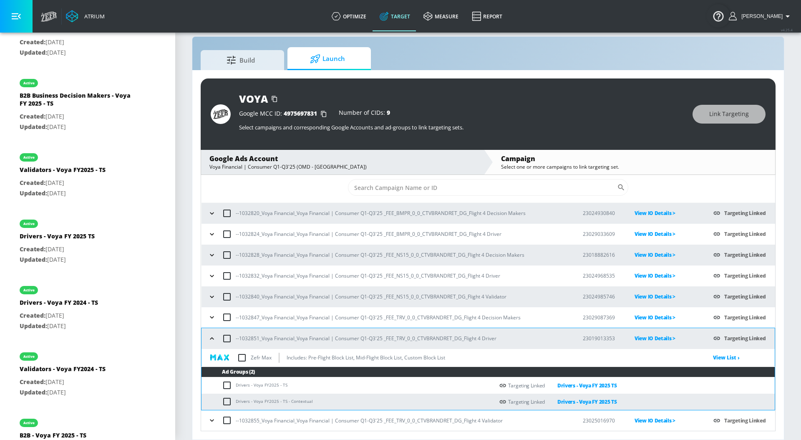
click at [214, 420] on icon "button" at bounding box center [212, 420] width 8 height 8
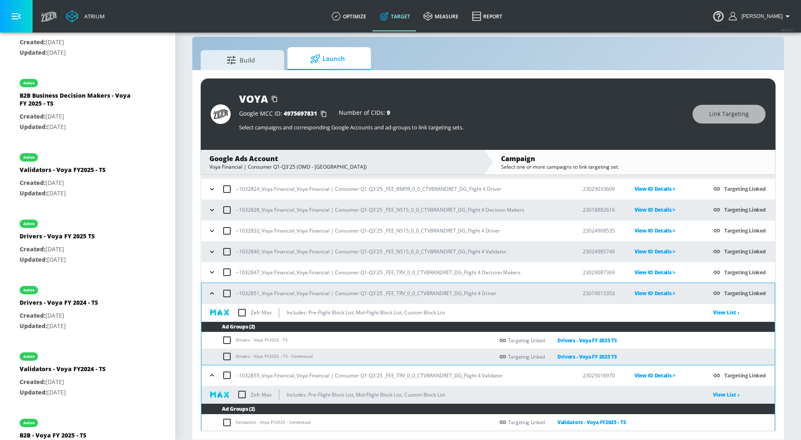
scroll to position [77, 0]
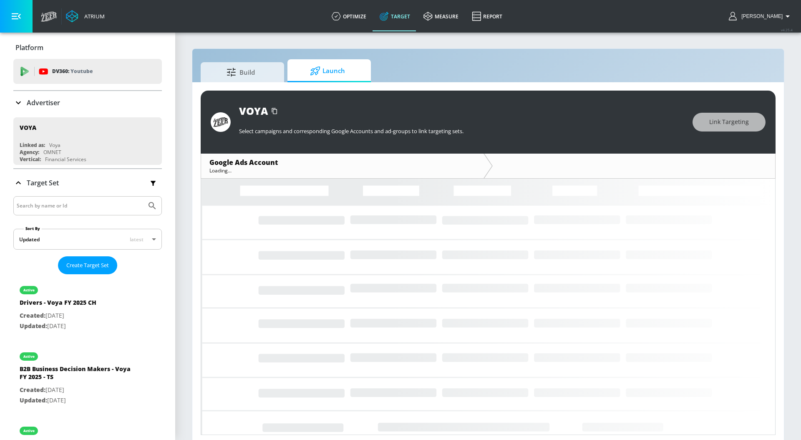
scroll to position [4, 0]
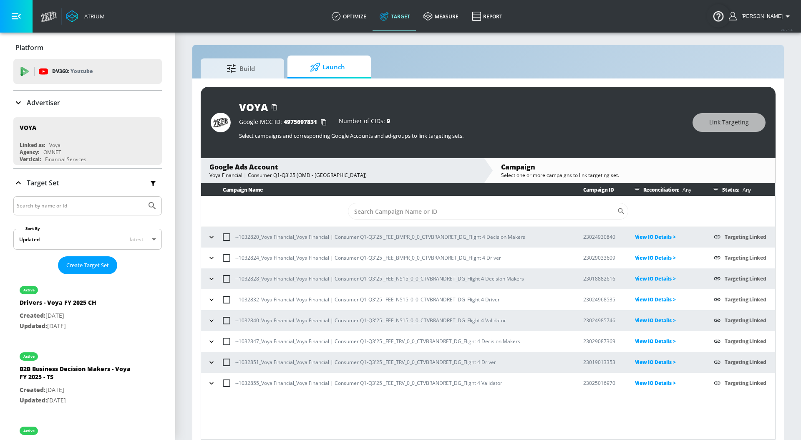
click at [212, 363] on icon "button" at bounding box center [211, 362] width 8 height 8
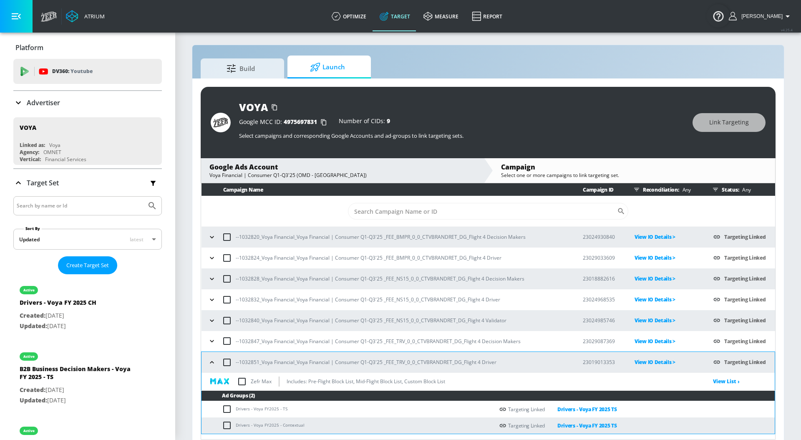
scroll to position [15, 0]
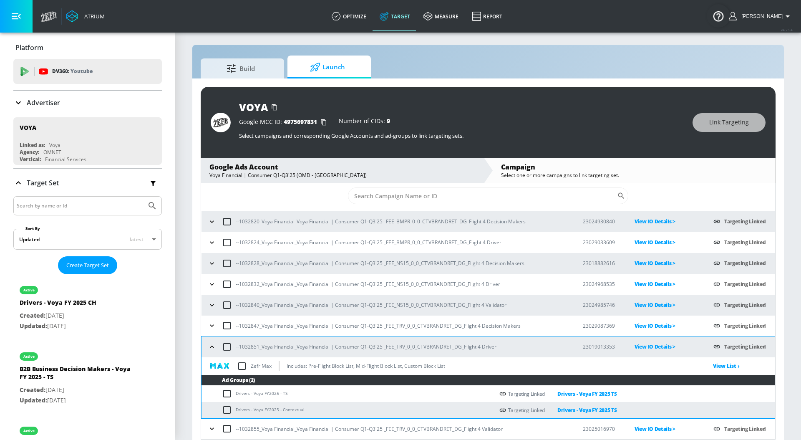
click at [213, 345] on icon "button" at bounding box center [212, 346] width 8 height 8
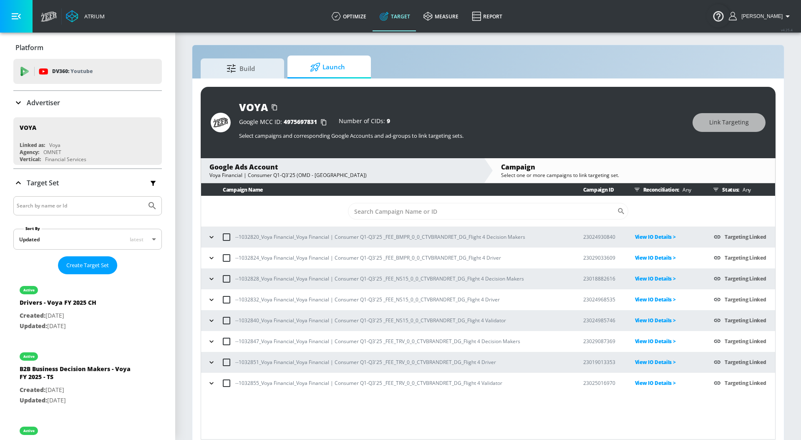
click at [211, 299] on icon "button" at bounding box center [211, 299] width 8 height 8
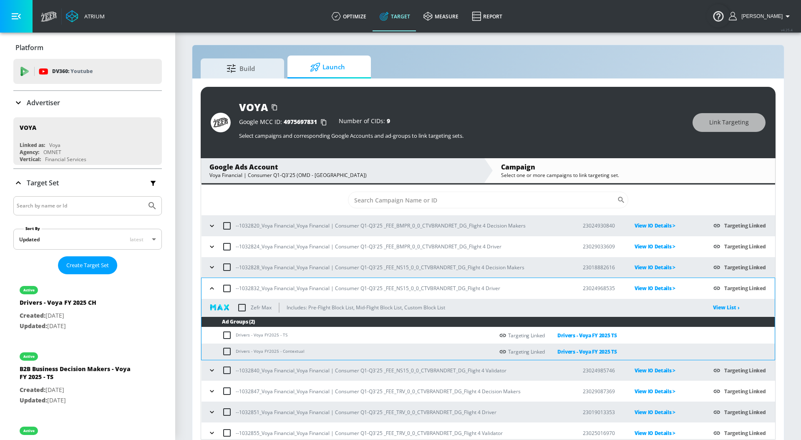
scroll to position [15, 0]
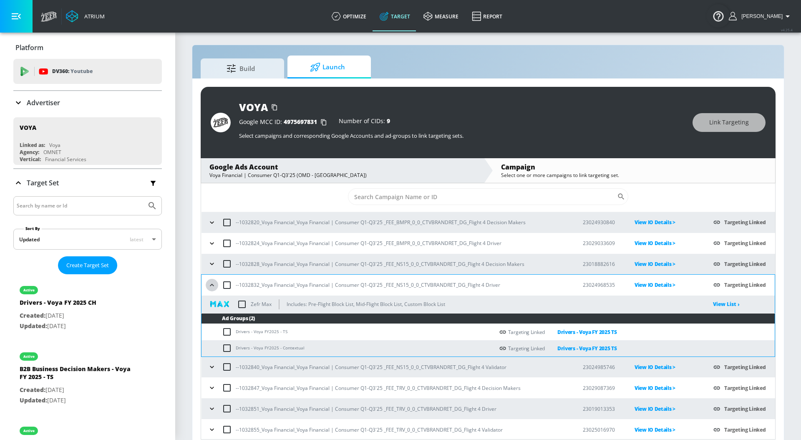
click at [212, 286] on icon "button" at bounding box center [212, 285] width 8 height 8
